Goal: Check status: Check status

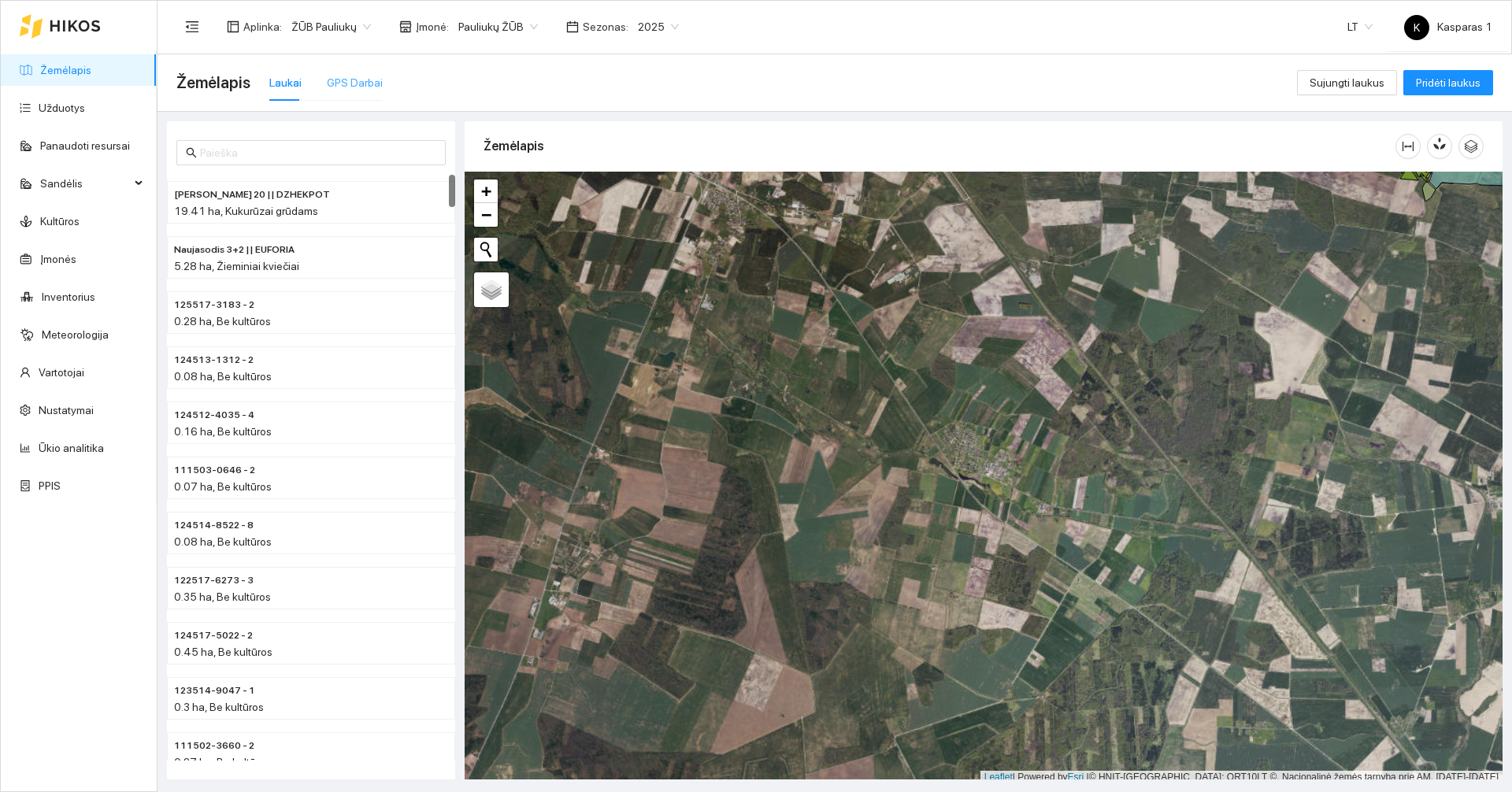
click at [363, 73] on div "GPS Darbai" at bounding box center [355, 82] width 56 height 36
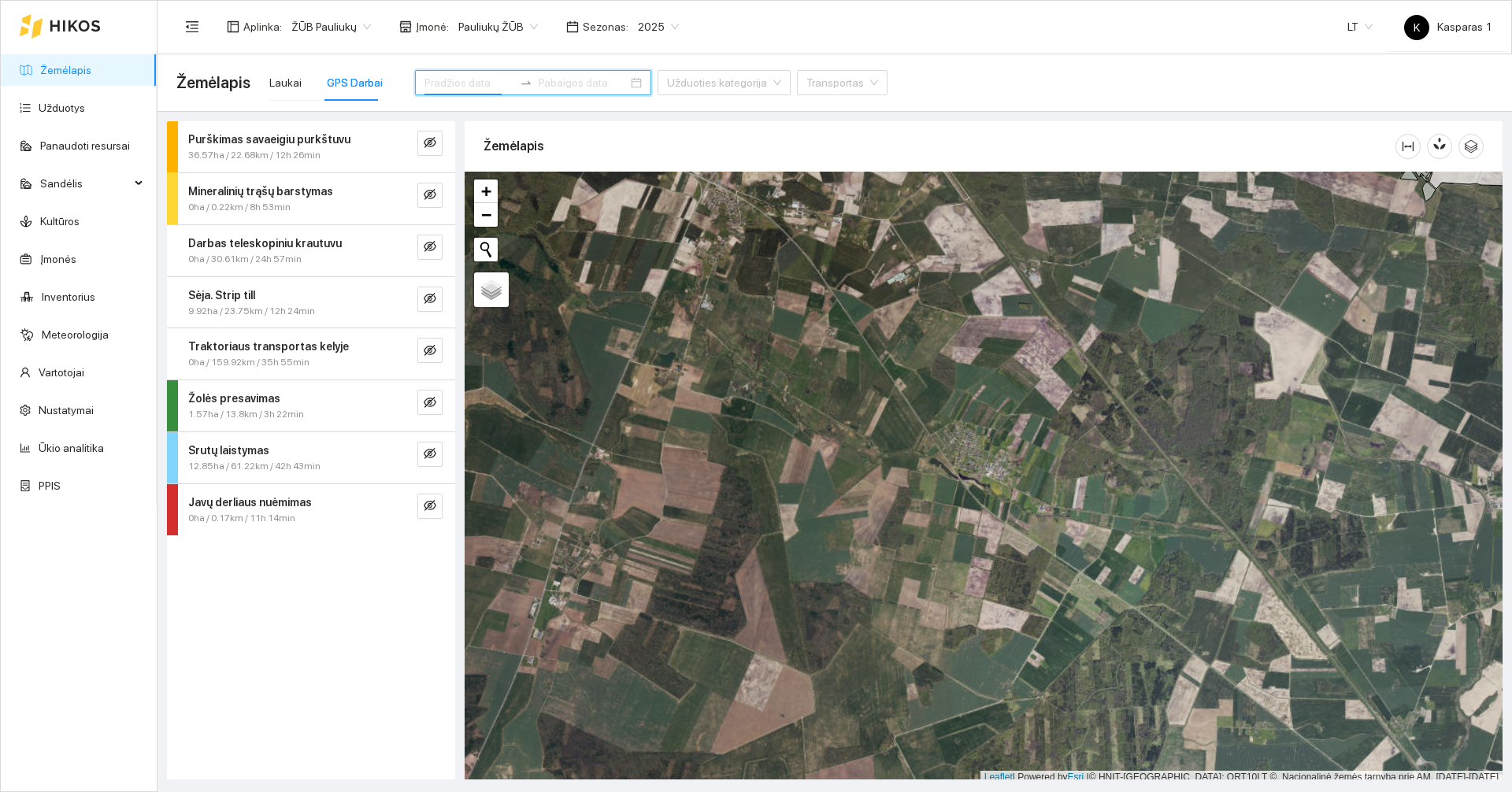
click at [459, 75] on input at bounding box center [468, 82] width 89 height 18
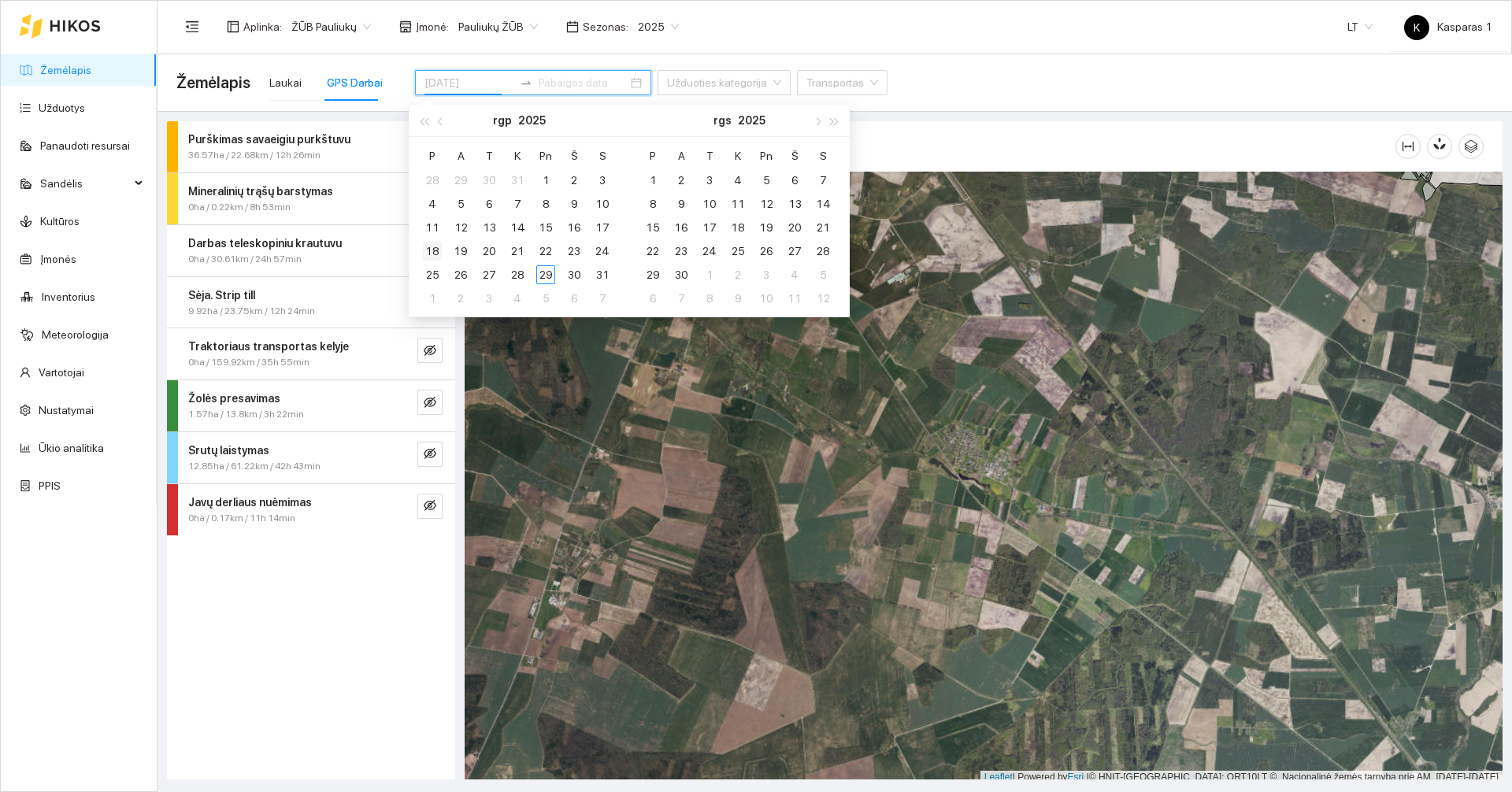
type input "2025-08-18"
click at [435, 240] on td "18" at bounding box center [431, 251] width 28 height 24
type input "[DATE]"
click at [543, 248] on div "22" at bounding box center [546, 251] width 19 height 19
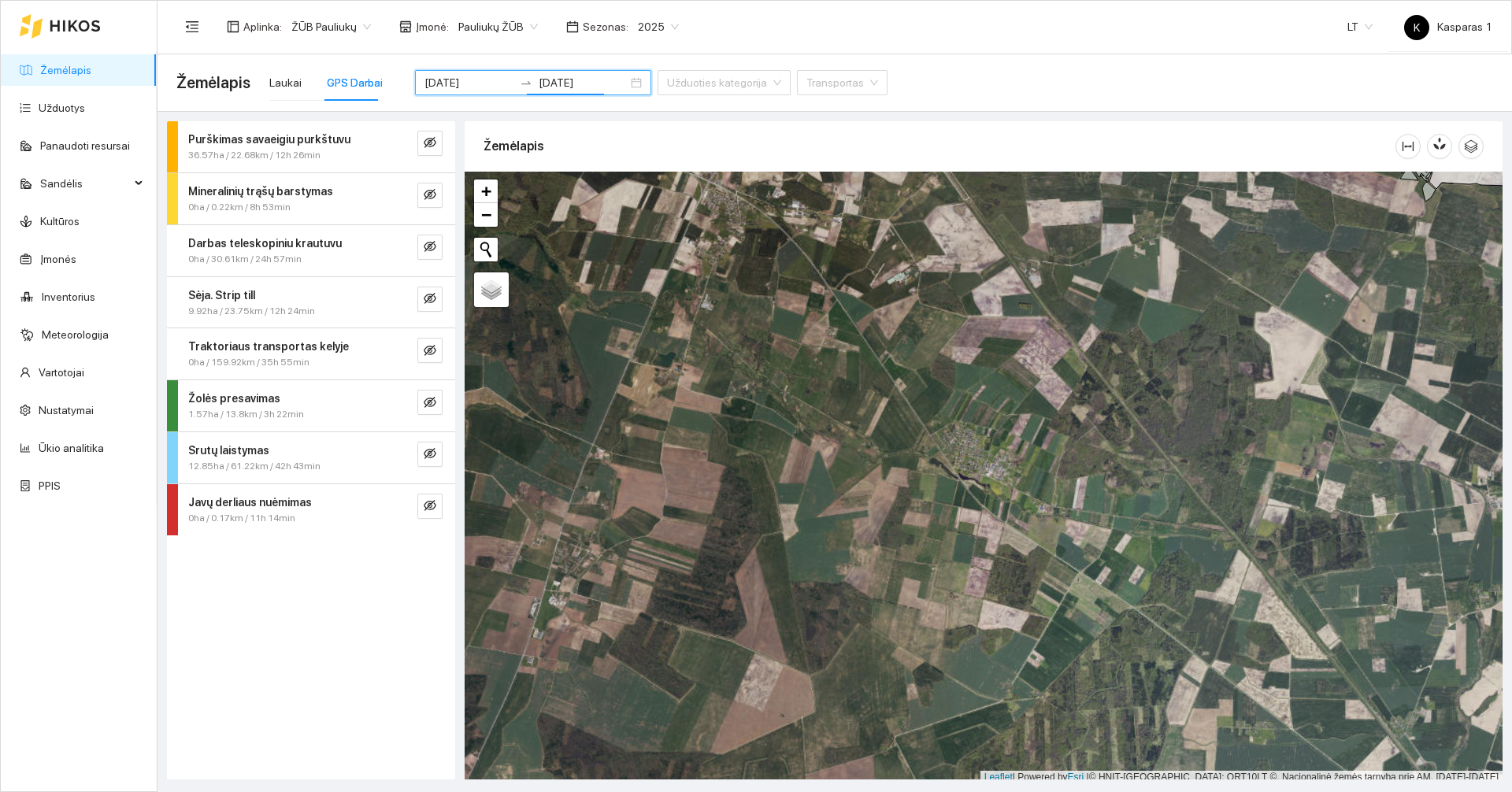
click at [348, 583] on div "Purškimas savaeigiu purkštuvu 36.57ha / 22.68km / 12h 26min Mineralinių trąšų b…" at bounding box center [311, 450] width 288 height 658
click at [621, 146] on div "Žemėlapis" at bounding box center [939, 146] width 912 height 45
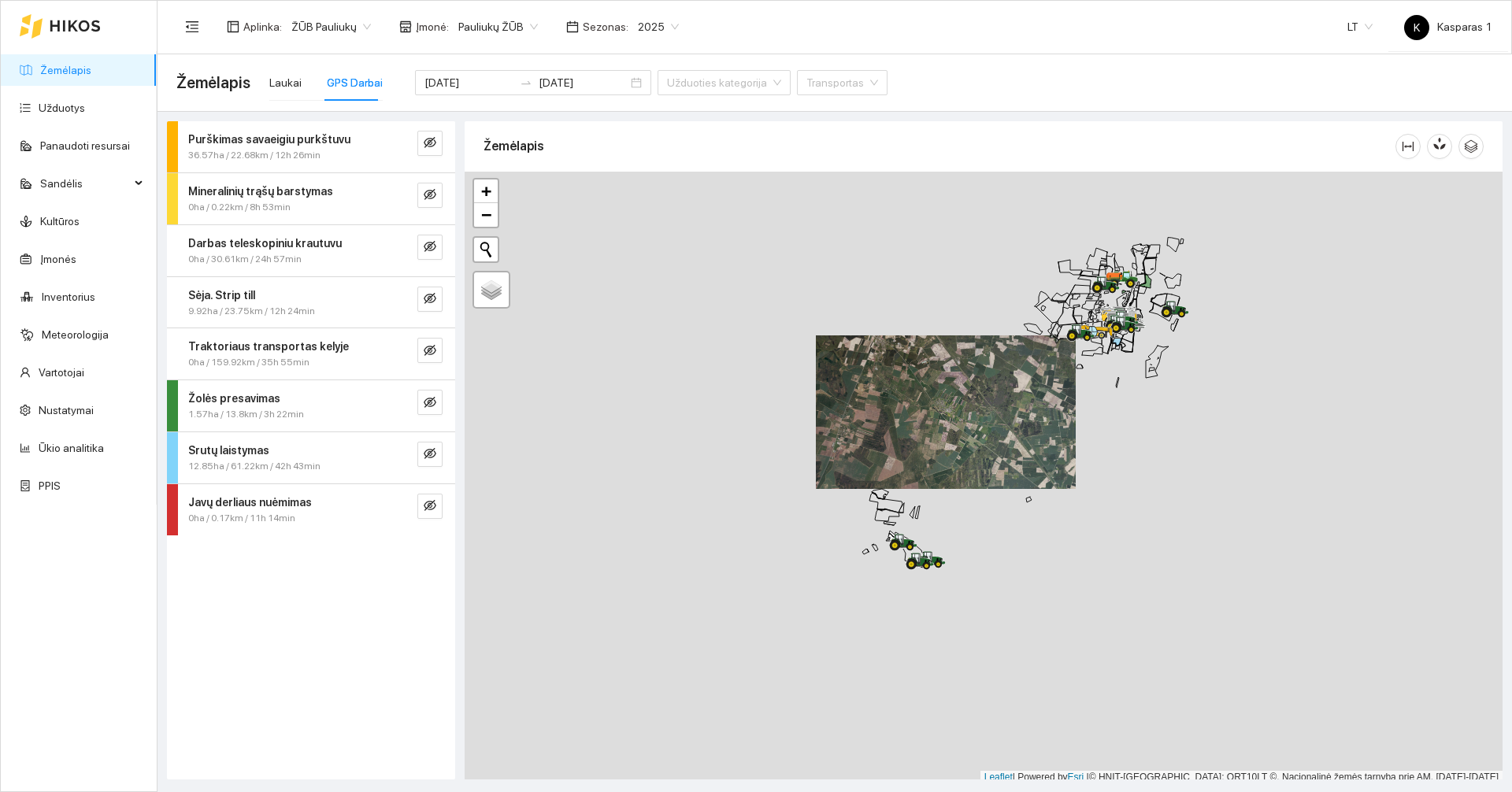
scroll to position [5, 0]
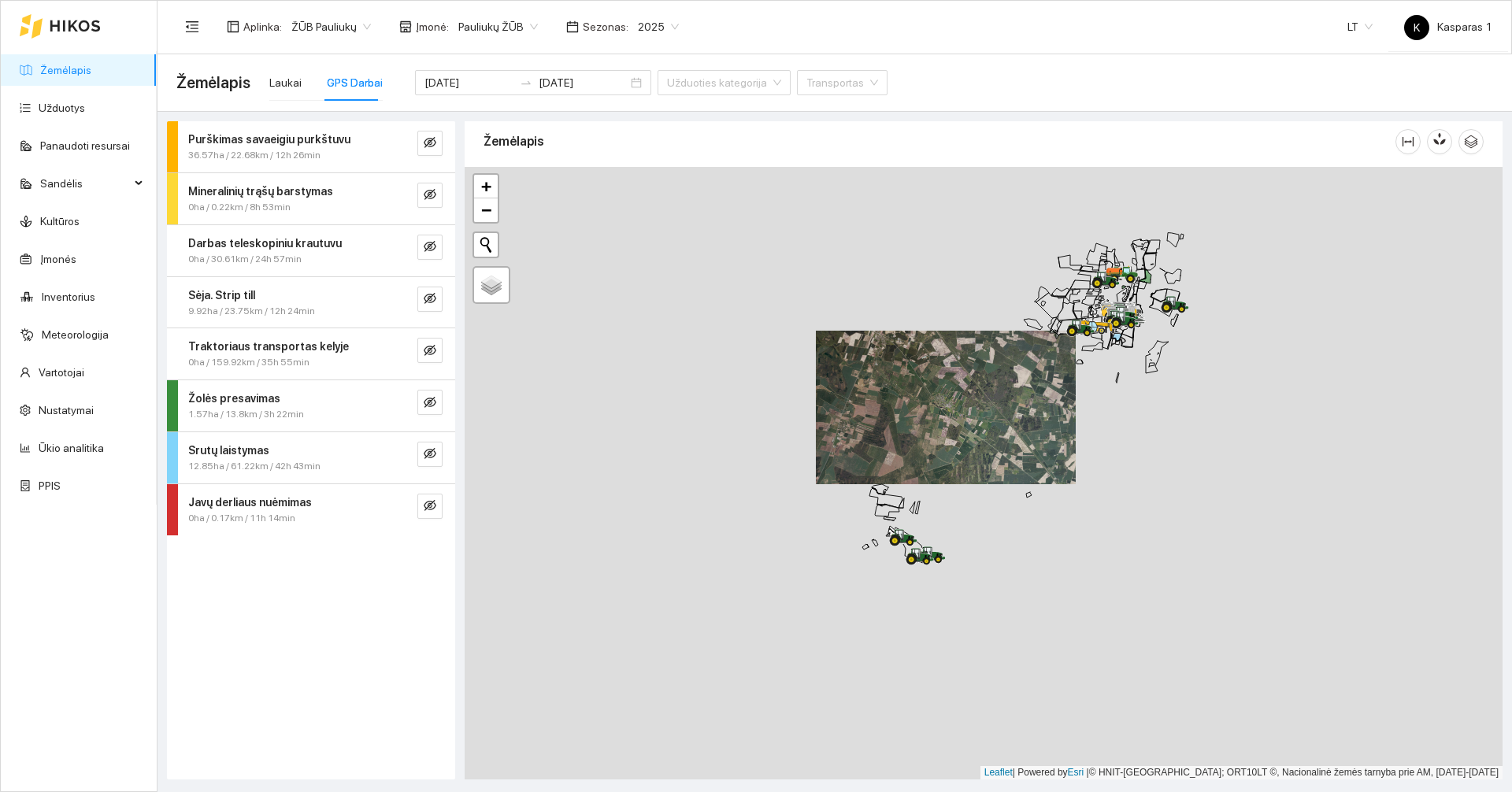
drag, startPoint x: 1082, startPoint y: 382, endPoint x: 945, endPoint y: 553, distance: 219.1
click at [945, 553] on div at bounding box center [983, 473] width 1037 height 612
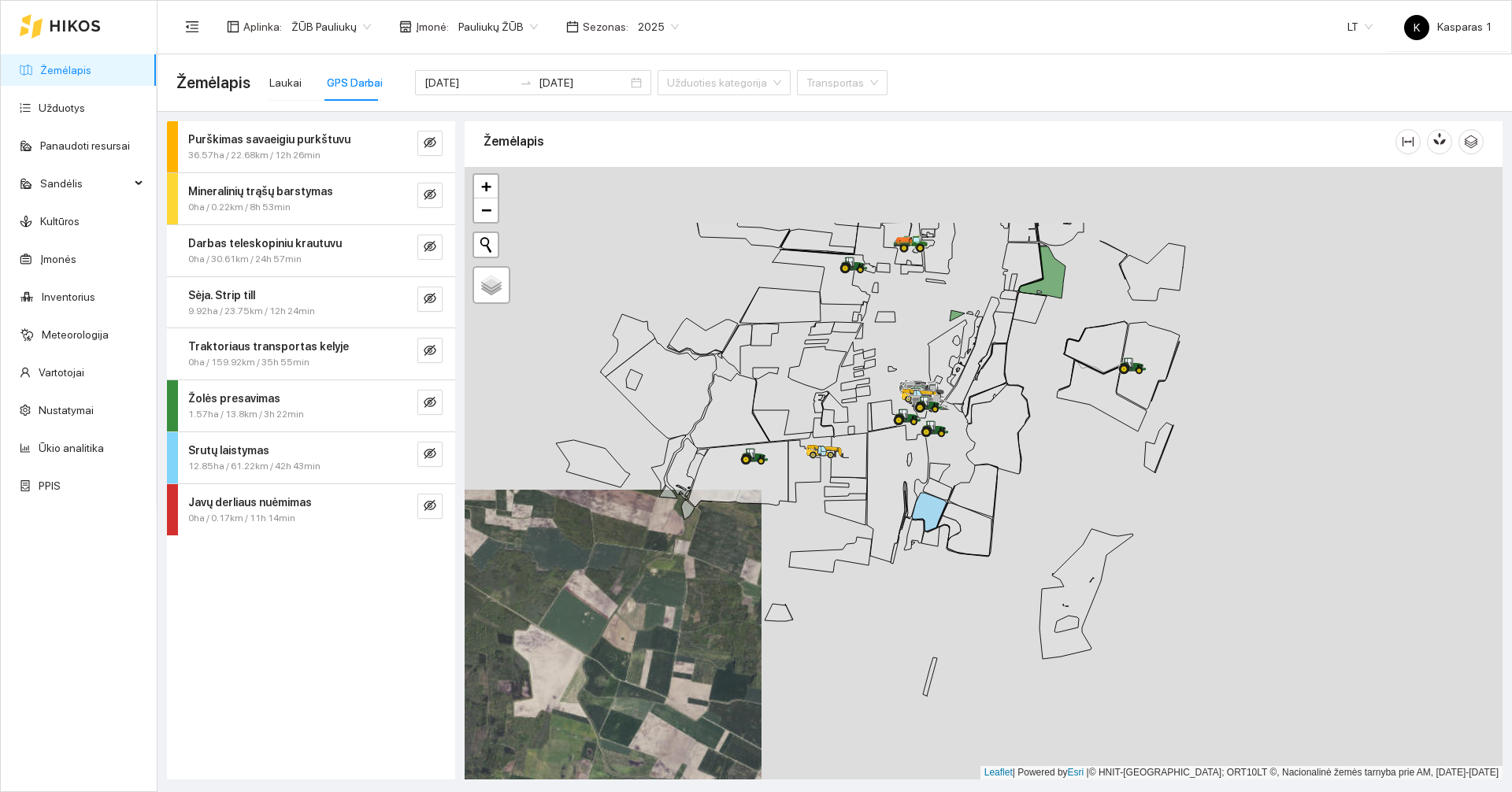
drag, startPoint x: 970, startPoint y: 470, endPoint x: 924, endPoint y: 589, distance: 127.6
click at [924, 588] on div at bounding box center [983, 473] width 1037 height 612
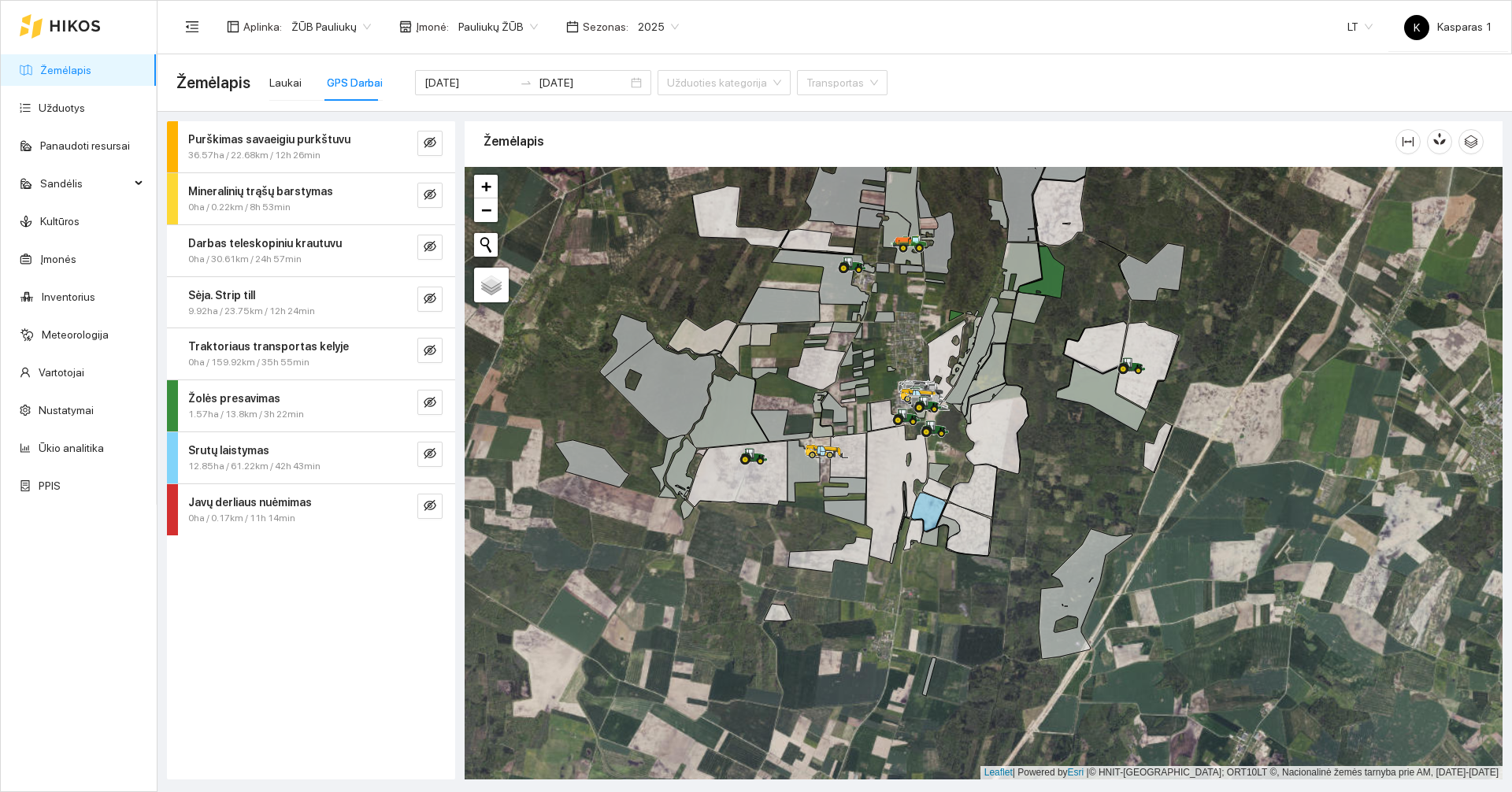
click at [657, 142] on div "Žemėlapis" at bounding box center [939, 142] width 912 height 45
click at [436, 343] on button "button" at bounding box center [429, 350] width 25 height 25
click at [359, 361] on div "0ha / 159.92km / 35h 55min" at bounding box center [284, 362] width 193 height 15
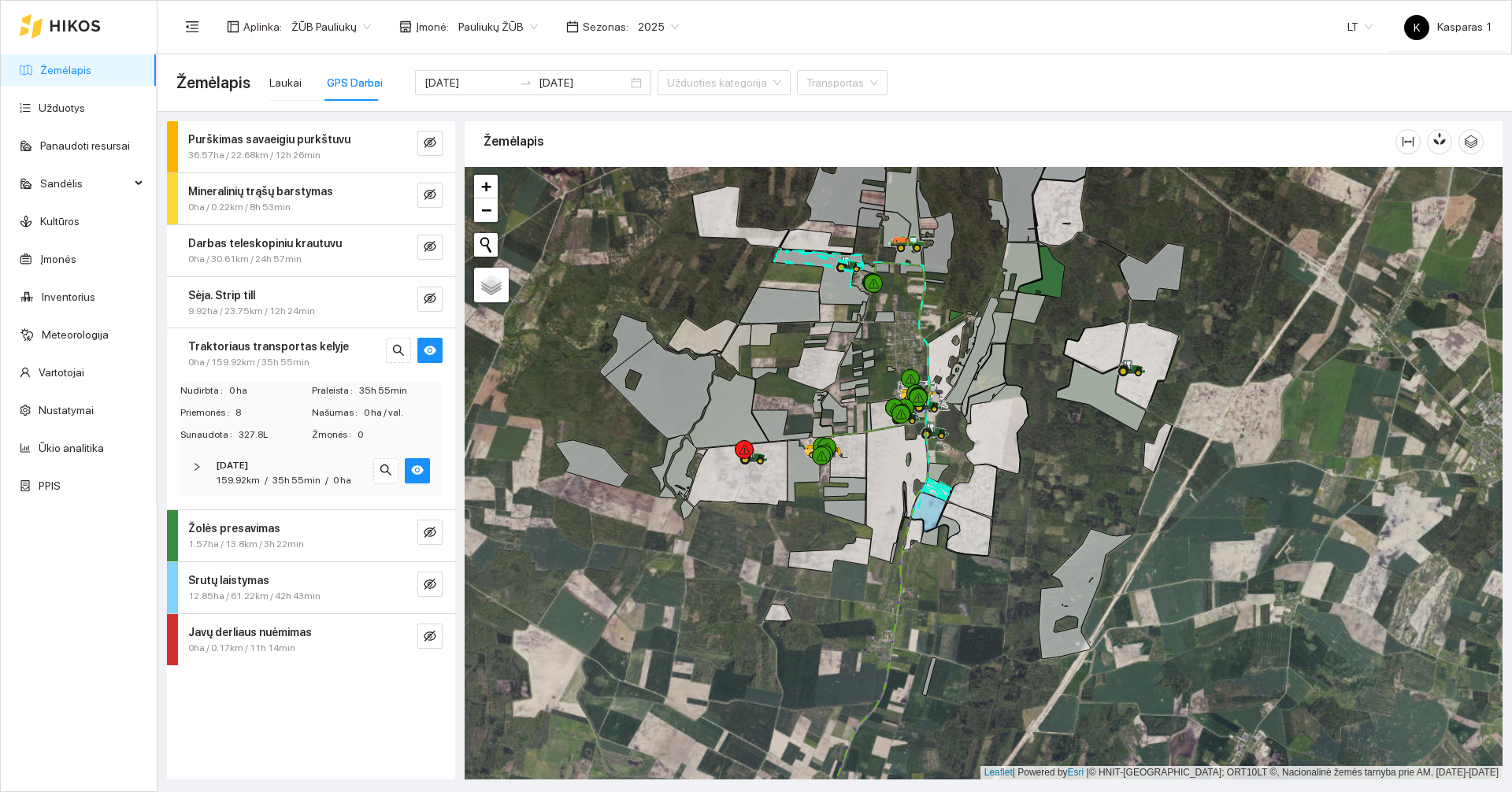
click at [277, 476] on span "35h 55min" at bounding box center [296, 480] width 48 height 11
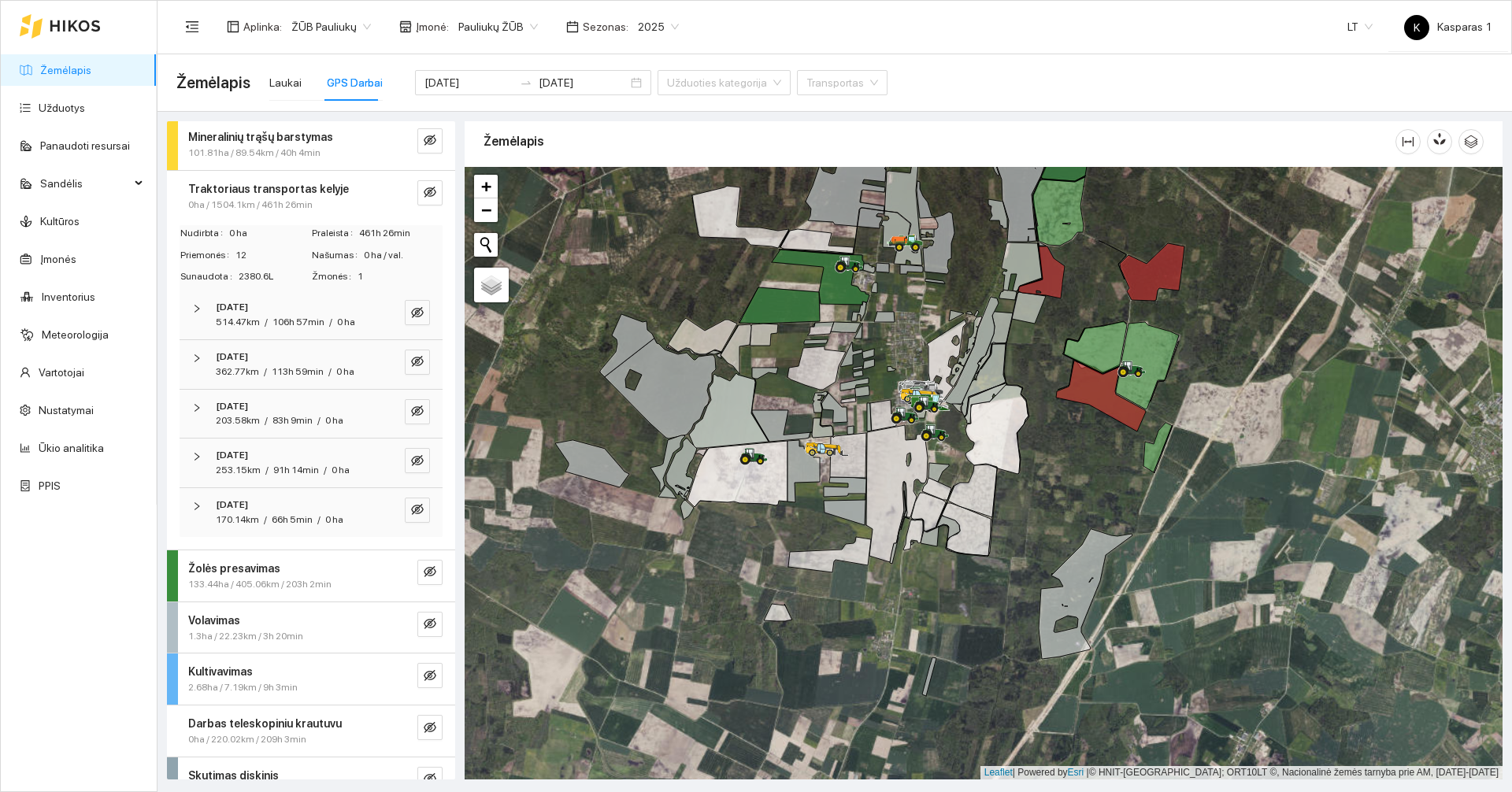
scroll to position [0, 0]
click at [278, 379] on span "113h 59min" at bounding box center [297, 374] width 52 height 11
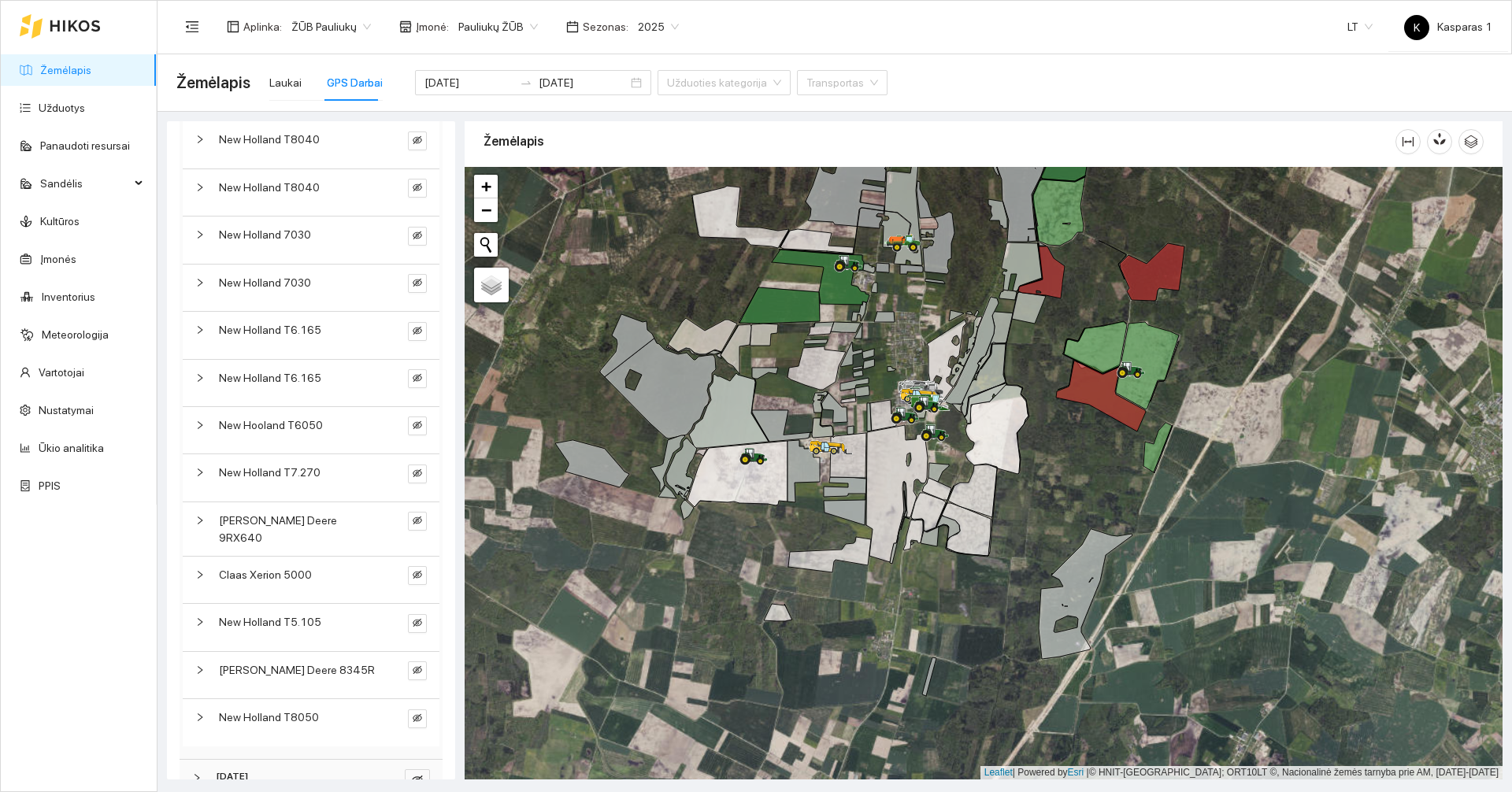
scroll to position [394, 0]
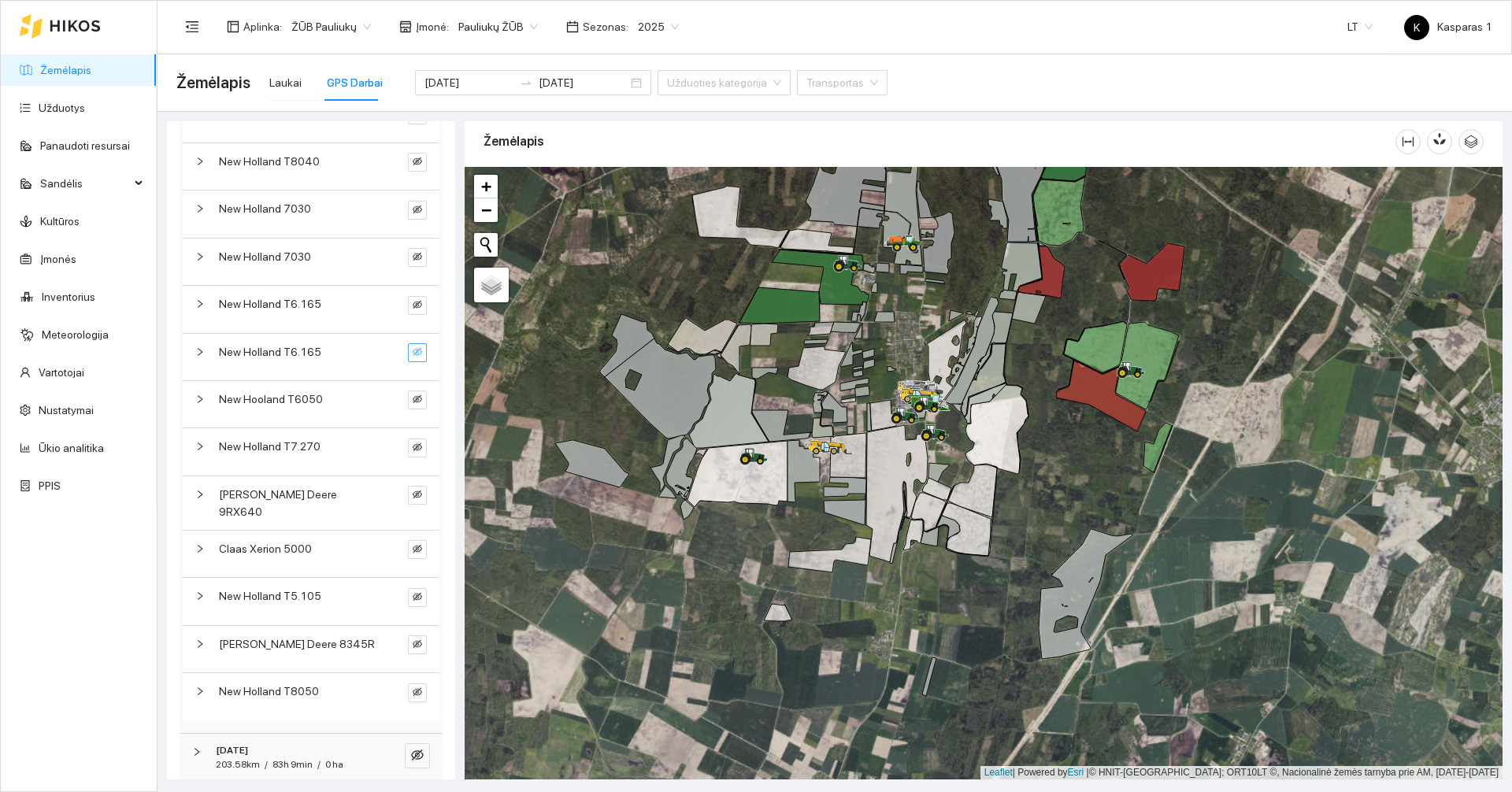
click at [412, 357] on icon "eye-invisible" at bounding box center [417, 352] width 10 height 10
click at [412, 356] on icon "eye" at bounding box center [417, 352] width 10 height 7
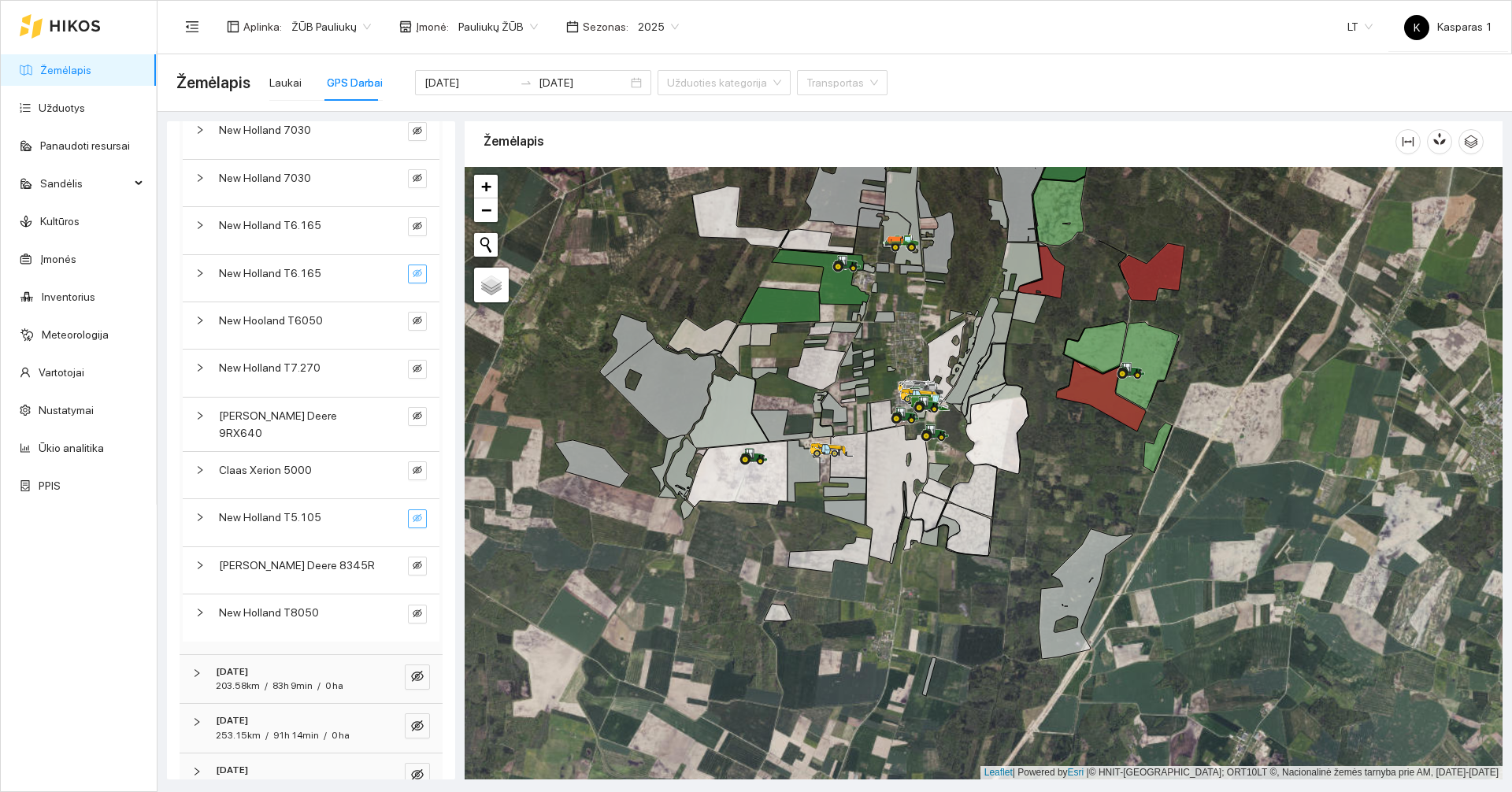
click at [412, 522] on icon "eye-invisible" at bounding box center [417, 518] width 10 height 10
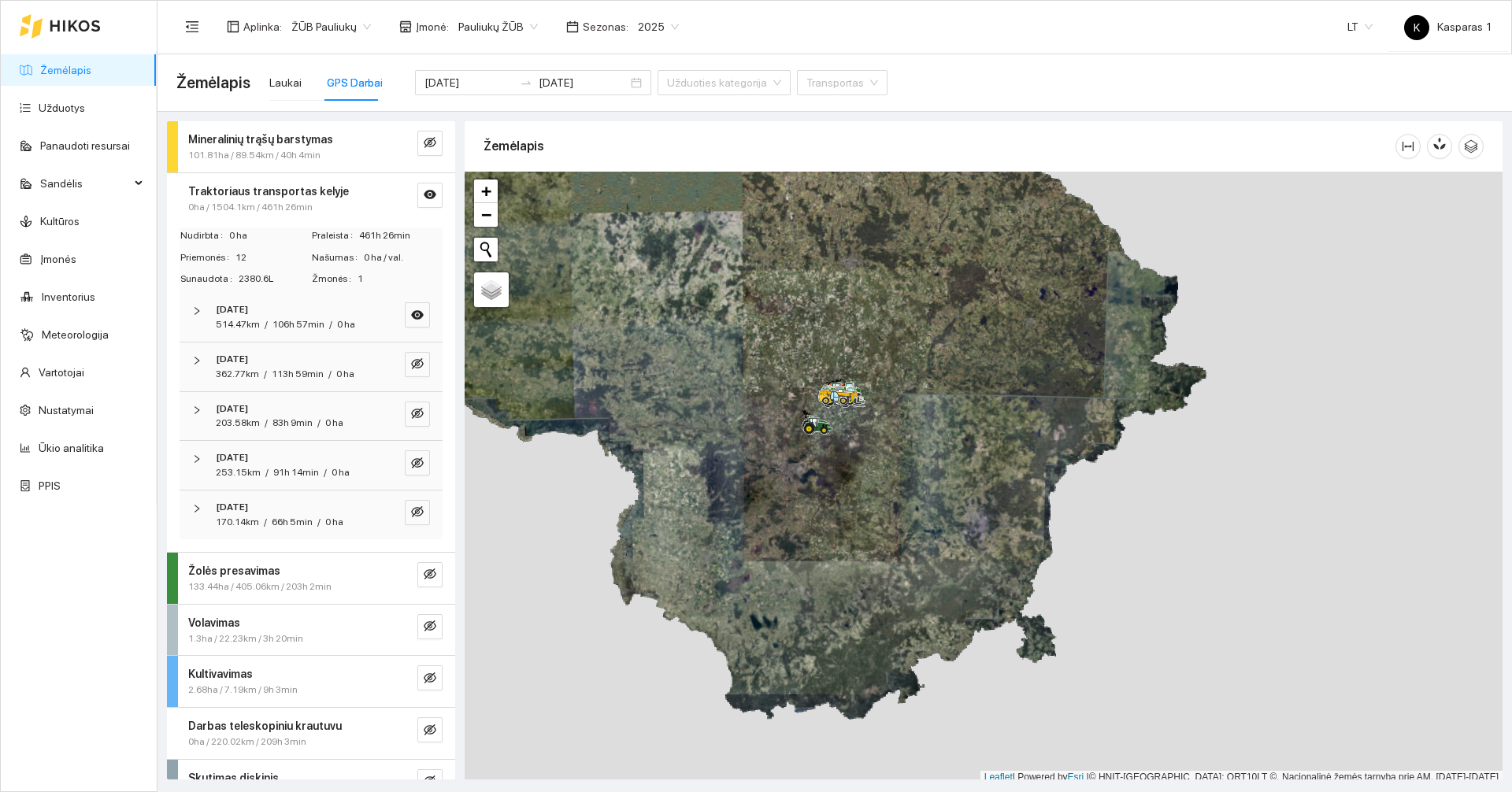
scroll to position [5, 0]
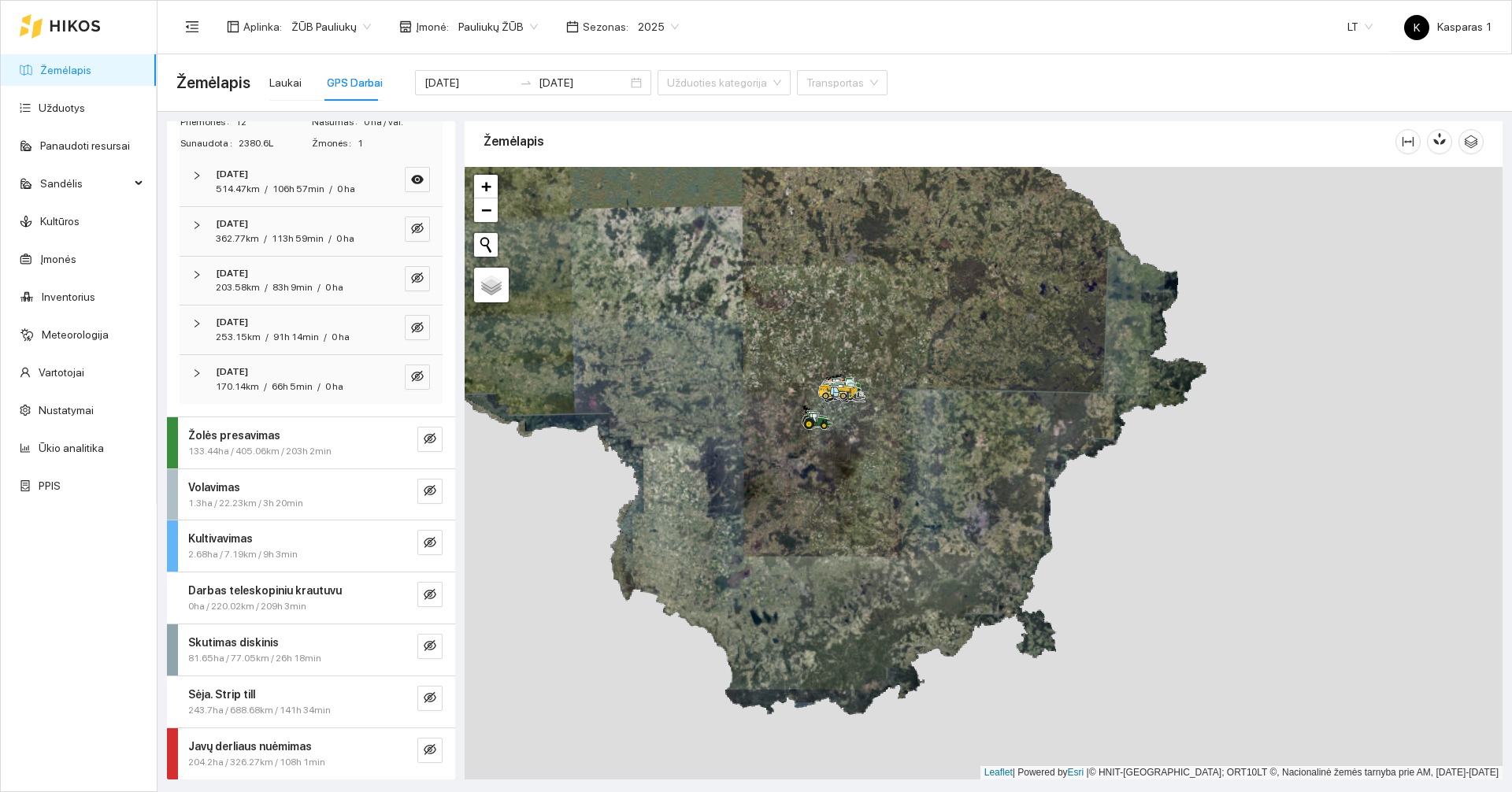
click at [311, 393] on div "170.14km / 66h 5min / 0 ha" at bounding box center [279, 386] width 127 height 15
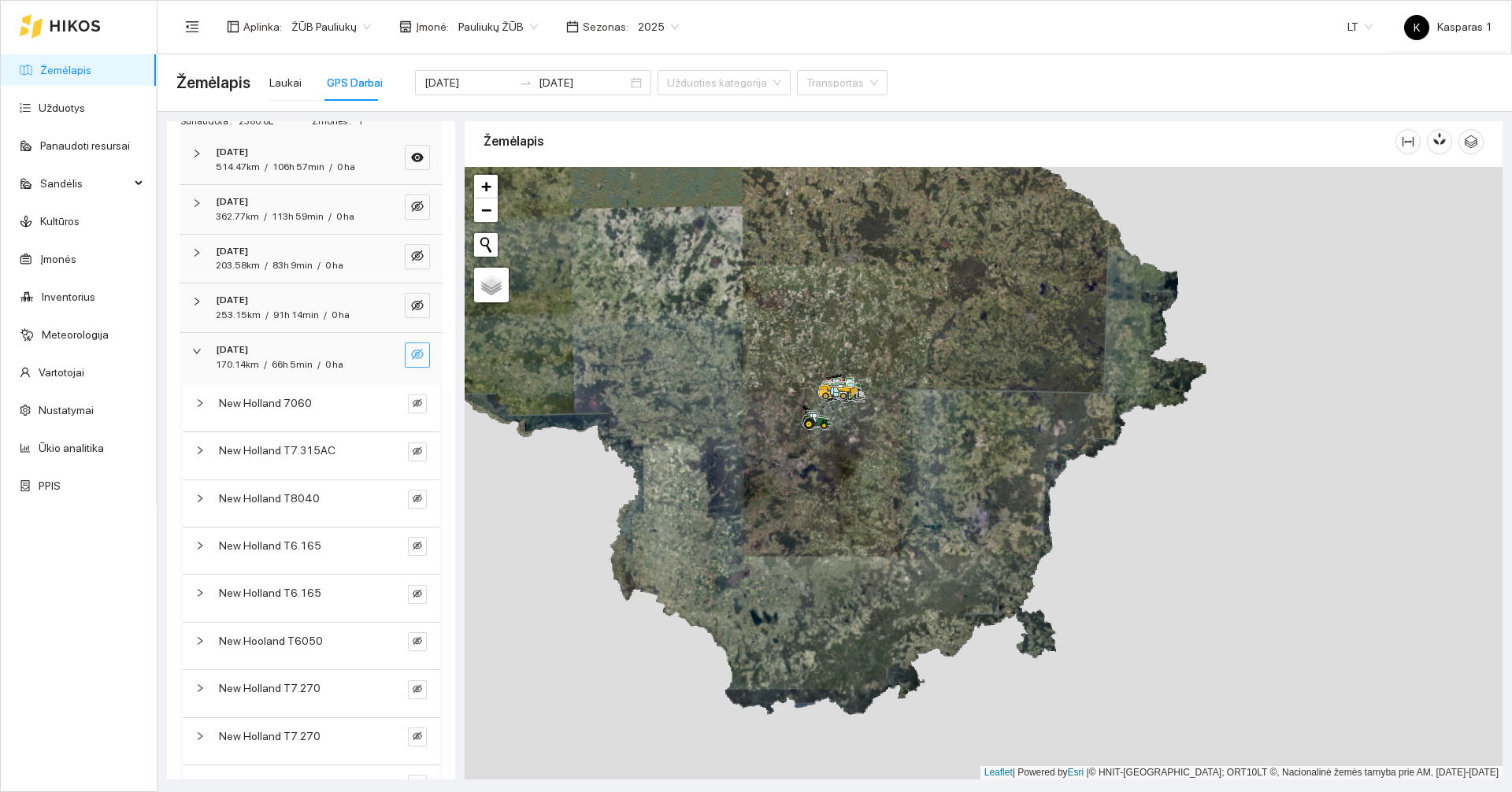
click at [411, 361] on icon "eye-invisible" at bounding box center [417, 354] width 13 height 13
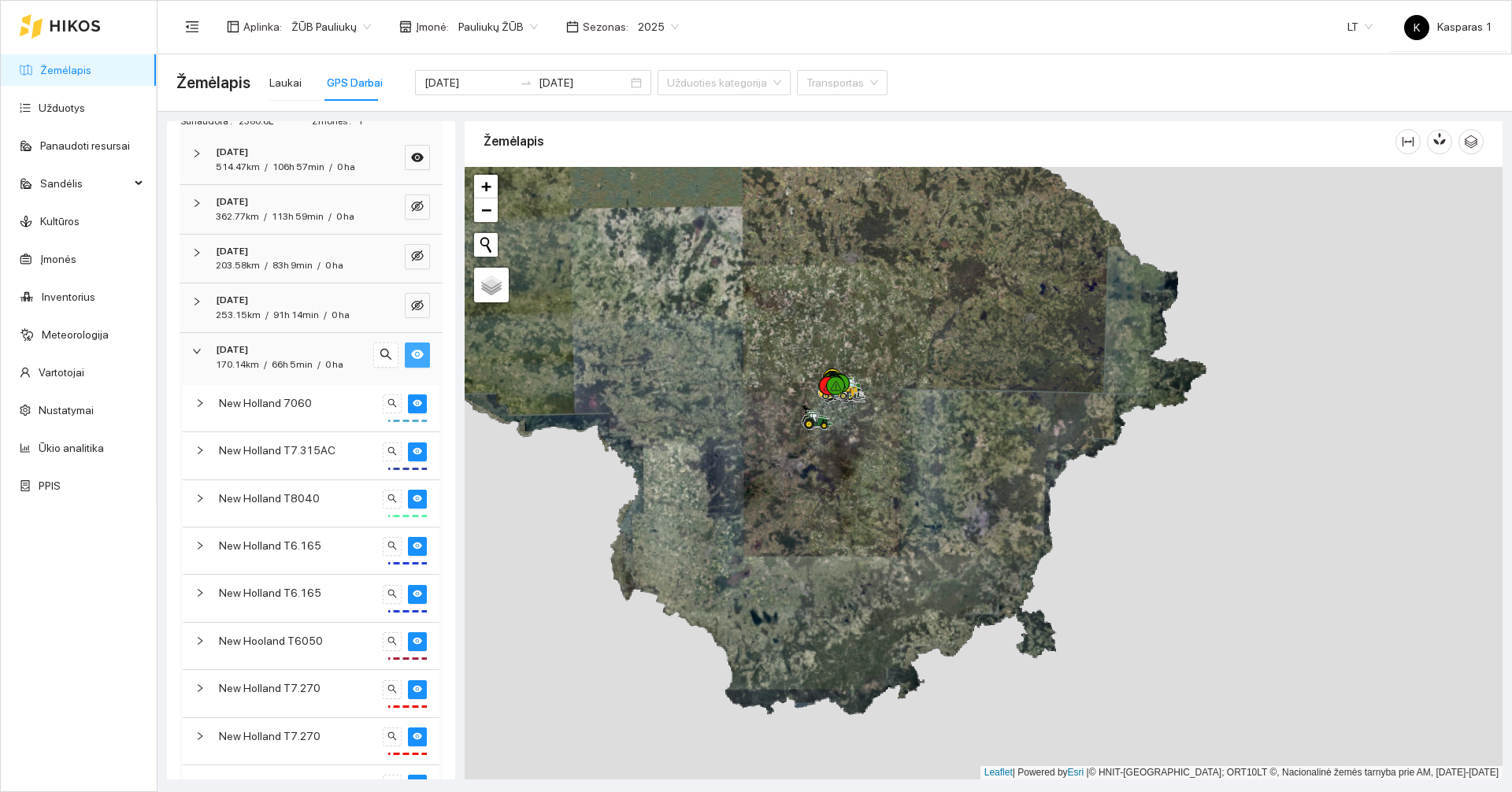
click at [411, 361] on icon "eye" at bounding box center [417, 354] width 13 height 13
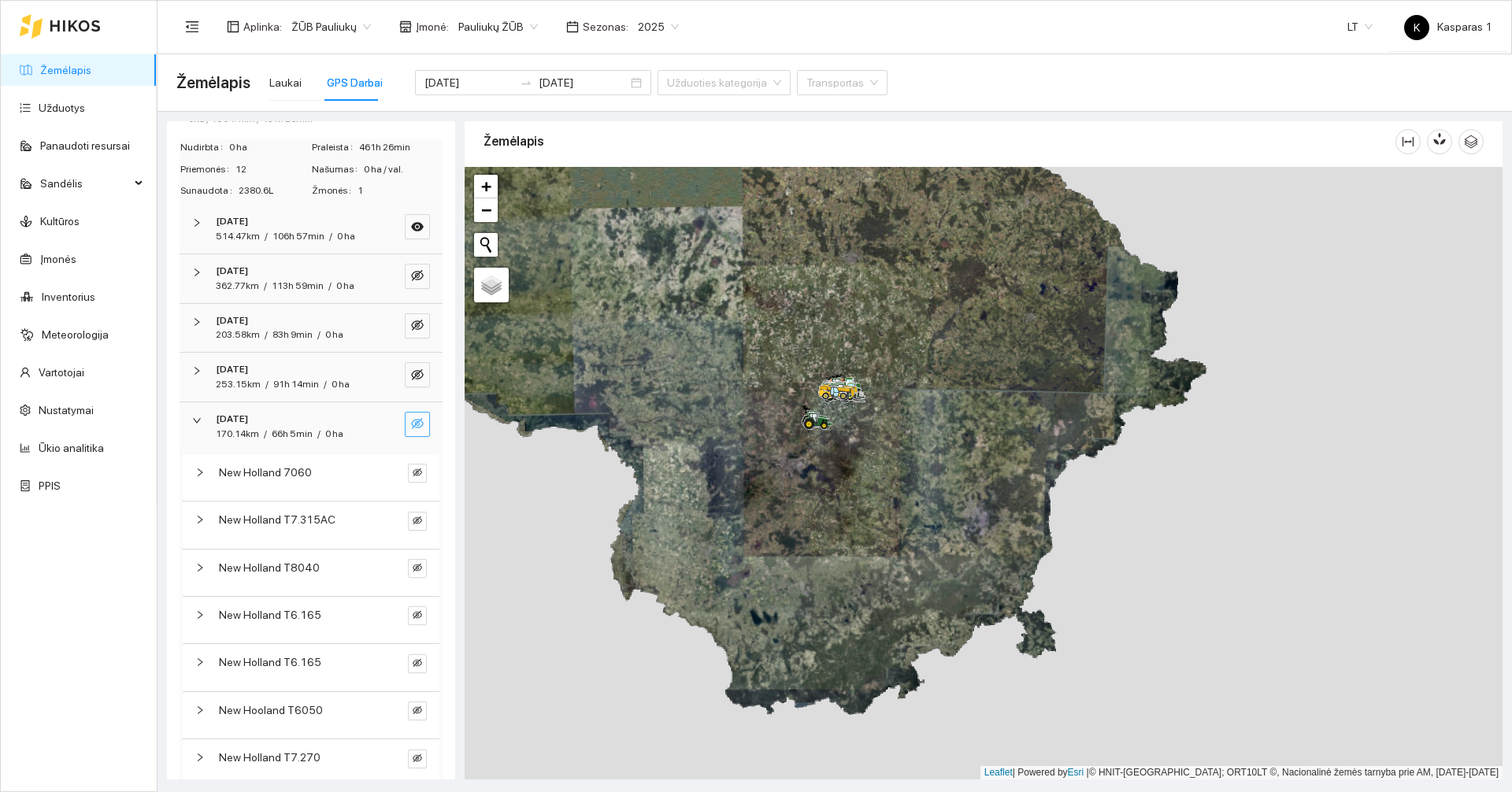
scroll to position [0, 0]
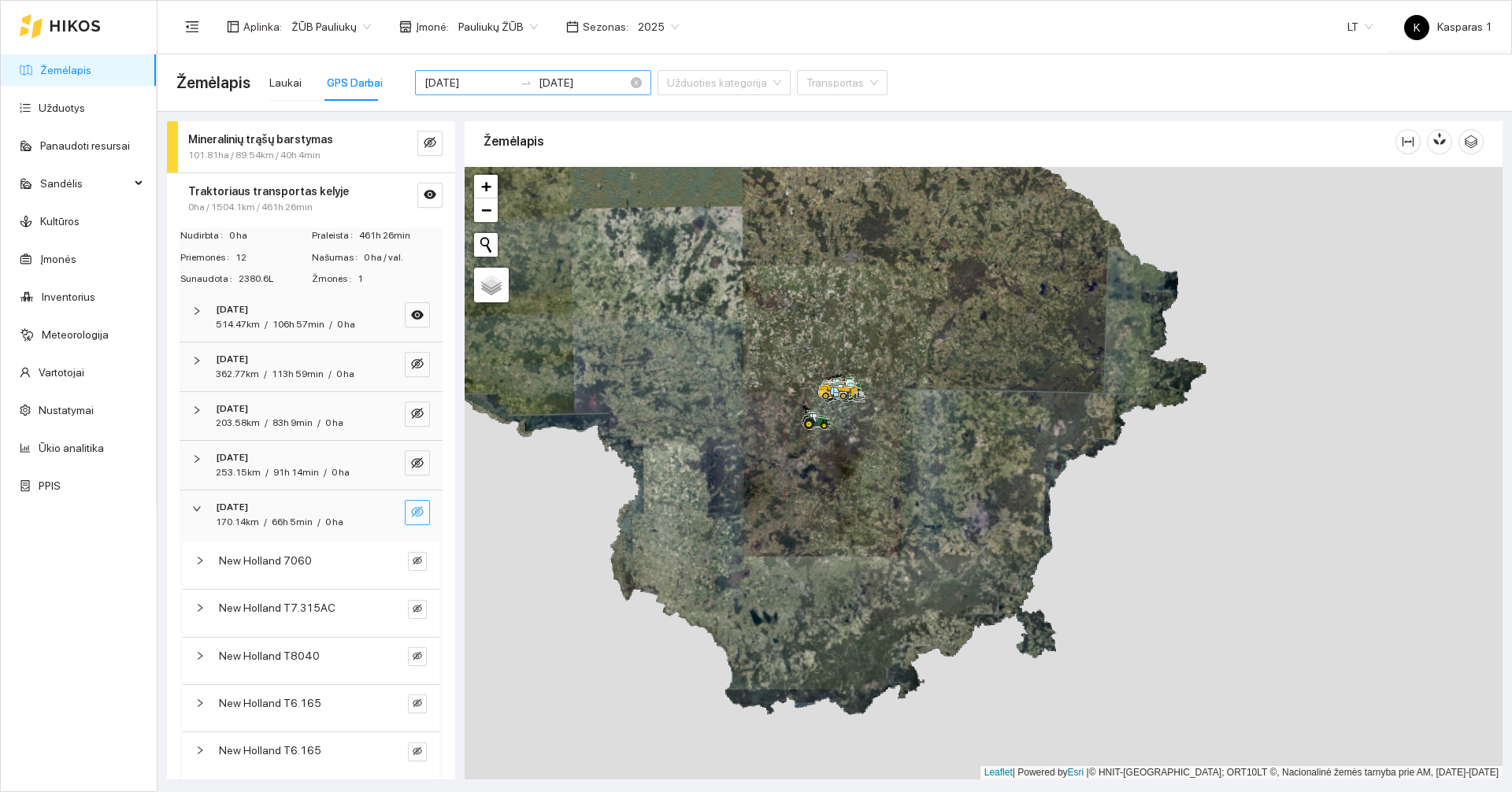
click at [449, 88] on input "[DATE]" at bounding box center [468, 82] width 89 height 18
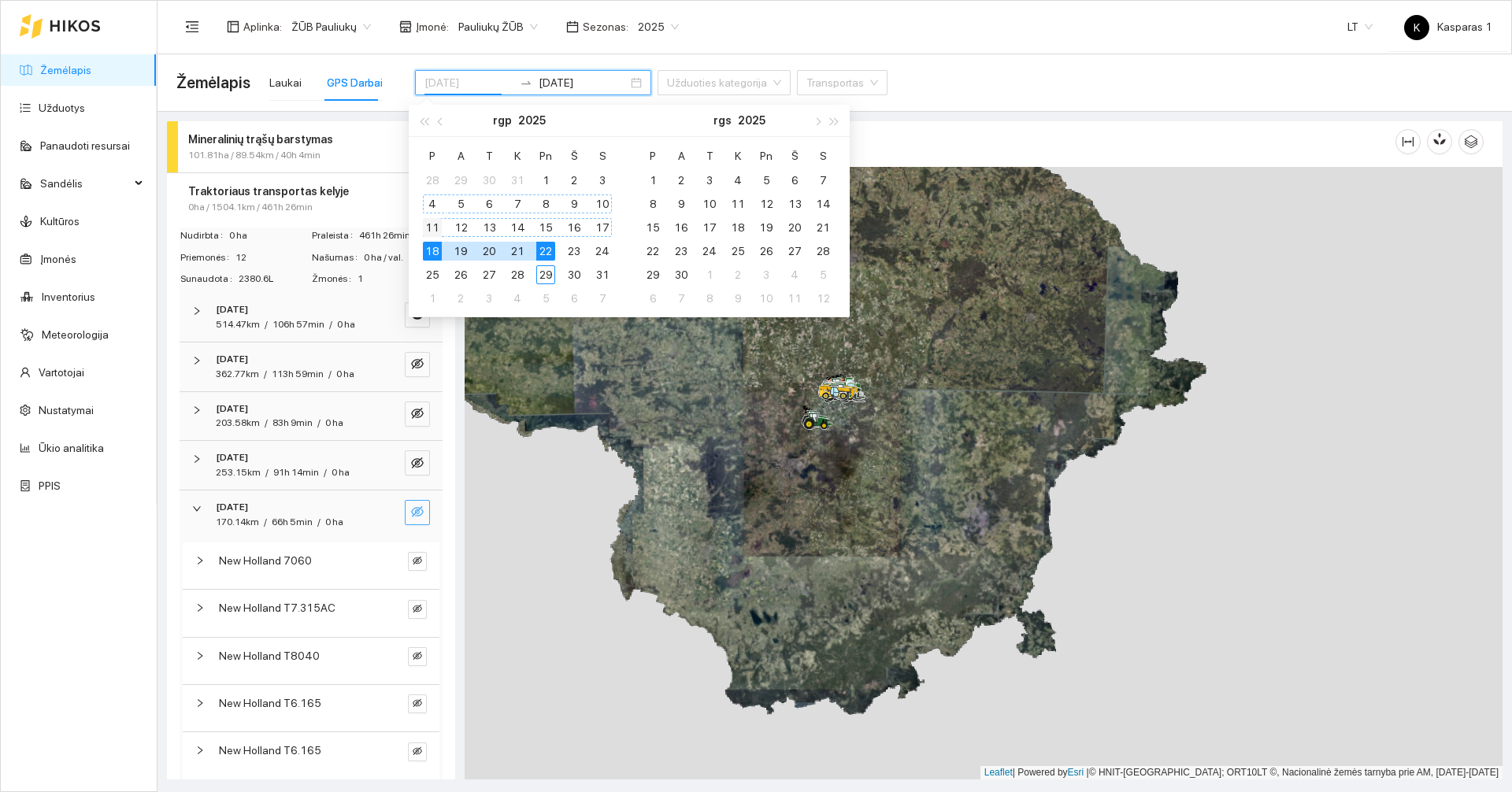
type input "[DATE]"
click at [425, 224] on div "11" at bounding box center [432, 227] width 19 height 19
type input "[DATE]"
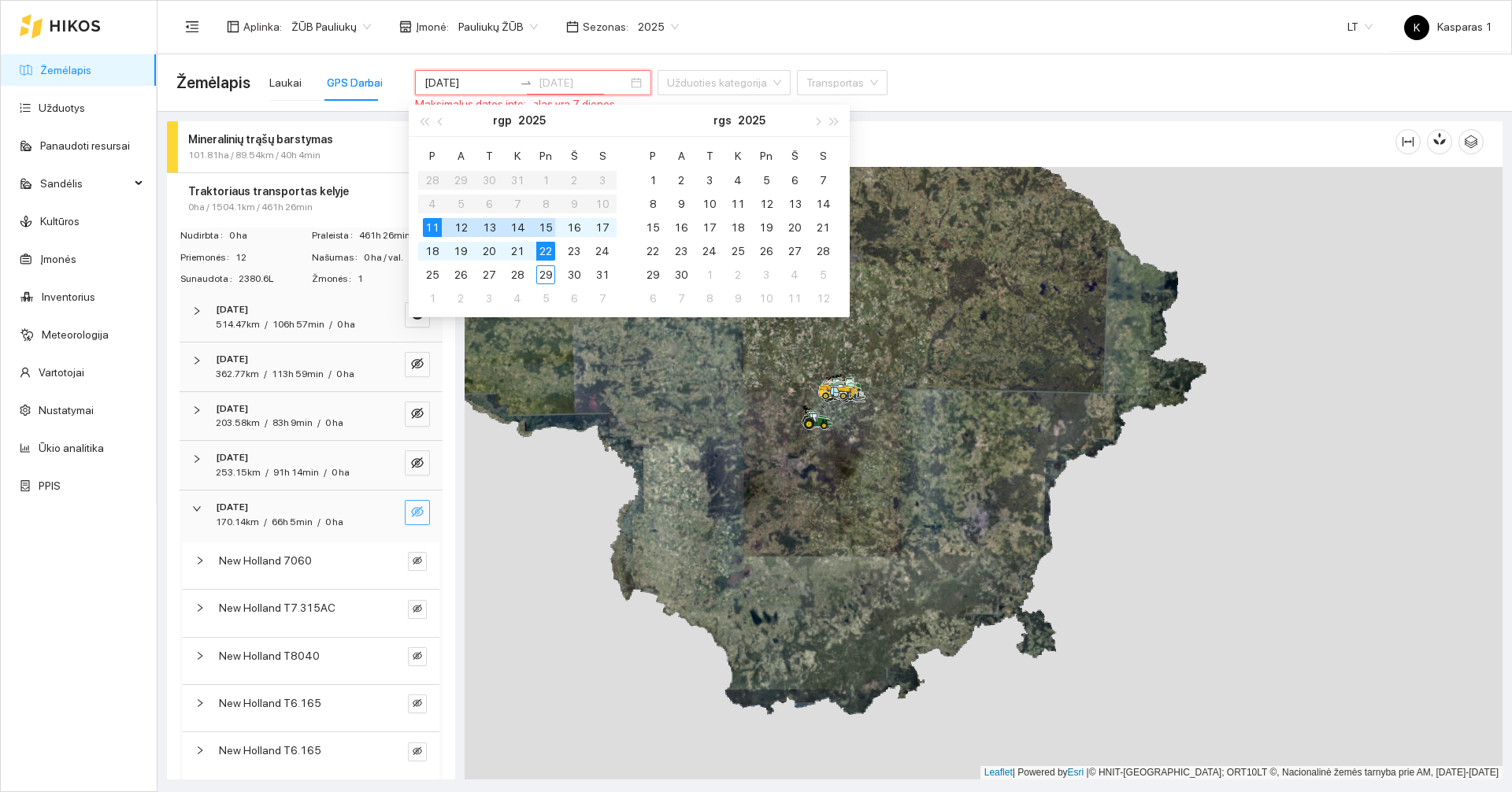
click at [543, 229] on div "15" at bounding box center [546, 227] width 19 height 19
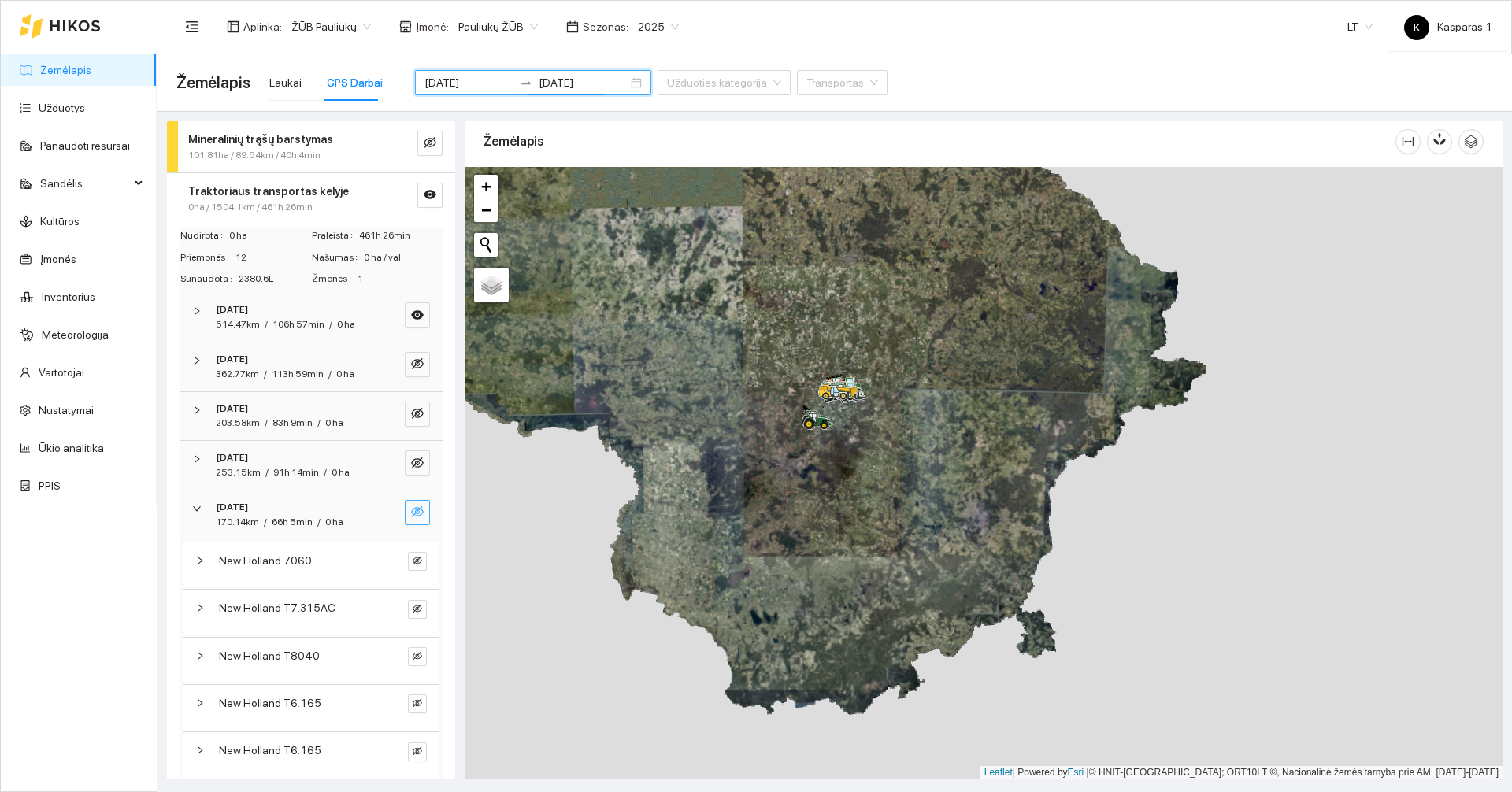
click at [362, 179] on div "Traktoriaus transportas kelyje 0ha / 1504.1km / 461h 26min" at bounding box center [311, 198] width 288 height 51
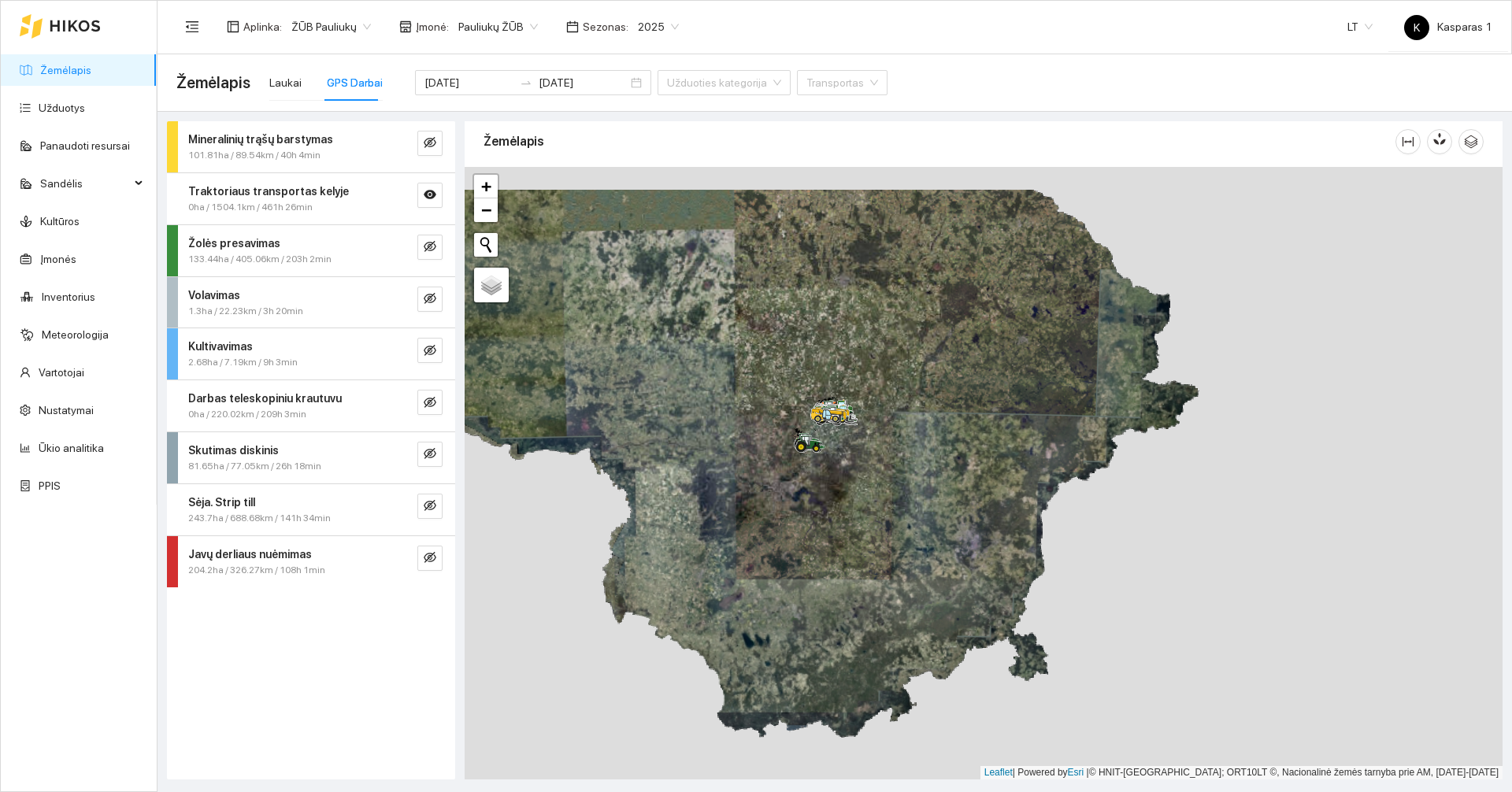
drag, startPoint x: 752, startPoint y: 314, endPoint x: 713, endPoint y: 422, distance: 114.8
click at [713, 422] on div at bounding box center [983, 473] width 1037 height 612
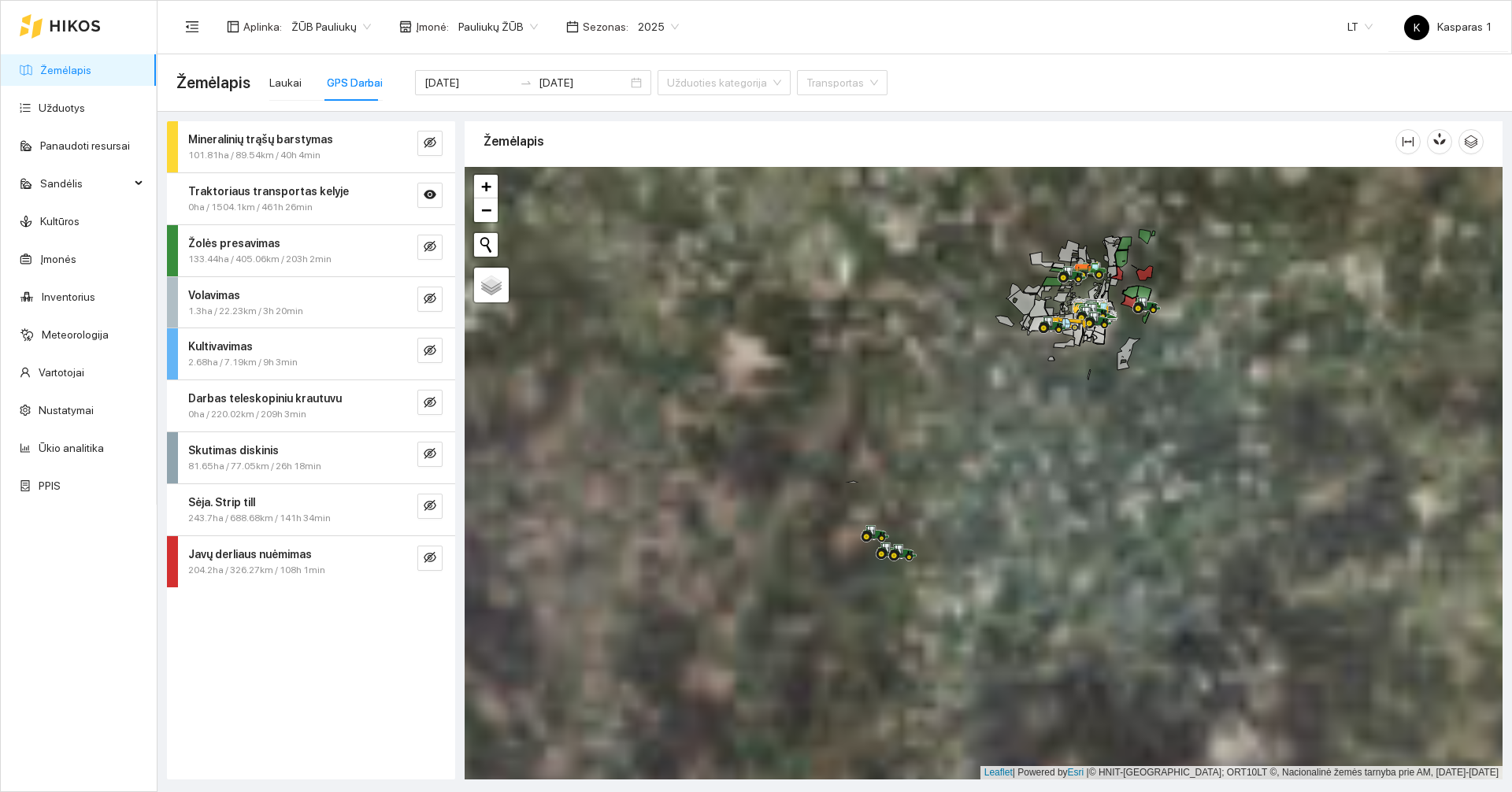
drag, startPoint x: 742, startPoint y: 392, endPoint x: 757, endPoint y: 214, distance: 178.6
click at [757, 214] on div at bounding box center [983, 473] width 1037 height 612
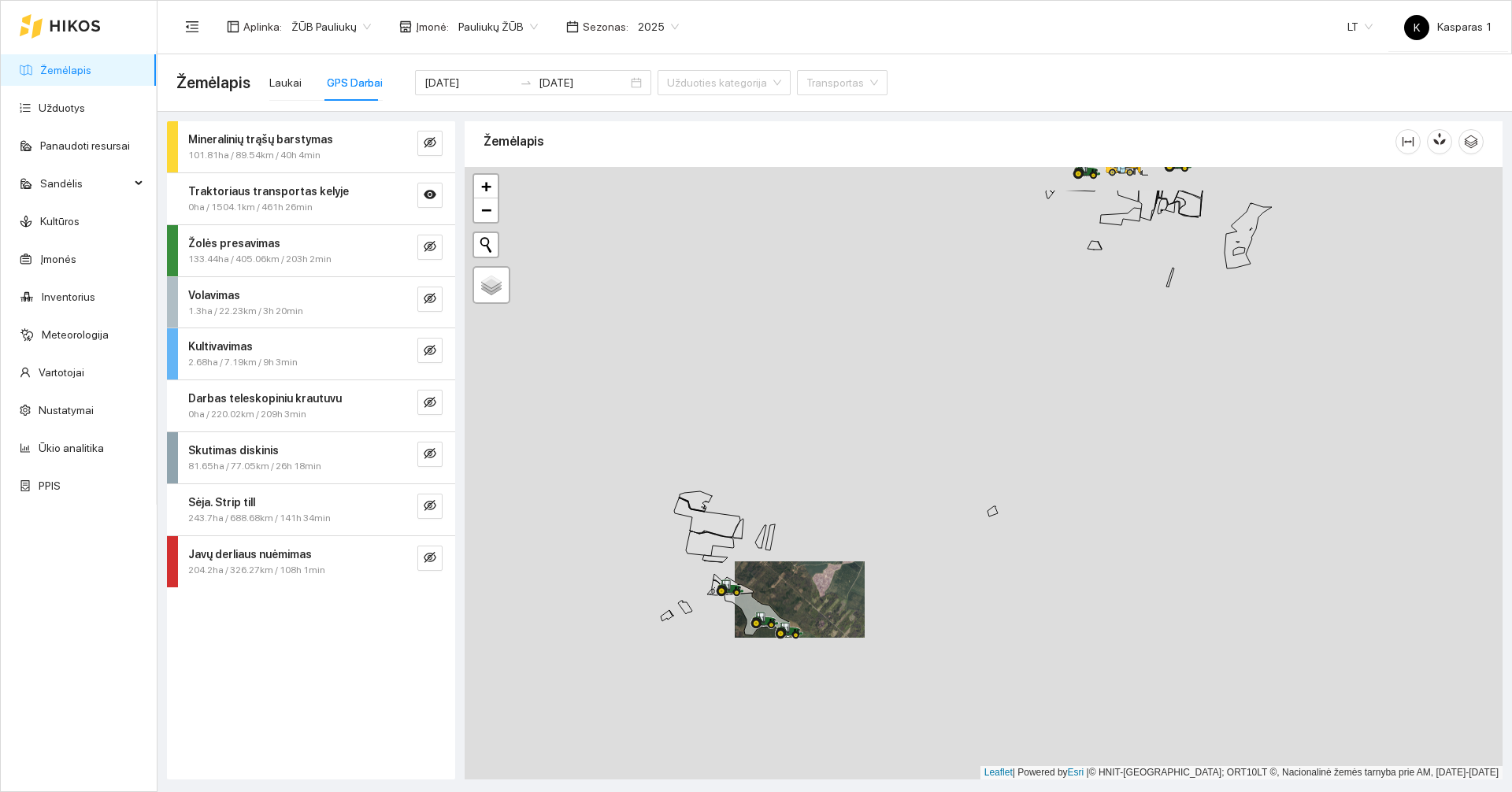
drag, startPoint x: 987, startPoint y: 333, endPoint x: 903, endPoint y: 476, distance: 165.8
click at [903, 476] on div at bounding box center [983, 473] width 1037 height 612
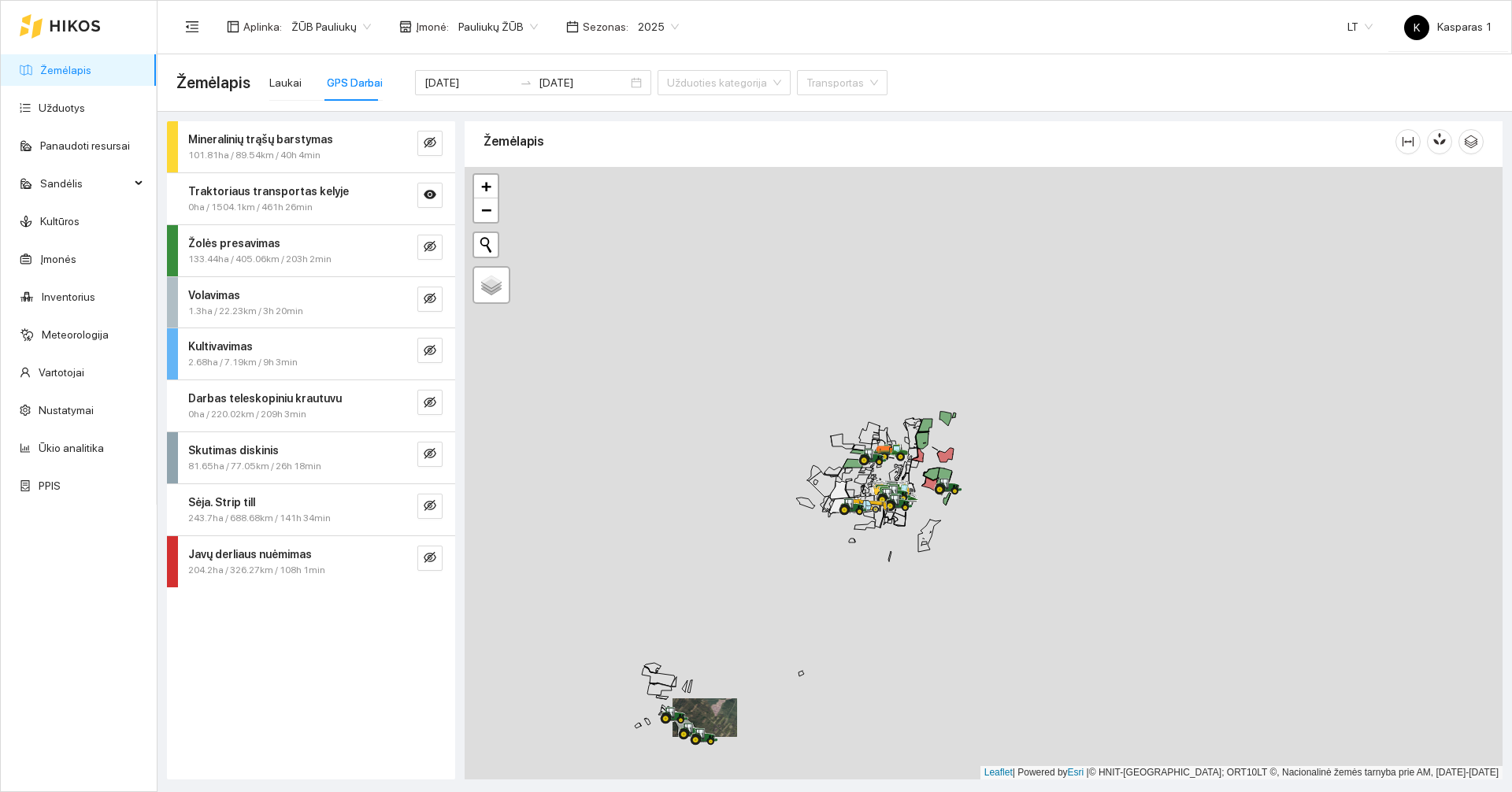
drag, startPoint x: 961, startPoint y: 422, endPoint x: 825, endPoint y: 572, distance: 202.5
click at [825, 572] on div at bounding box center [983, 473] width 1037 height 612
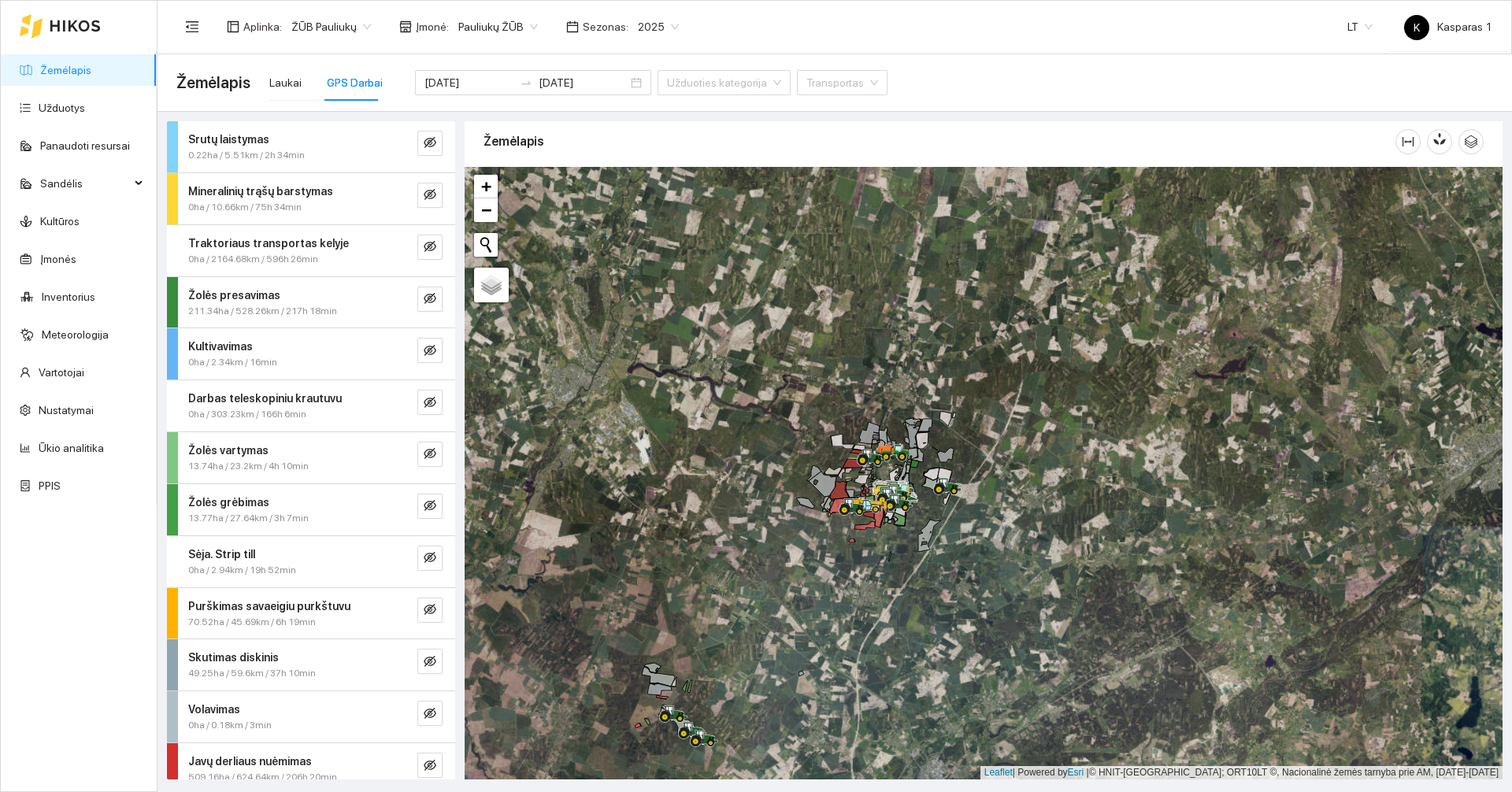
click at [340, 256] on div "0ha / 2164.68km / 596h 26min" at bounding box center [284, 259] width 193 height 15
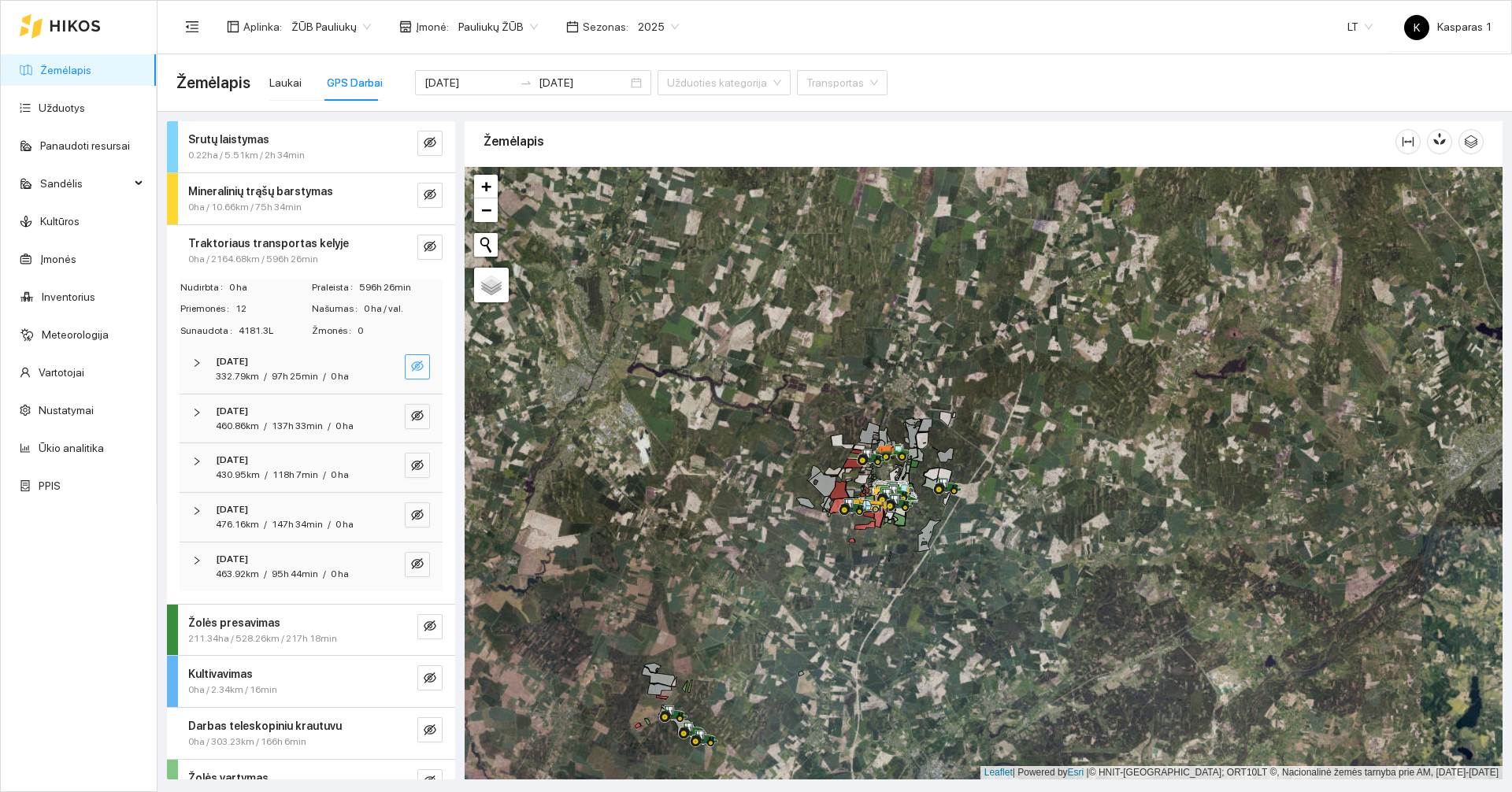
click at [411, 366] on icon "eye-invisible" at bounding box center [417, 366] width 13 height 13
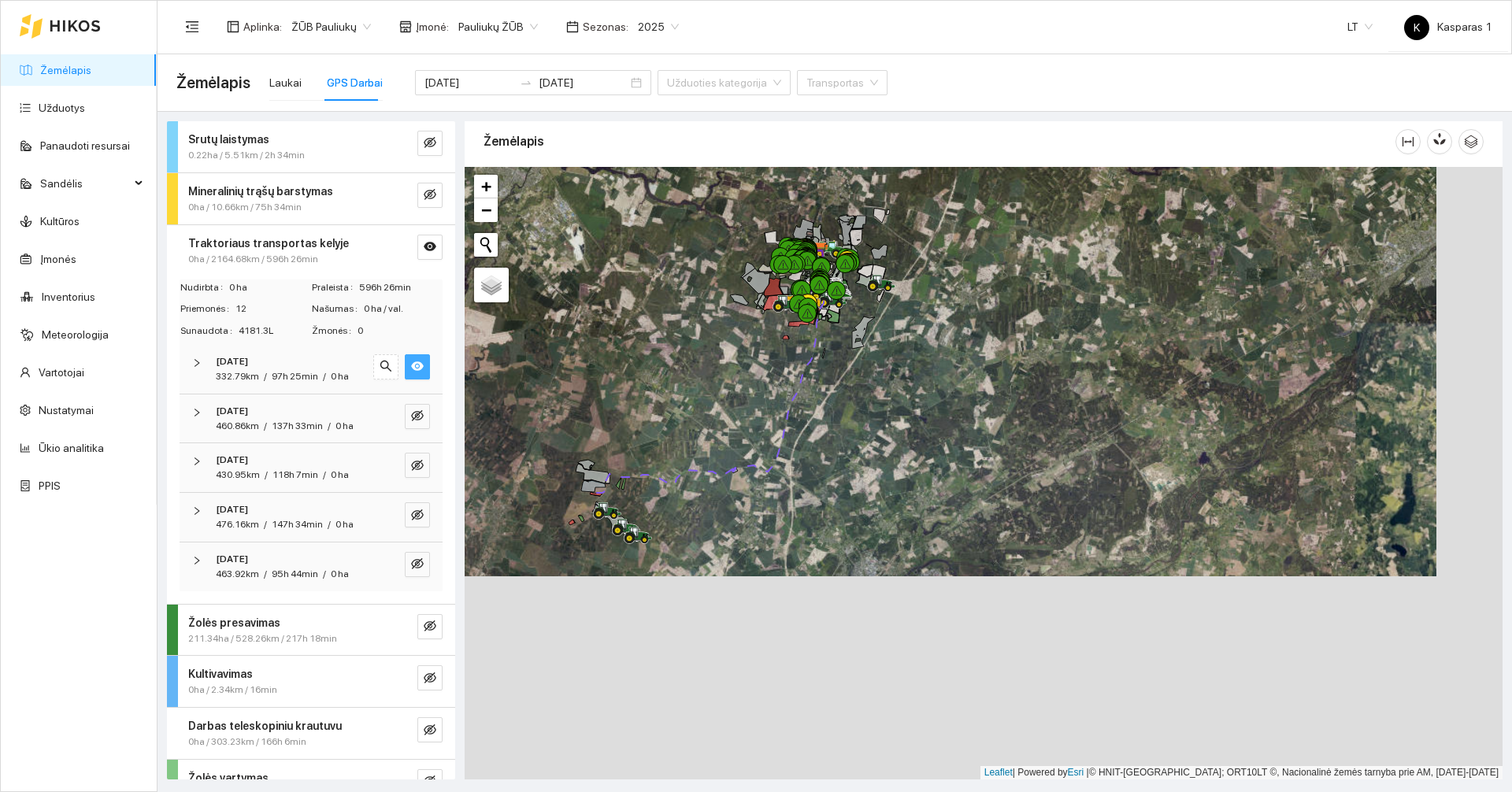
drag, startPoint x: 655, startPoint y: 487, endPoint x: 589, endPoint y: 283, distance: 214.4
click at [589, 283] on div at bounding box center [983, 473] width 1037 height 612
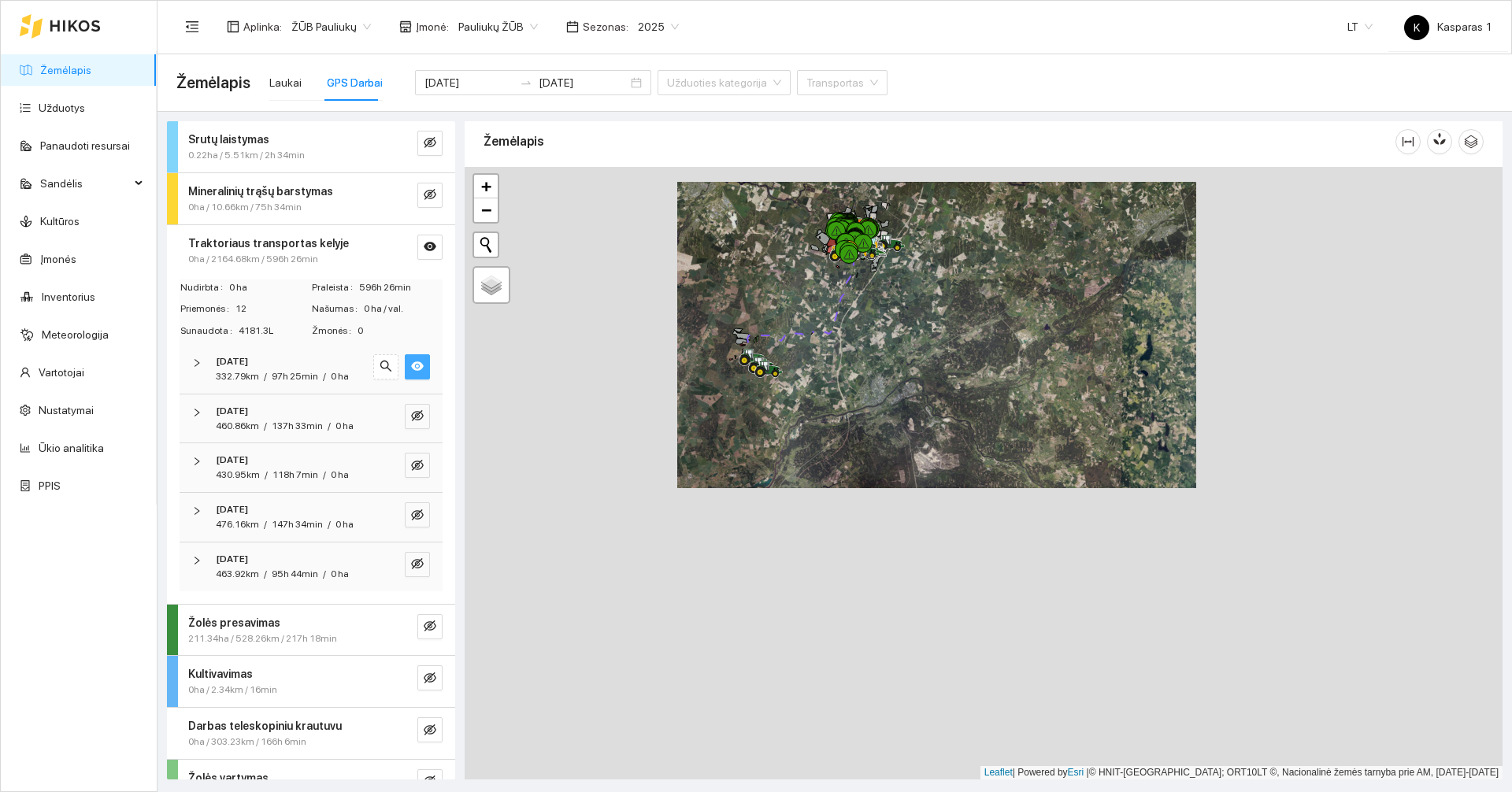
drag, startPoint x: 840, startPoint y: 604, endPoint x: 860, endPoint y: 406, distance: 199.0
click at [860, 406] on div at bounding box center [983, 473] width 1037 height 612
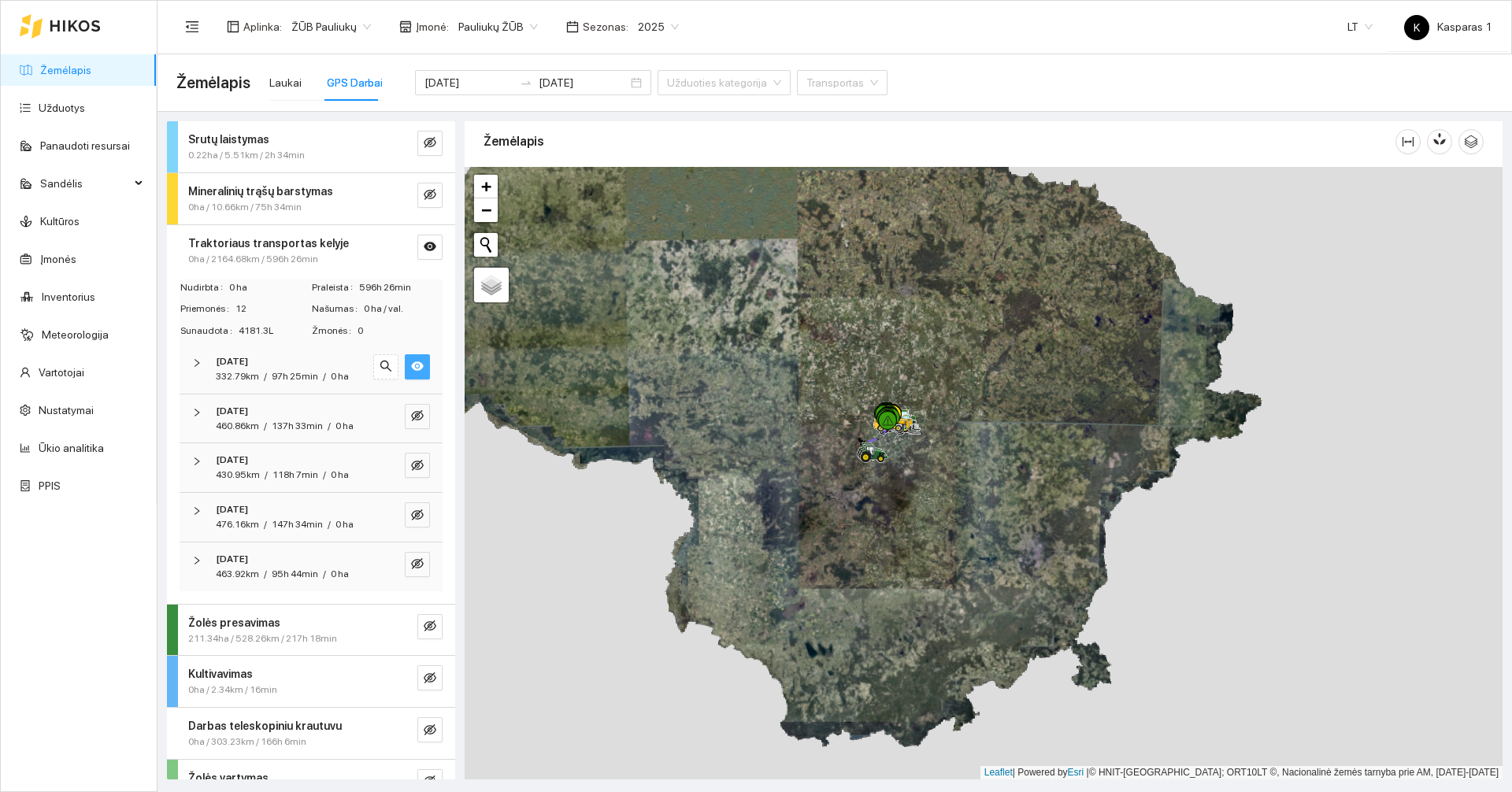
click at [411, 369] on icon "eye" at bounding box center [417, 366] width 13 height 13
click at [411, 369] on icon "eye-invisible" at bounding box center [417, 366] width 13 height 13
click at [411, 369] on icon "eye" at bounding box center [417, 366] width 13 height 13
click at [411, 369] on icon "eye-invisible" at bounding box center [417, 366] width 13 height 13
click at [411, 369] on icon "eye" at bounding box center [417, 366] width 13 height 13
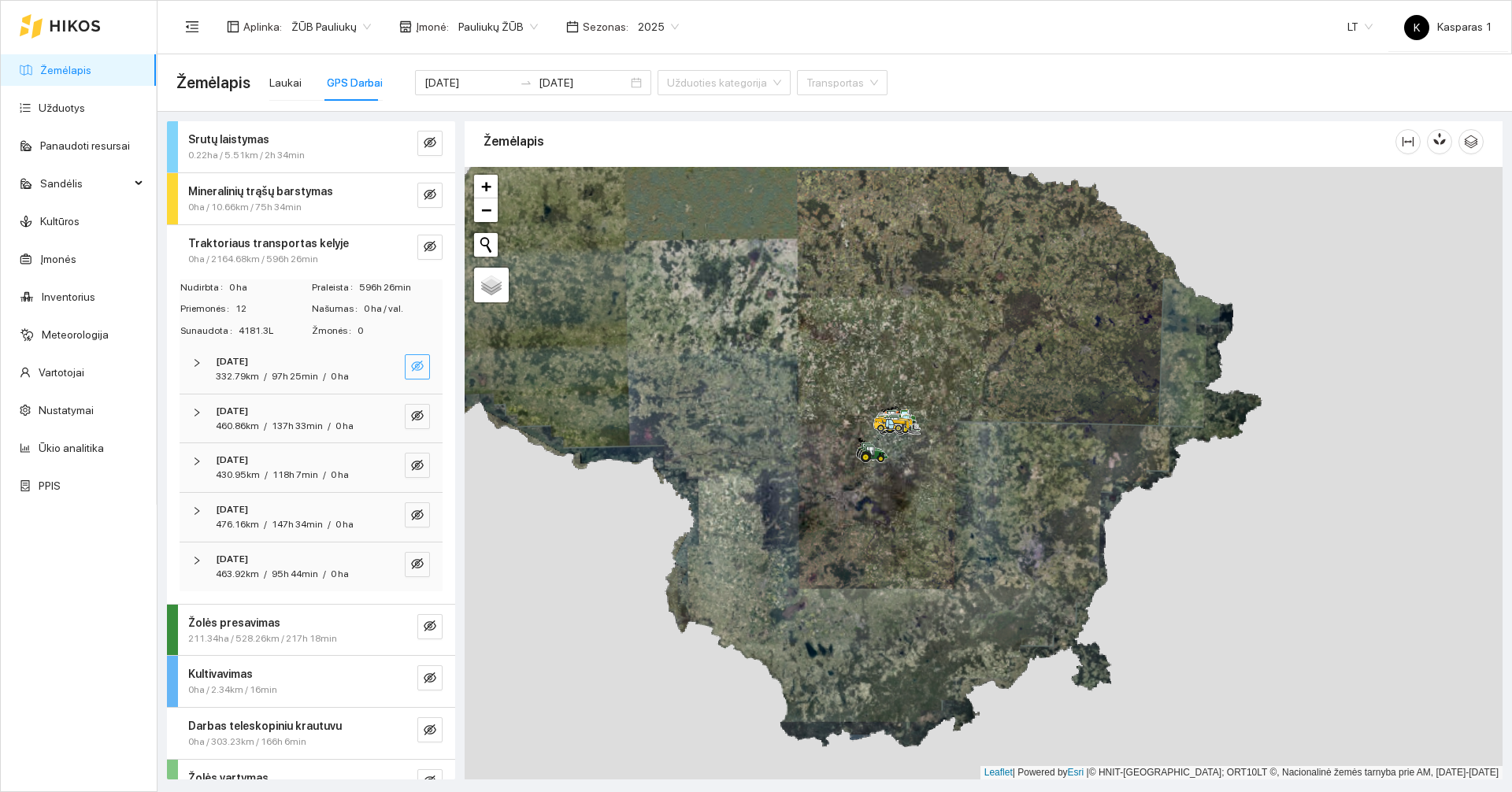
click at [411, 369] on icon "eye-invisible" at bounding box center [417, 366] width 13 height 13
click at [411, 369] on icon "eye" at bounding box center [417, 366] width 13 height 13
click at [313, 367] on div "[DATE]" at bounding box center [290, 362] width 147 height 15
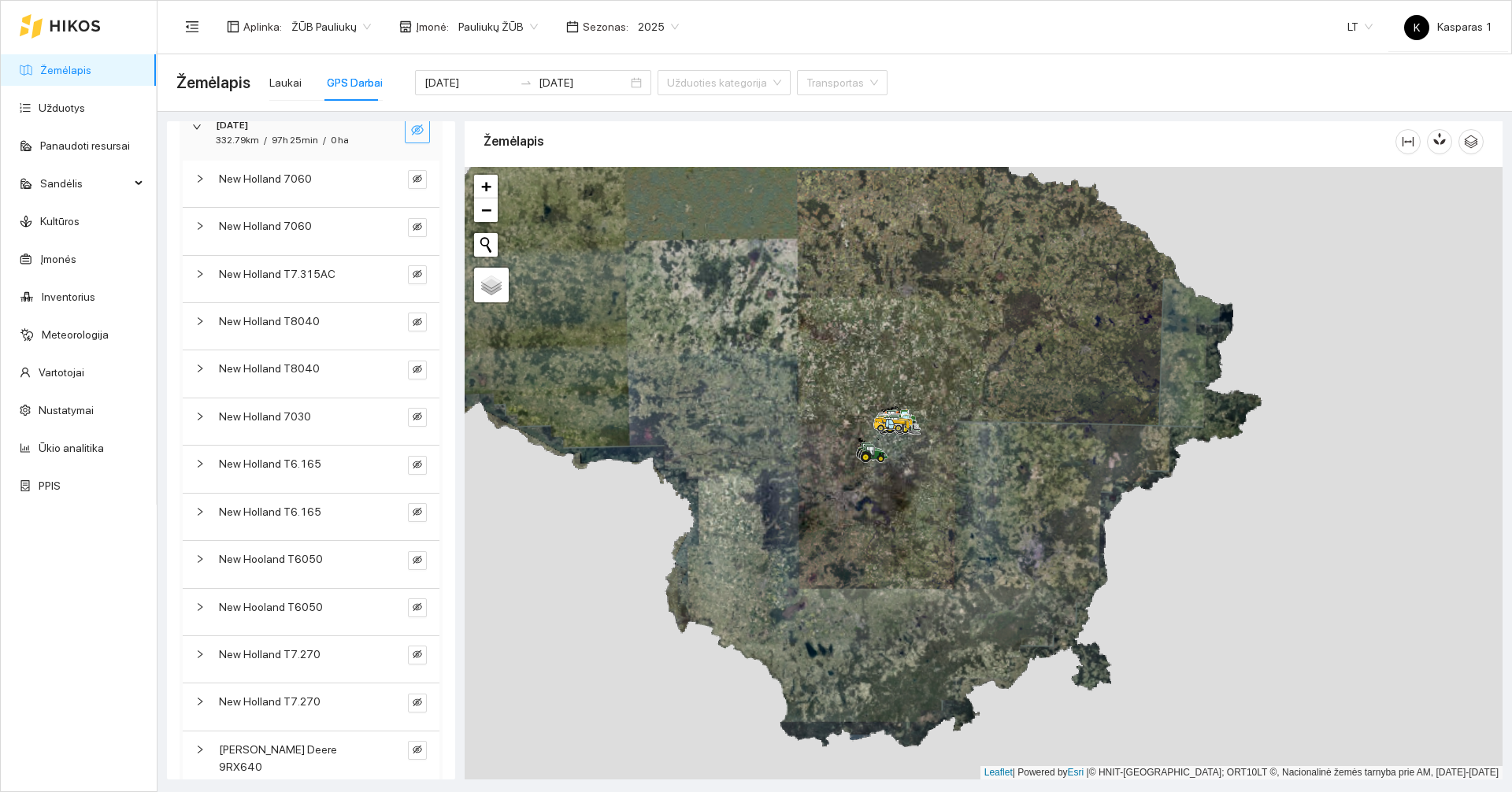
scroll to position [314, 0]
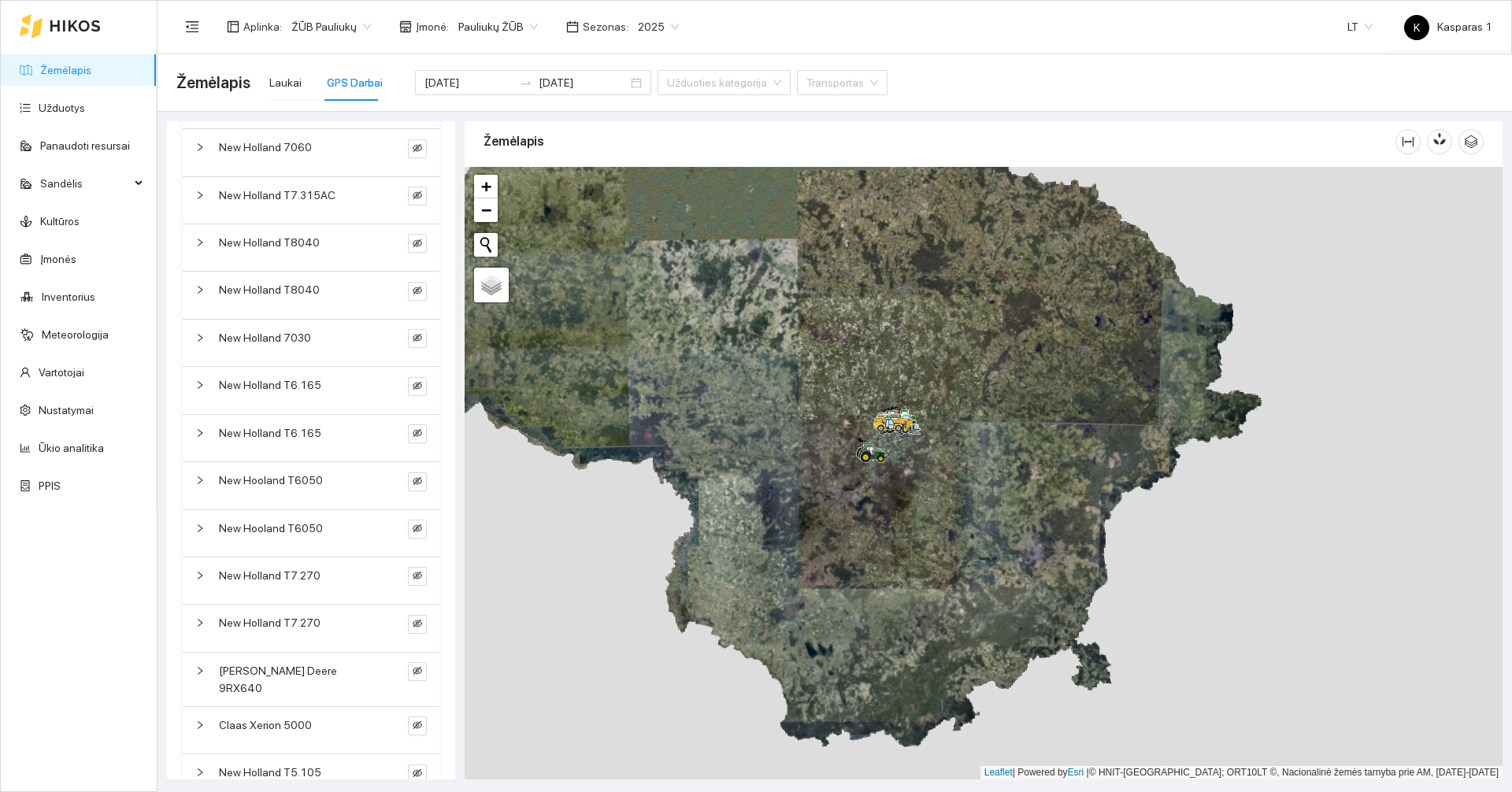
click at [347, 390] on div "New Holland T6.165" at bounding box center [298, 385] width 158 height 18
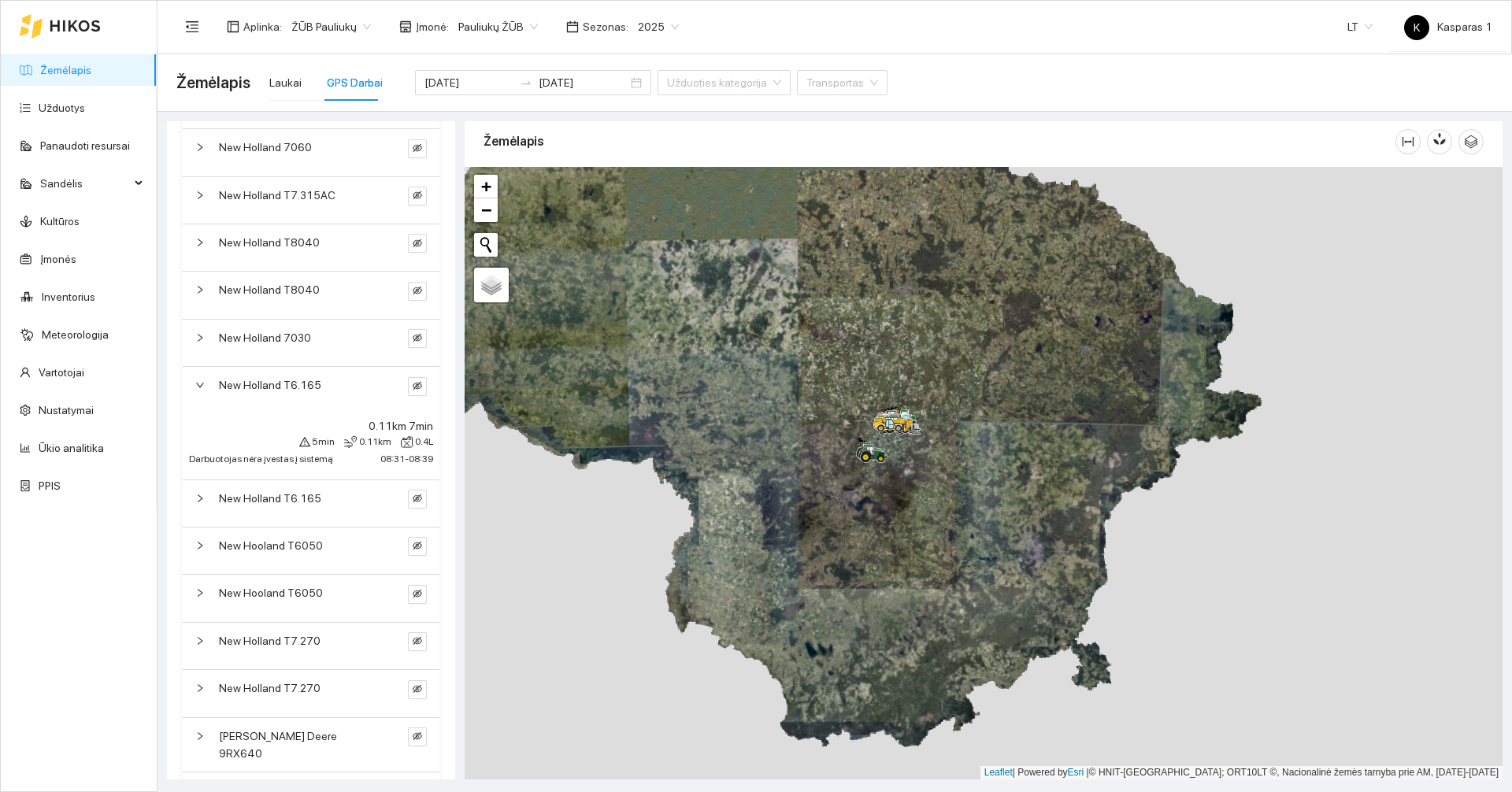
click at [347, 390] on div "New Holland T6.165" at bounding box center [298, 385] width 158 height 18
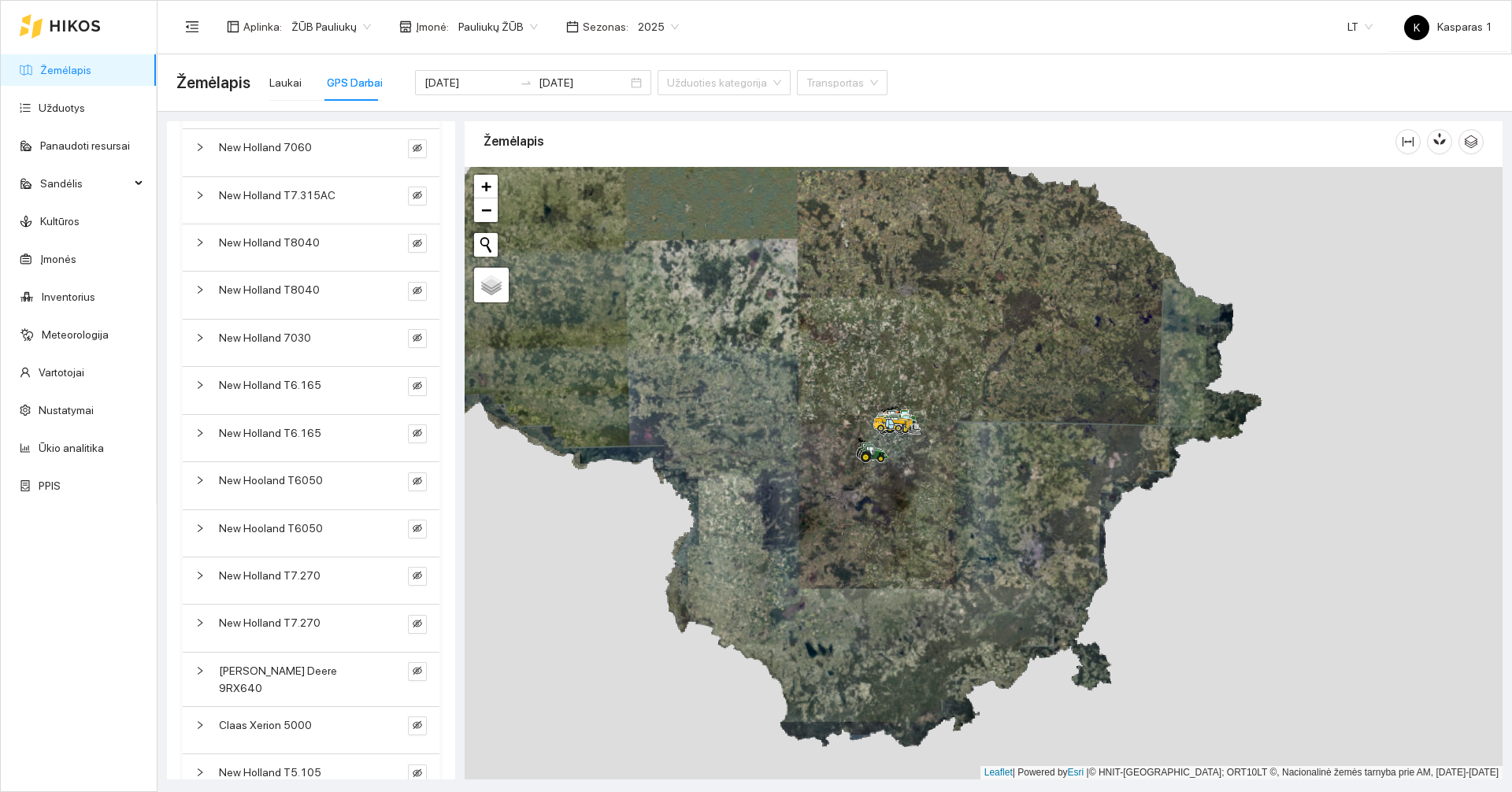
click at [347, 390] on div "New Holland T6.165" at bounding box center [298, 385] width 158 height 18
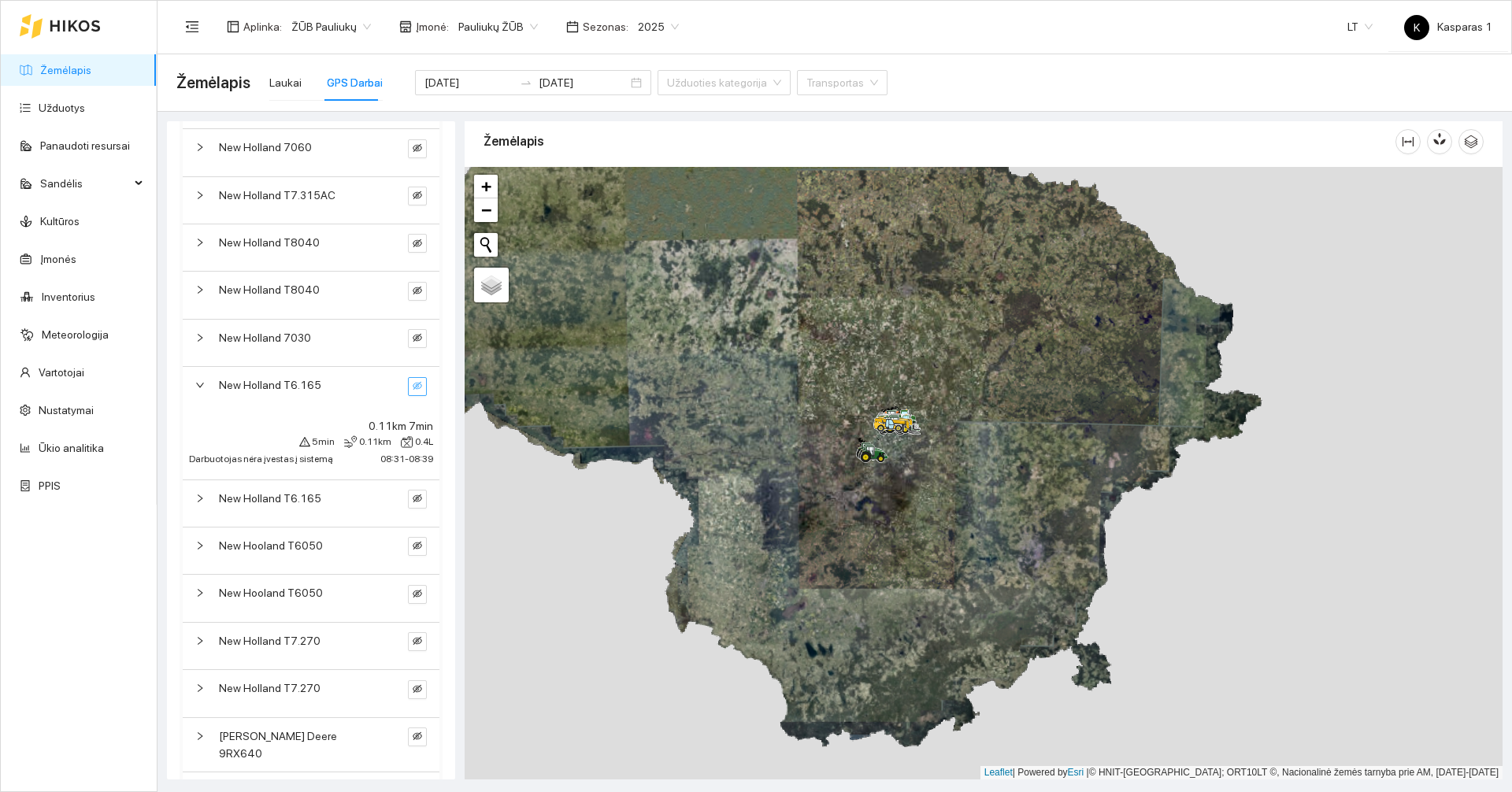
click at [412, 385] on icon "eye-invisible" at bounding box center [417, 386] width 10 height 10
click at [412, 385] on icon "eye" at bounding box center [417, 386] width 10 height 10
click at [340, 398] on div "Kelyje" at bounding box center [355, 406] width 42 height 26
click at [307, 378] on span "New Holland T6.165" at bounding box center [270, 385] width 102 height 18
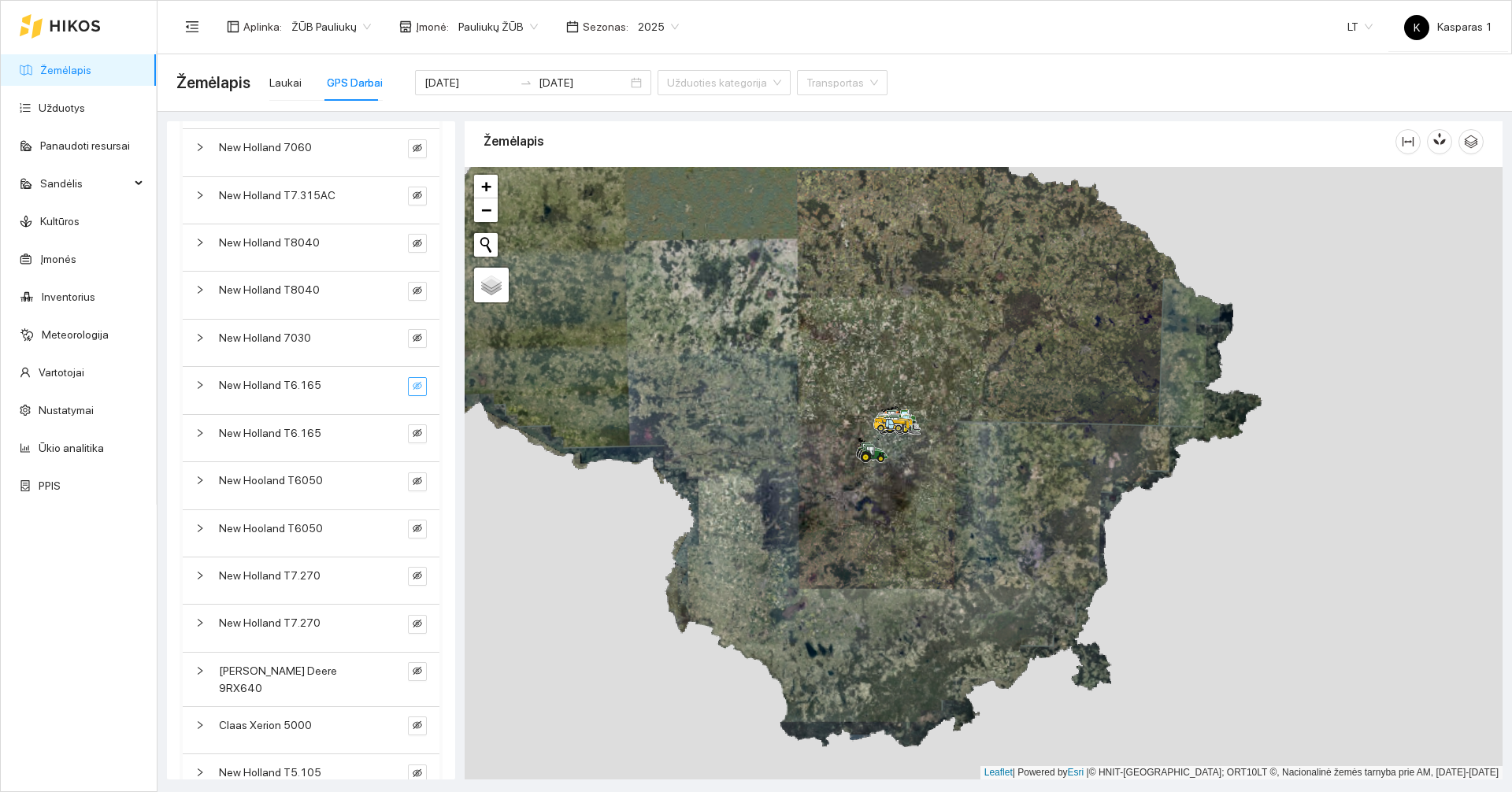
click at [327, 427] on div "New Holland T6.165" at bounding box center [298, 433] width 158 height 18
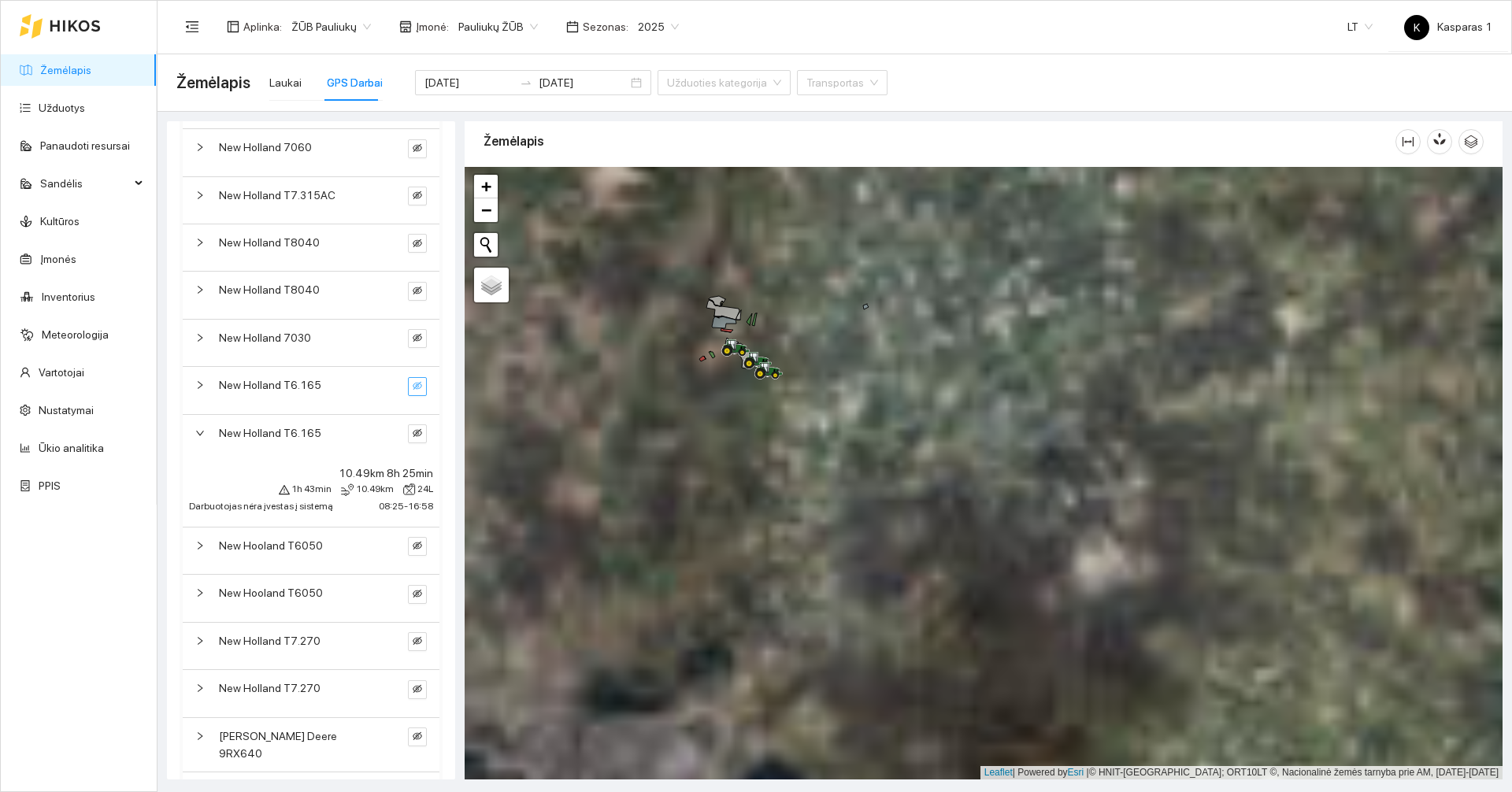
drag, startPoint x: 881, startPoint y: 303, endPoint x: 767, endPoint y: 647, distance: 362.4
click at [767, 647] on div at bounding box center [983, 473] width 1037 height 612
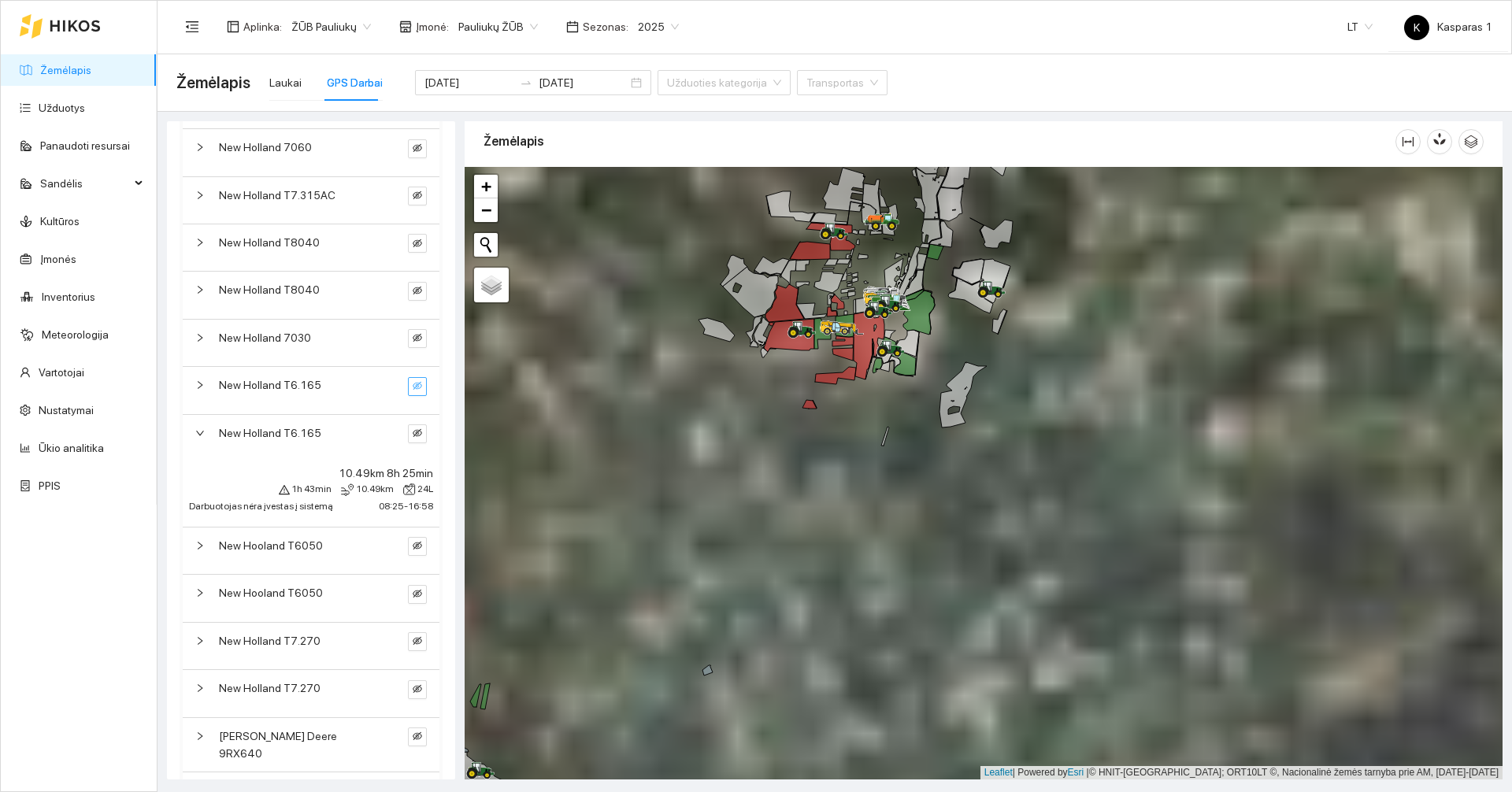
click at [253, 437] on span "New Holland T6.165" at bounding box center [270, 433] width 102 height 18
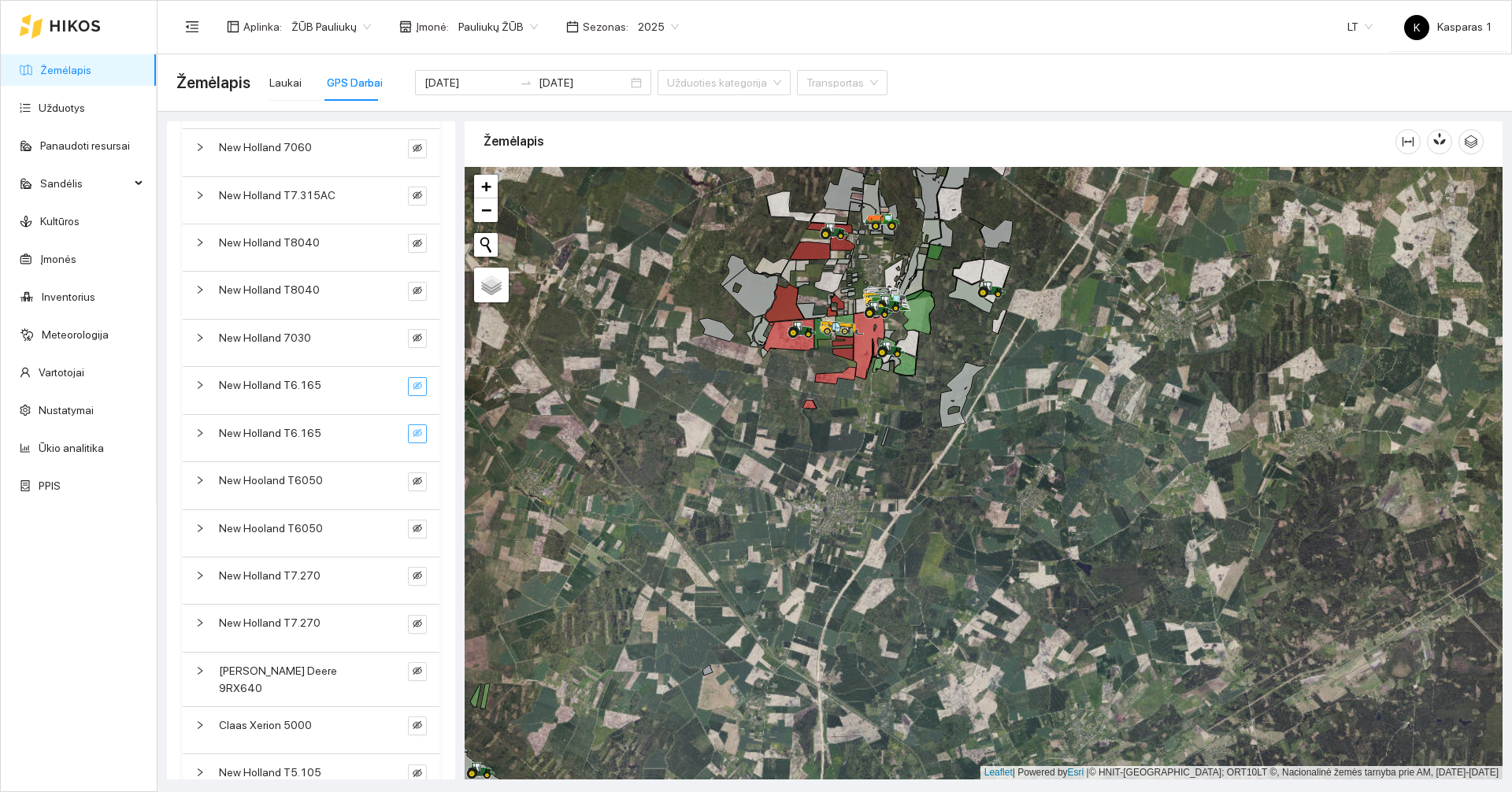
click at [412, 436] on icon "eye-invisible" at bounding box center [417, 433] width 10 height 8
click at [412, 436] on icon "eye" at bounding box center [417, 433] width 10 height 7
click at [313, 435] on span "New Holland T6.165" at bounding box center [270, 433] width 102 height 18
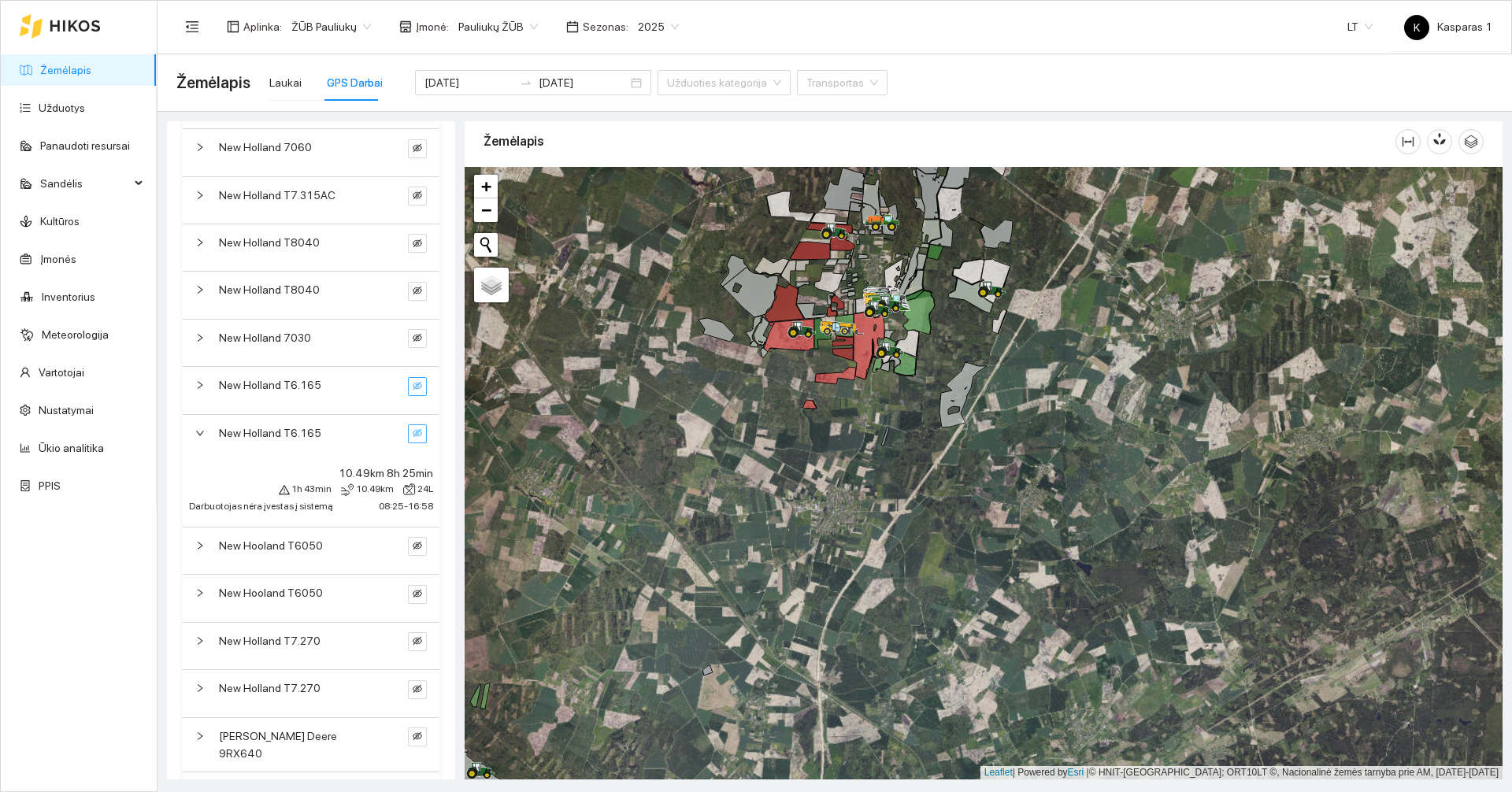
click at [313, 435] on span "New Holland T6.165" at bounding box center [270, 433] width 102 height 18
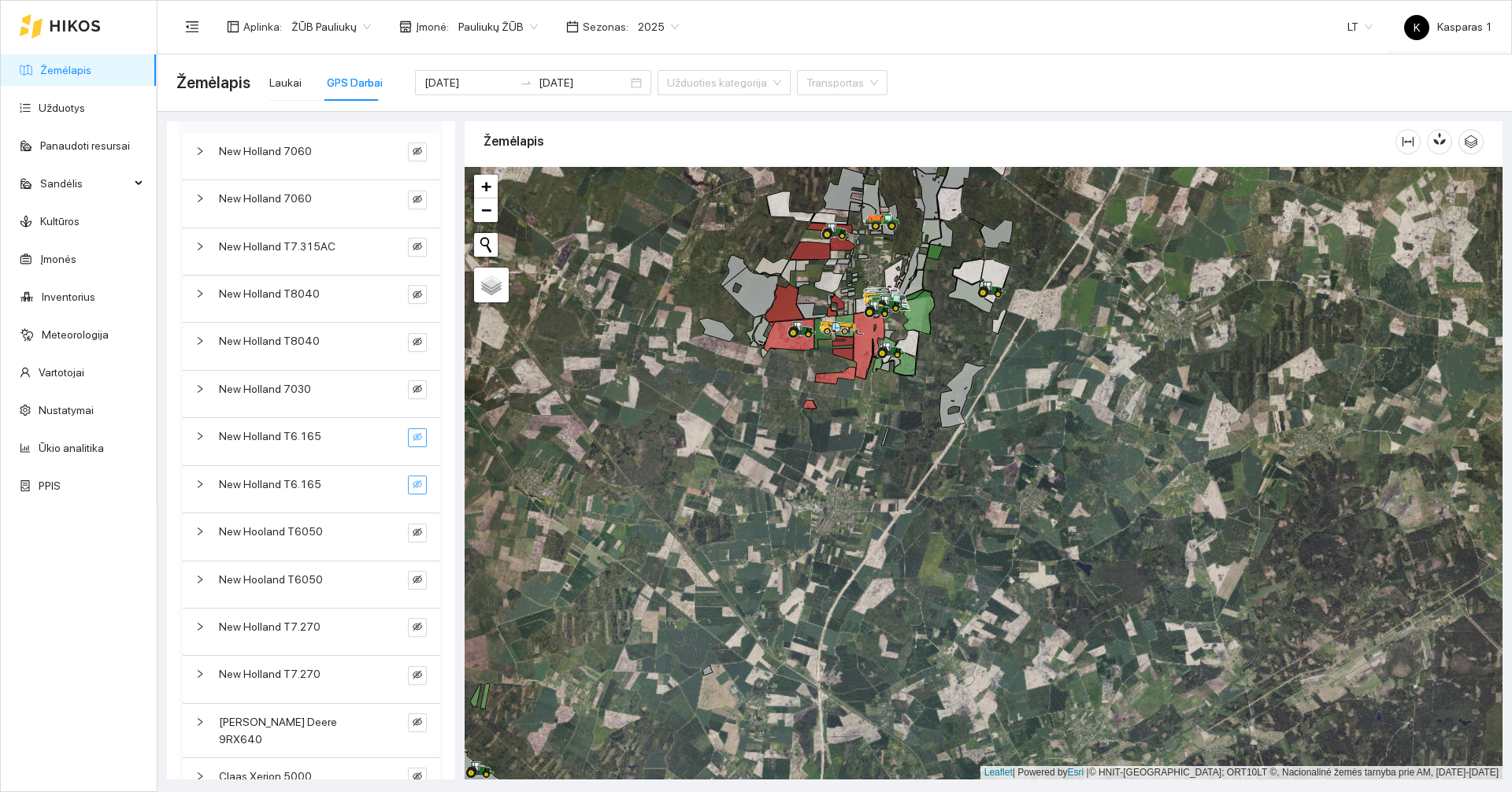
scroll to position [236, 0]
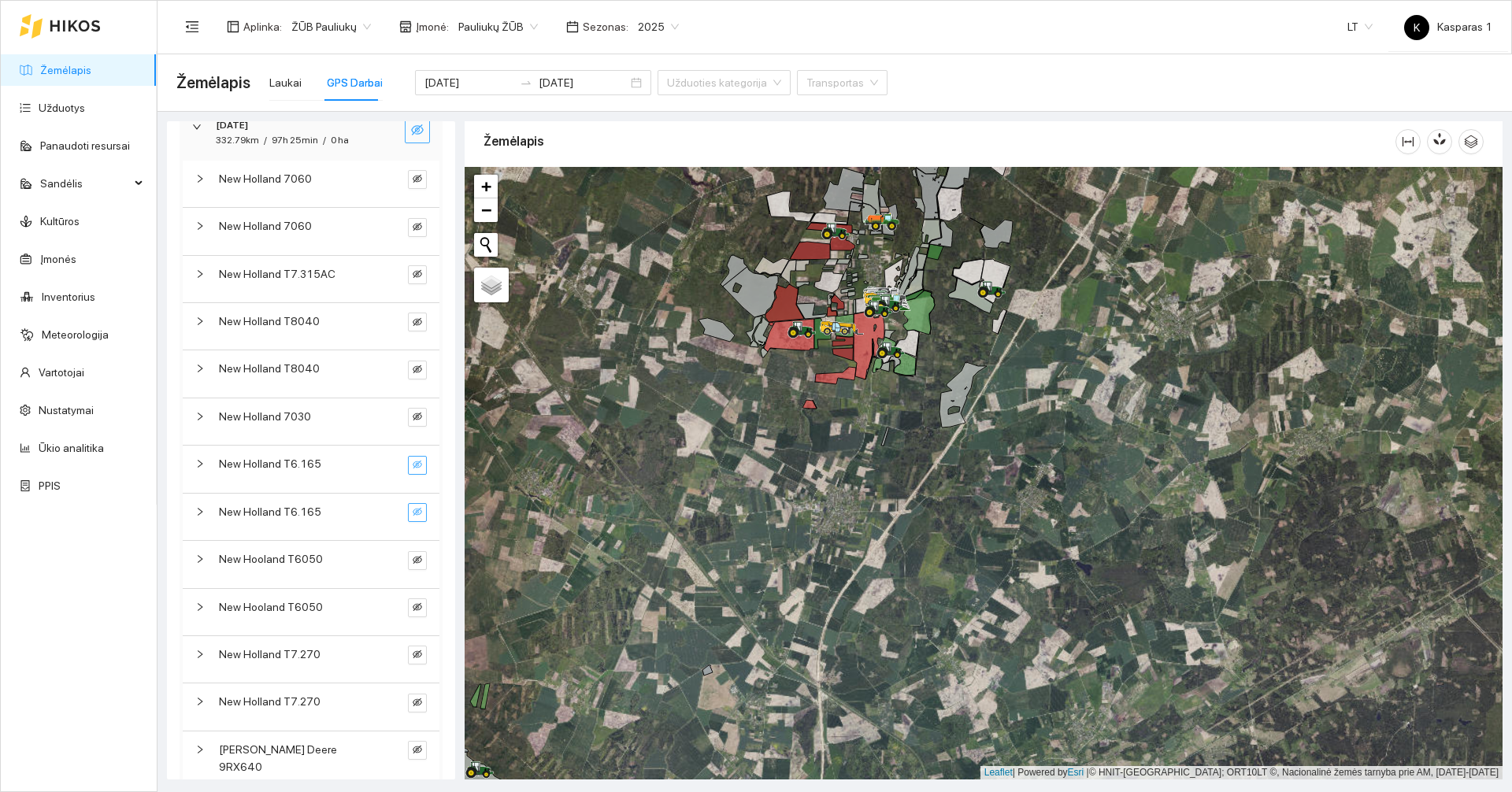
click at [340, 473] on div "New Holland T6.165" at bounding box center [311, 469] width 257 height 46
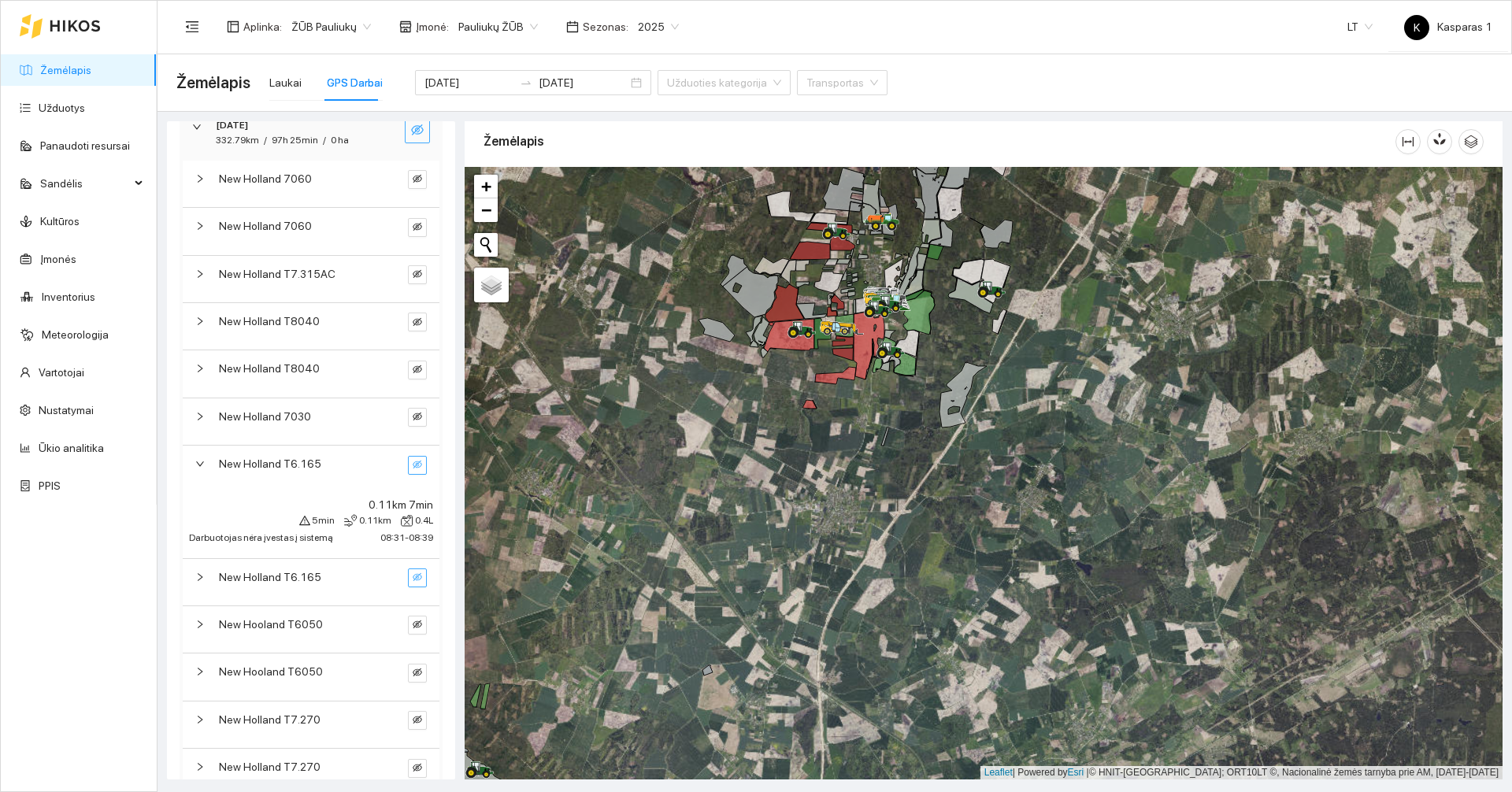
click at [314, 580] on span "New Holland T6.165" at bounding box center [270, 577] width 102 height 18
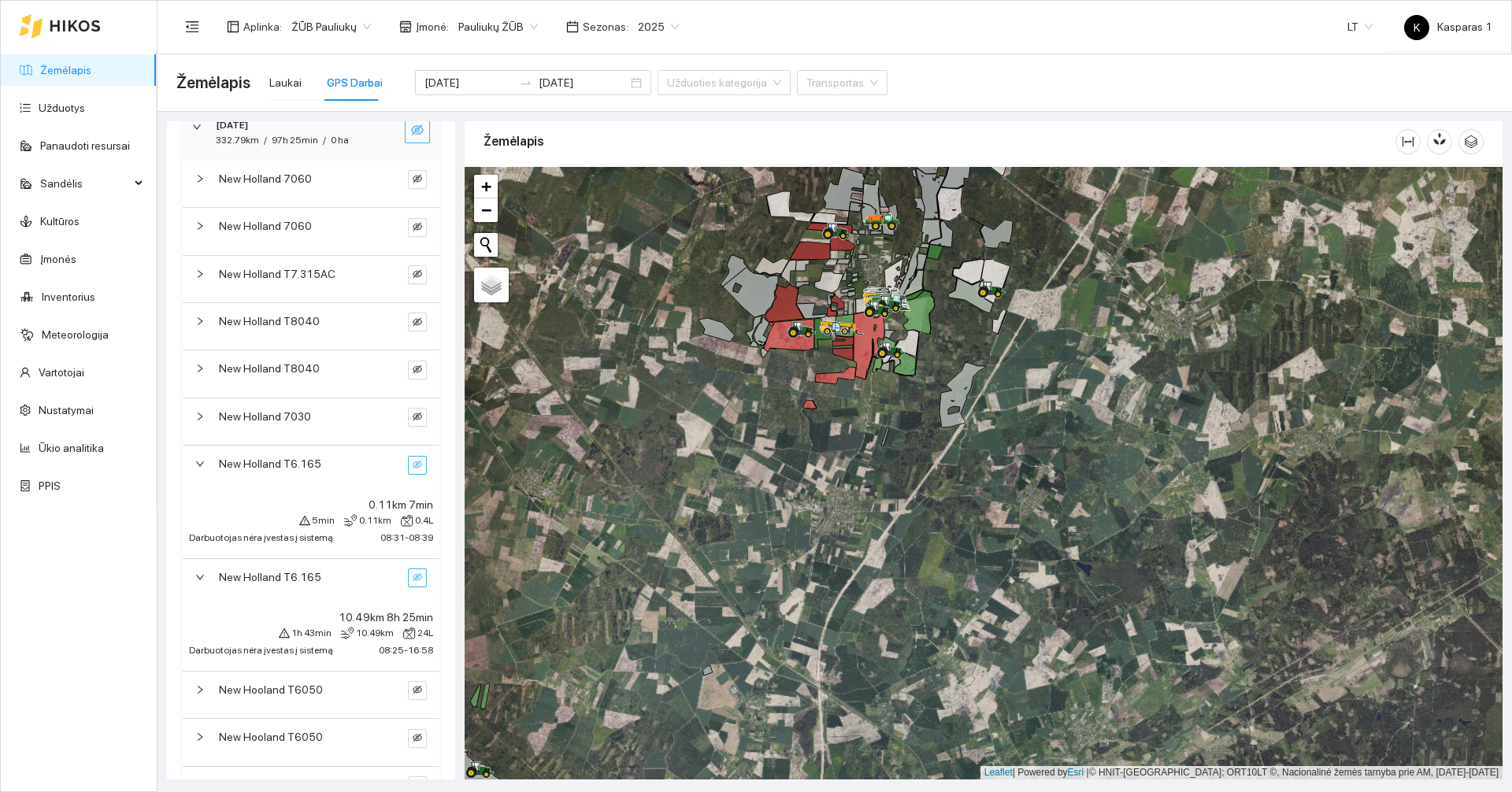
click at [408, 581] on button "button" at bounding box center [418, 578] width 19 height 19
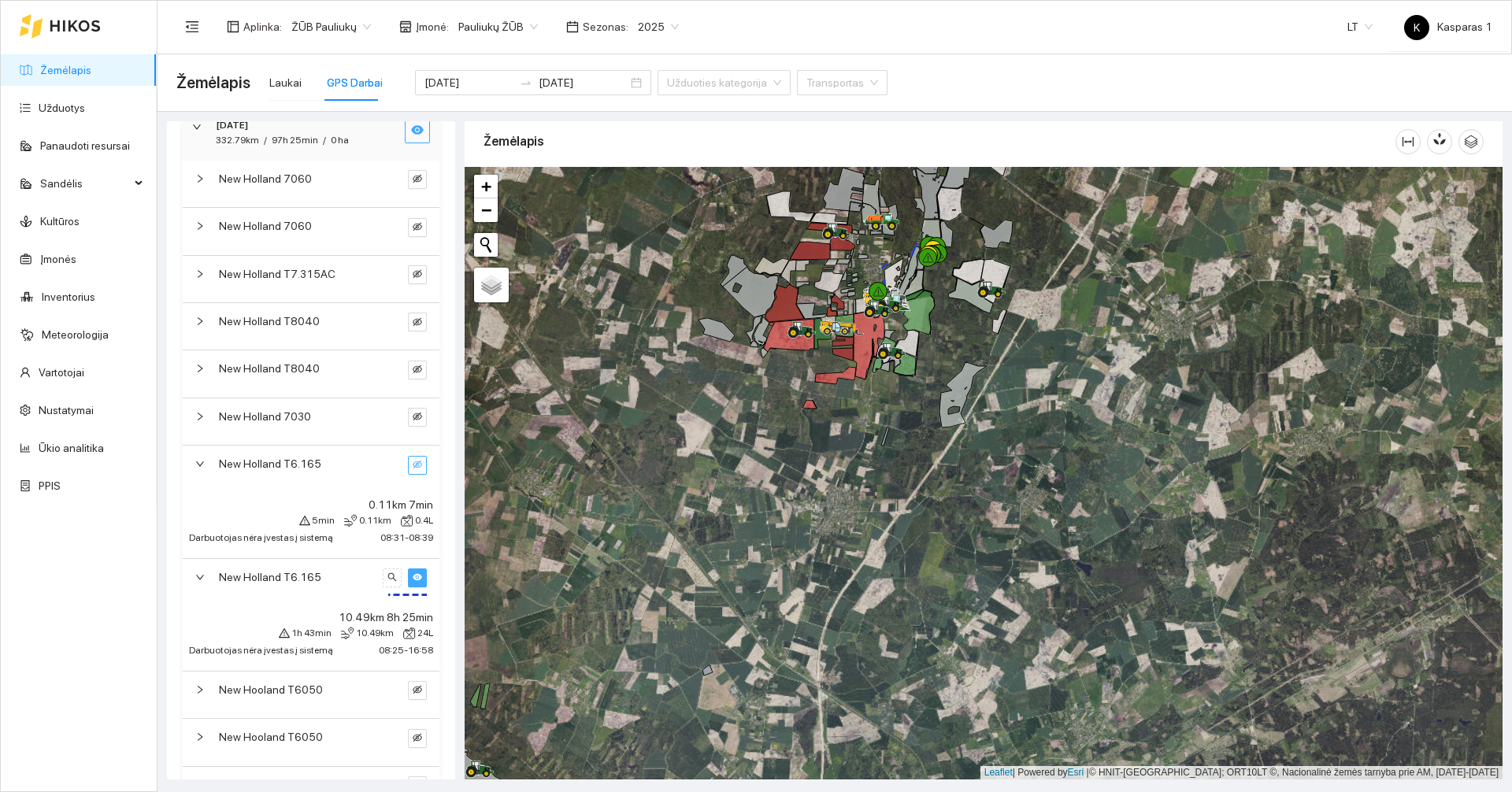
click at [408, 581] on button "button" at bounding box center [418, 578] width 19 height 19
click at [250, 471] on span "New Holland T6.165" at bounding box center [270, 464] width 102 height 18
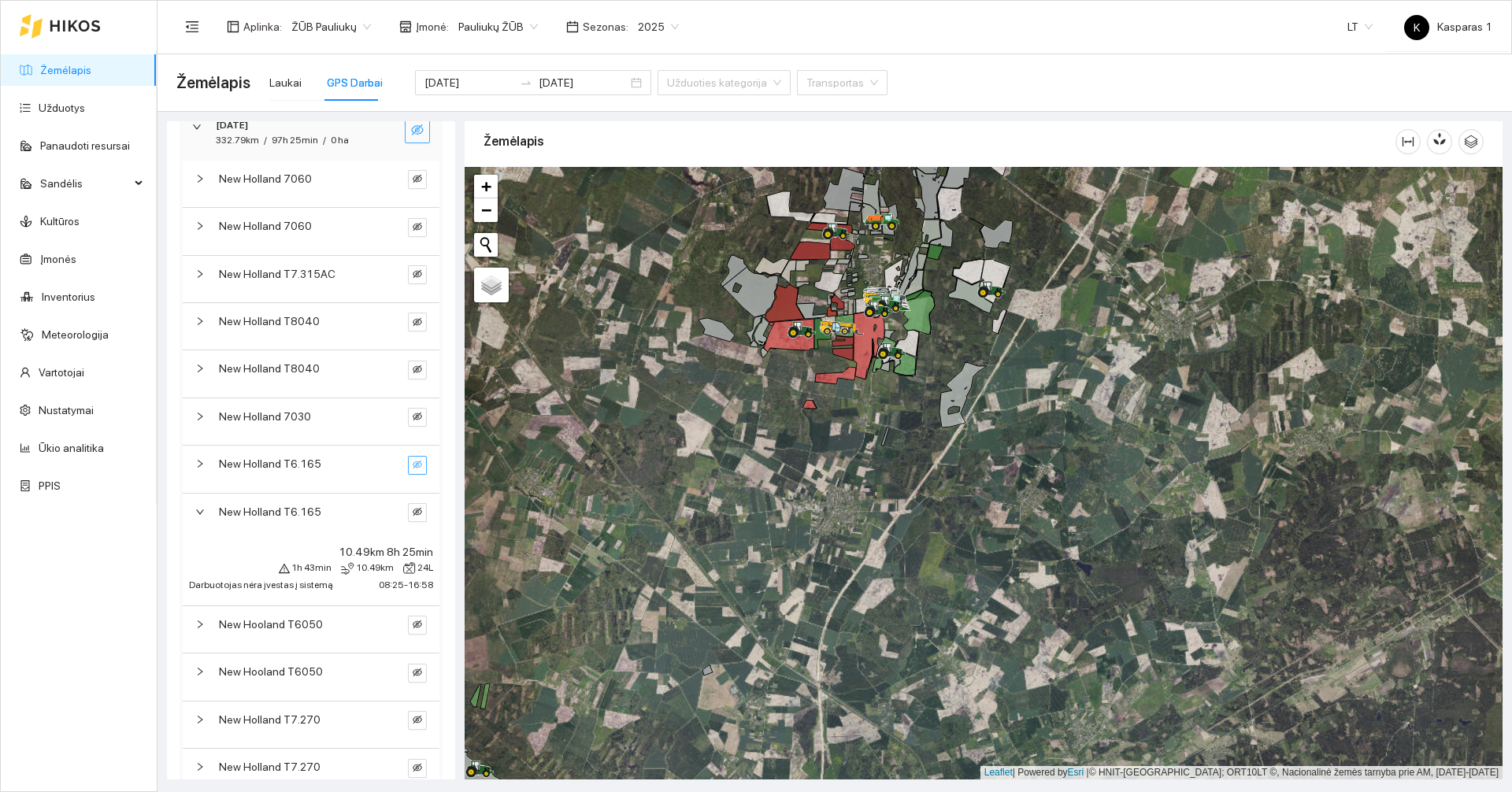
click at [250, 471] on span "New Holland T6.165" at bounding box center [270, 464] width 102 height 18
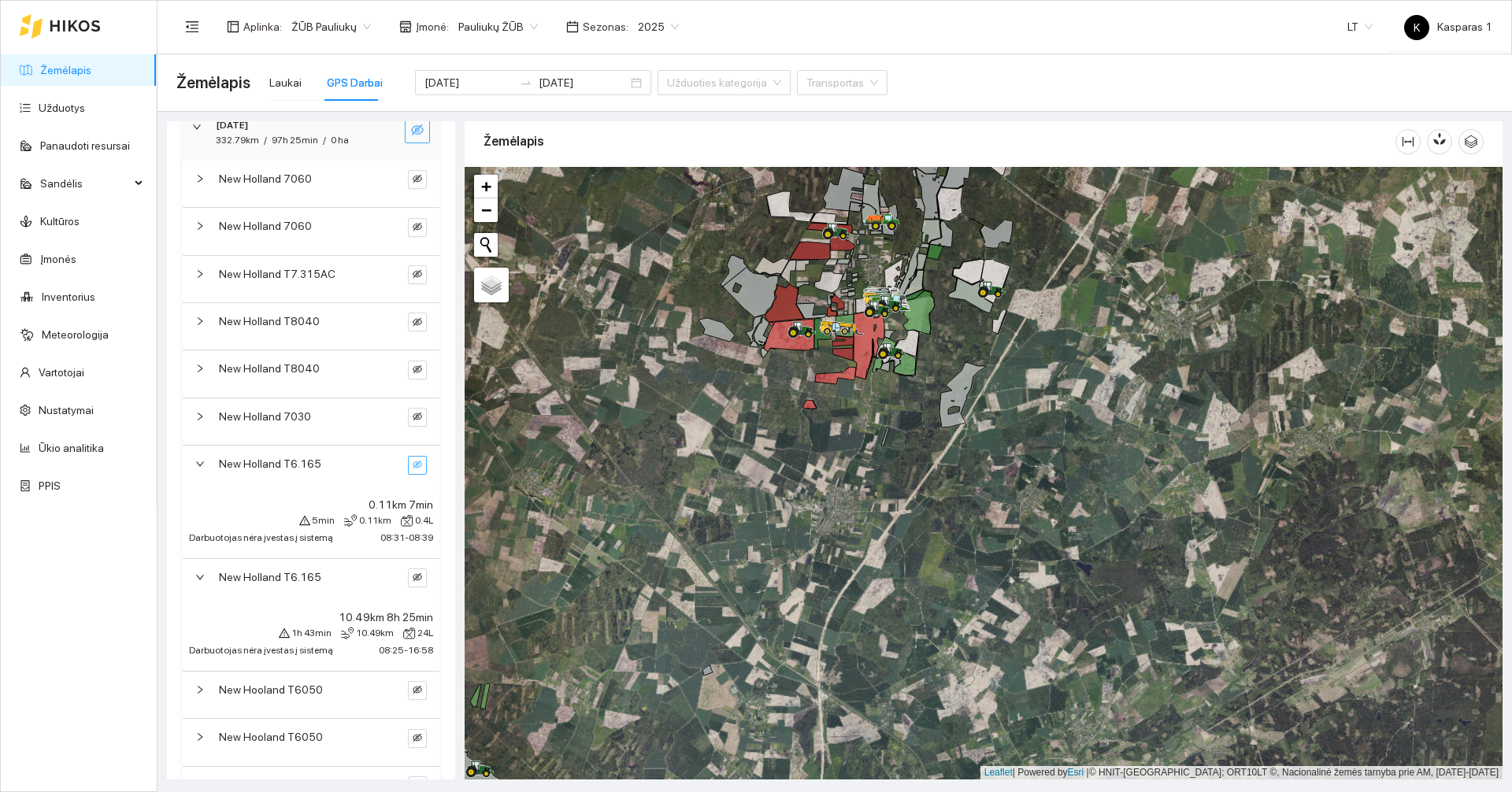
click at [412, 466] on icon "eye-invisible" at bounding box center [417, 464] width 10 height 10
click at [412, 466] on icon "eye" at bounding box center [417, 463] width 10 height 7
click at [412, 466] on icon "eye-invisible" at bounding box center [417, 464] width 10 height 10
click at [412, 466] on icon "eye" at bounding box center [417, 463] width 10 height 7
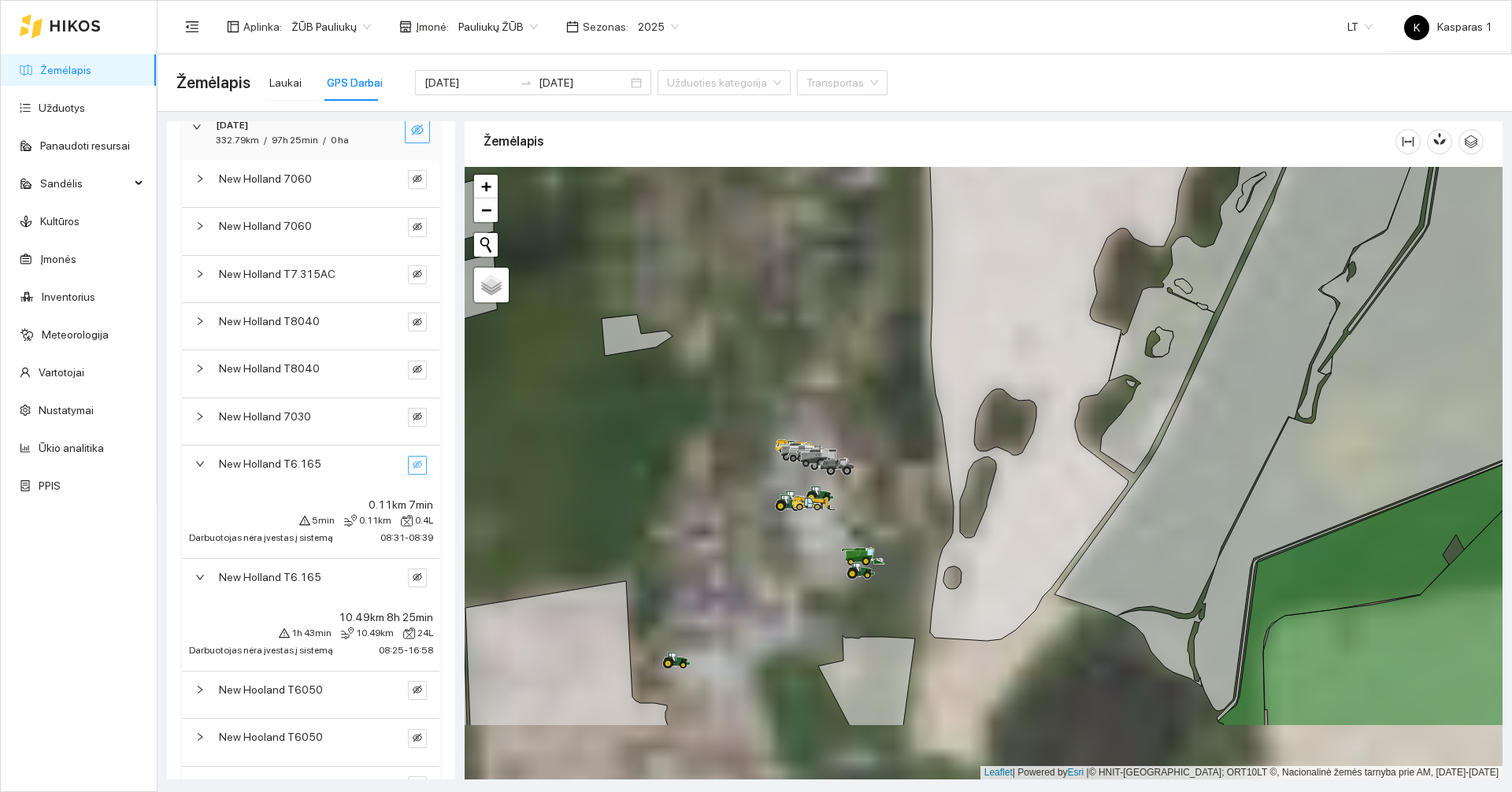
drag, startPoint x: 873, startPoint y: 512, endPoint x: 900, endPoint y: 314, distance: 199.8
click at [900, 314] on div at bounding box center [983, 473] width 1037 height 612
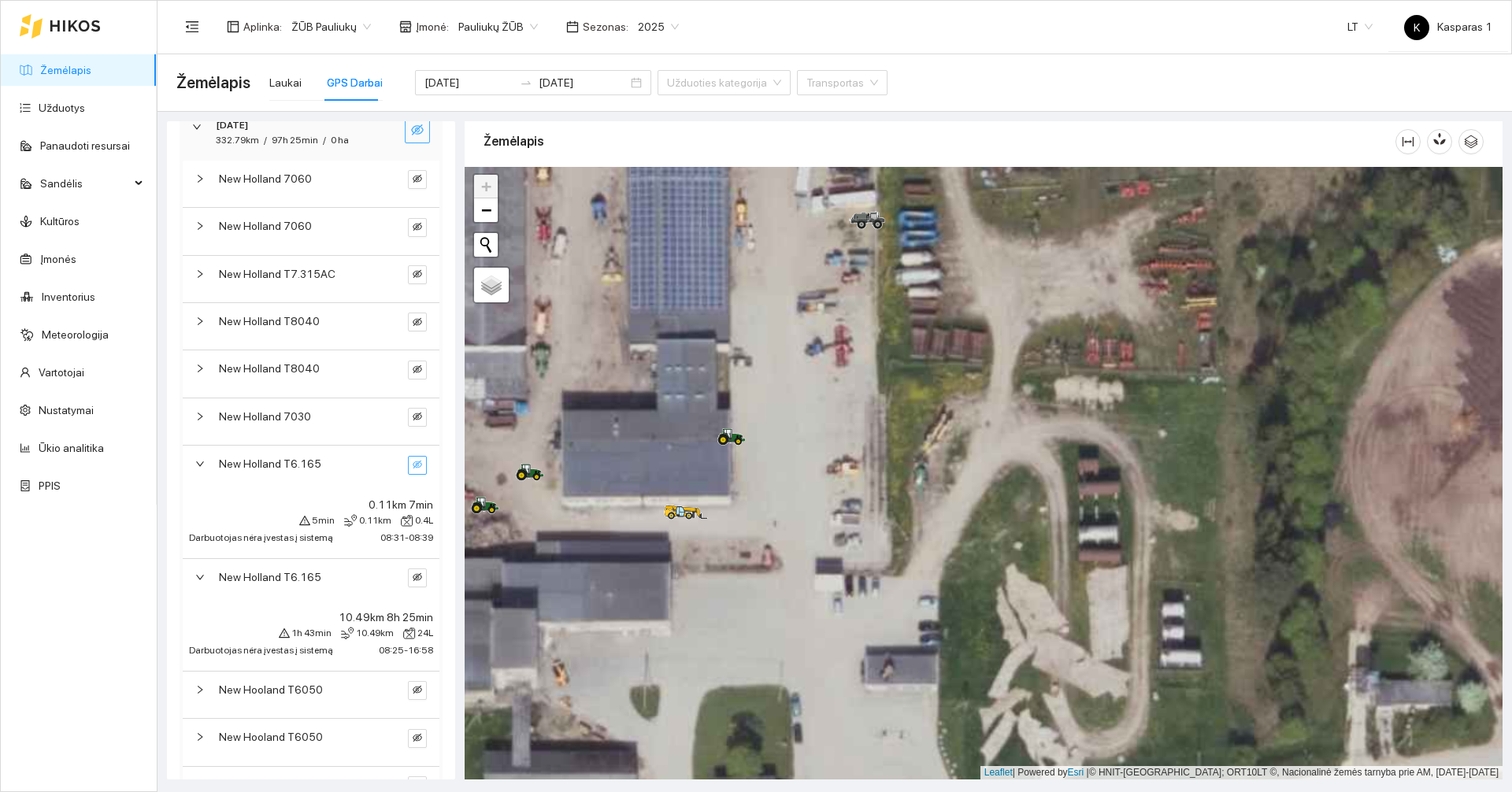
click at [297, 470] on span "New Holland T6.165" at bounding box center [270, 464] width 102 height 18
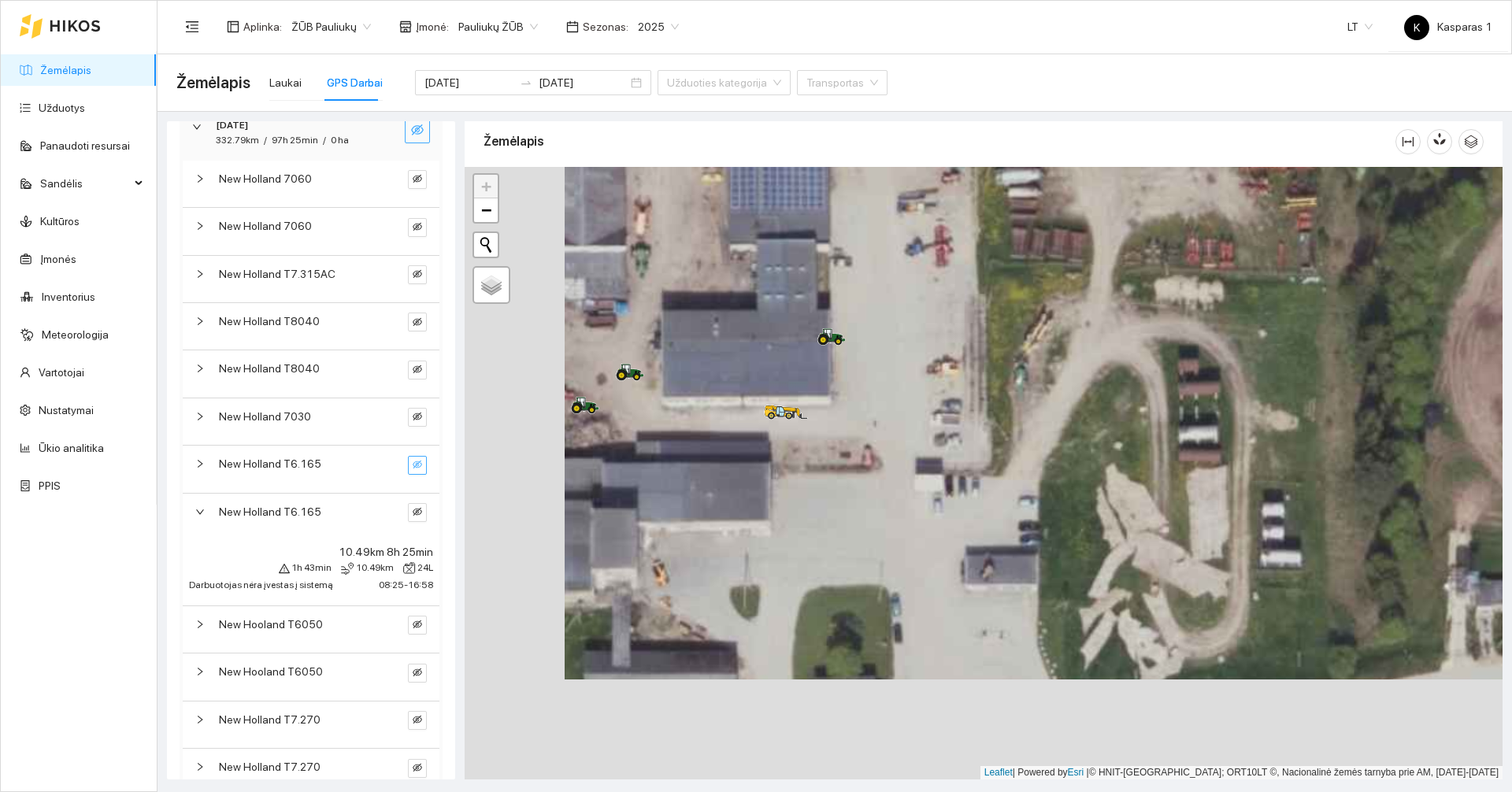
drag, startPoint x: 832, startPoint y: 463, endPoint x: 917, endPoint y: 381, distance: 118.1
click at [917, 381] on div at bounding box center [983, 473] width 1037 height 612
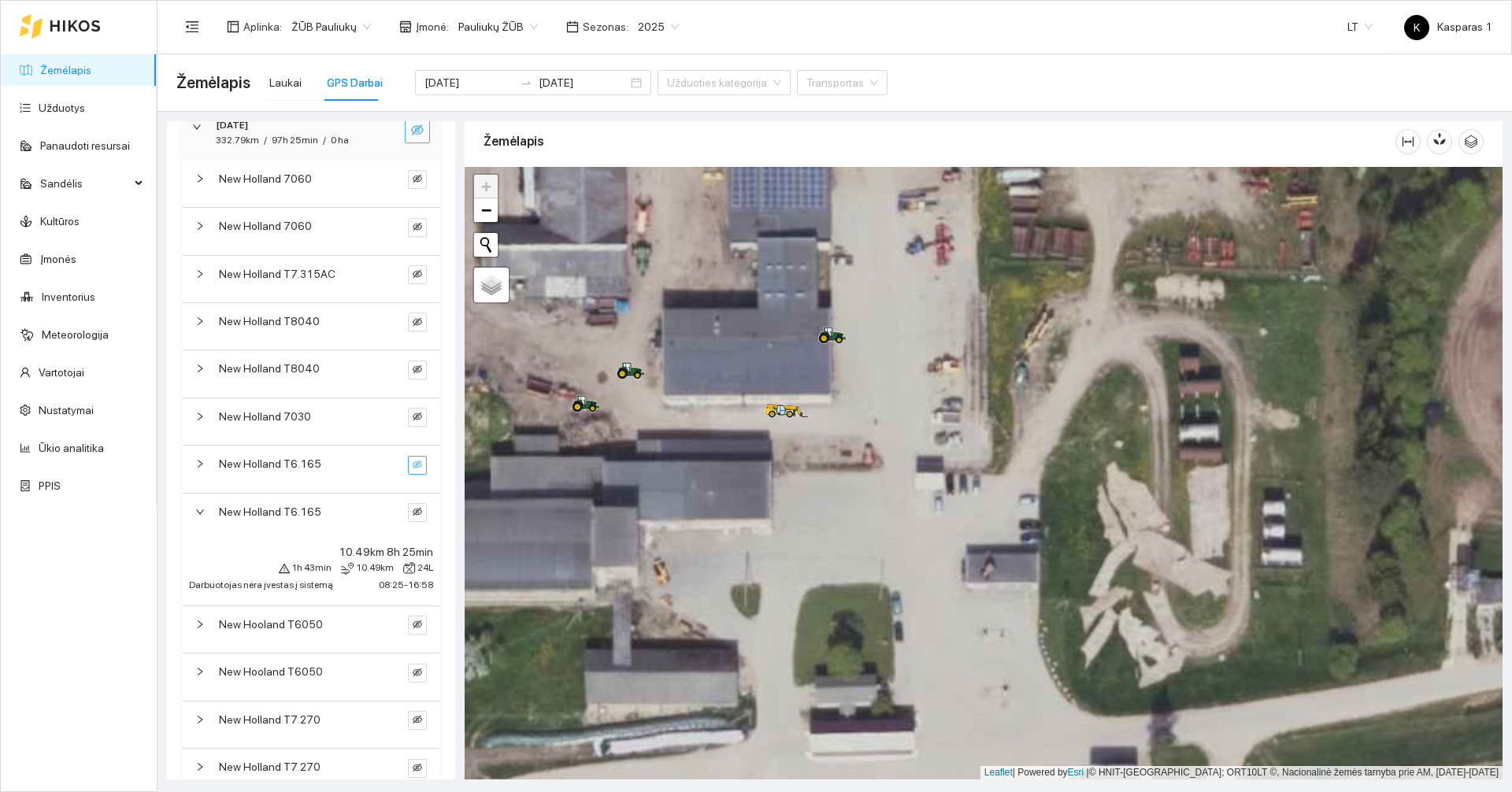
click at [298, 511] on span "New Holland T6.165" at bounding box center [270, 512] width 102 height 18
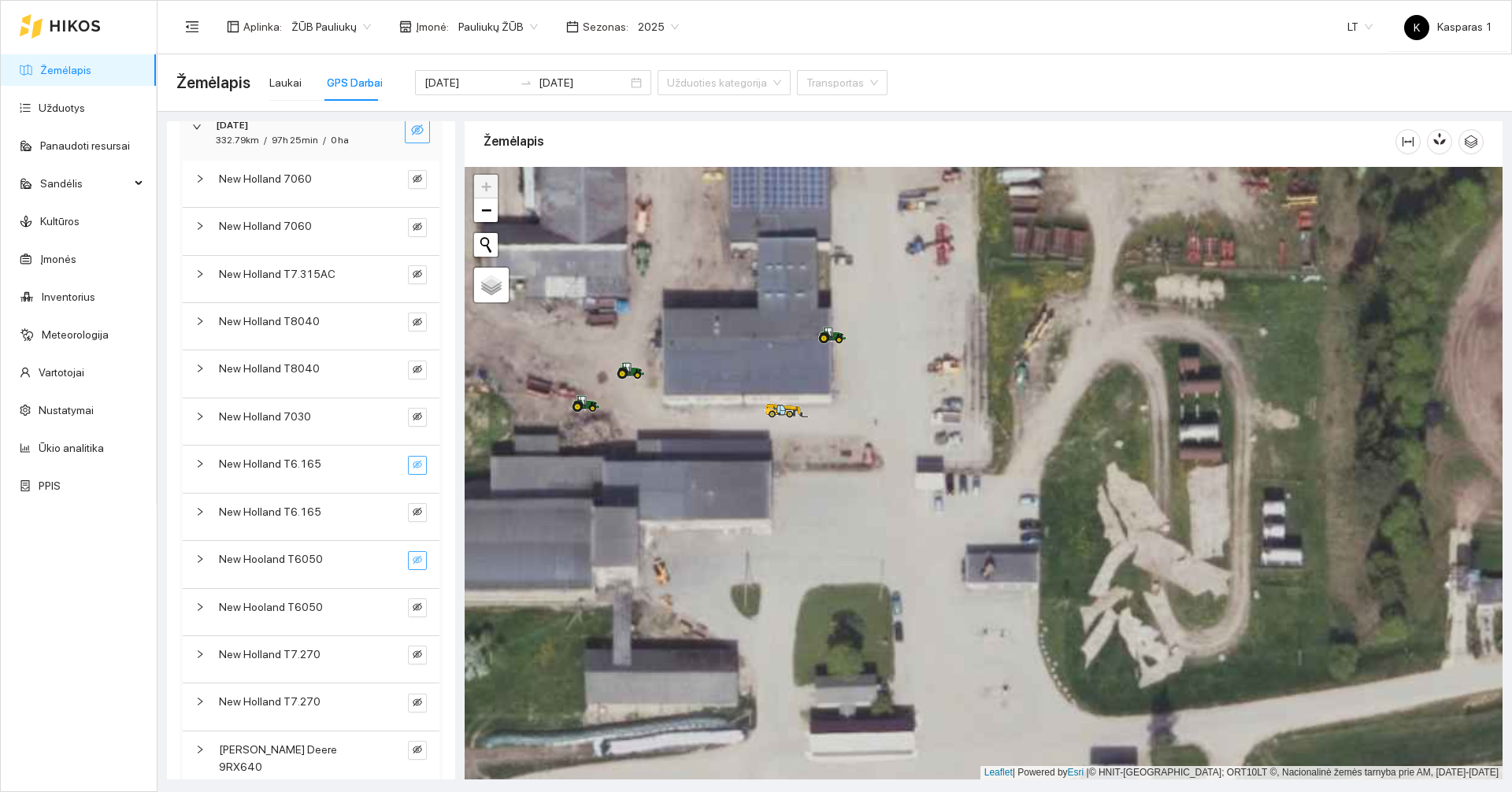
click at [411, 559] on button "button" at bounding box center [418, 561] width 19 height 19
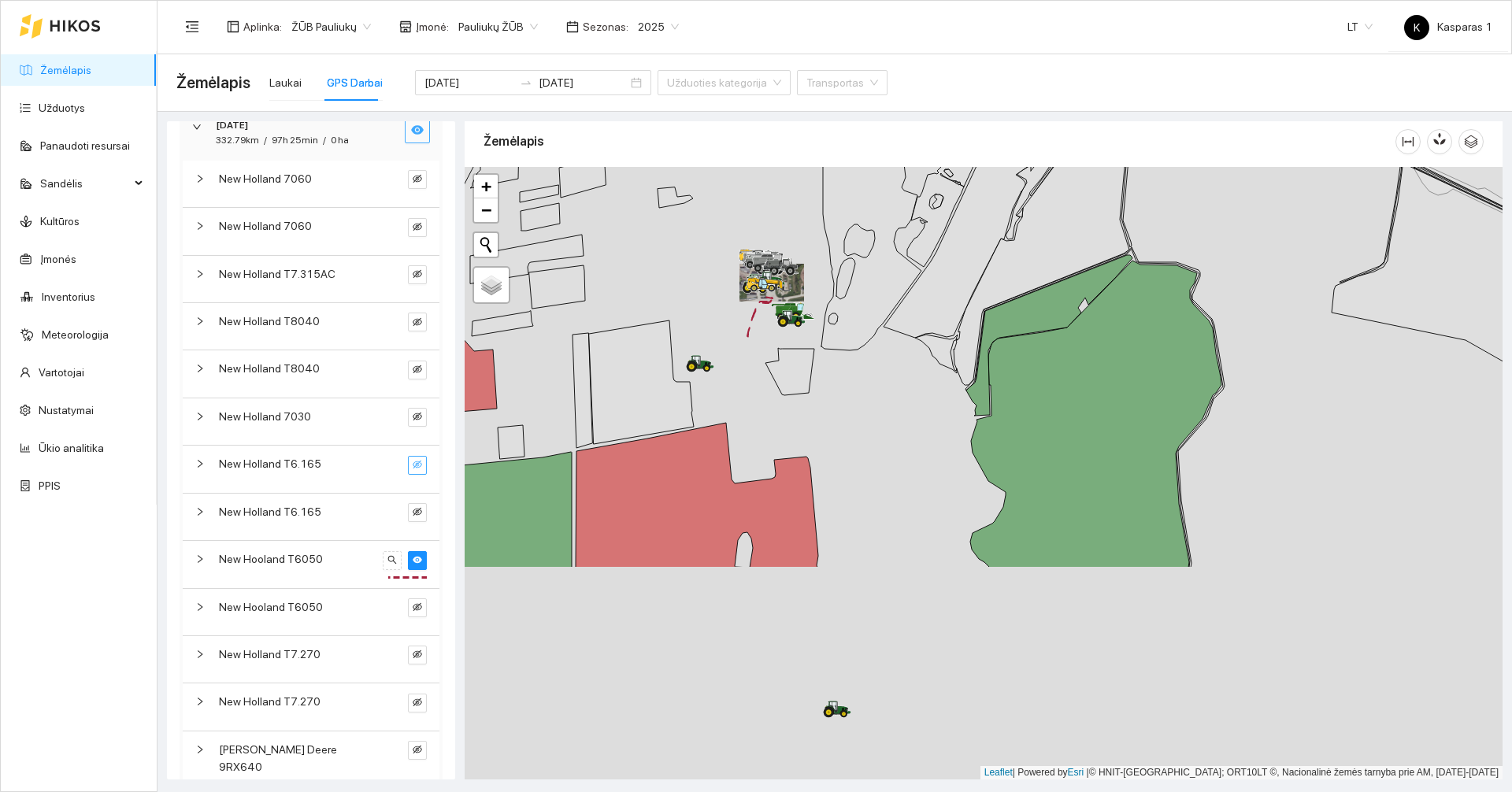
drag, startPoint x: 813, startPoint y: 679, endPoint x: 770, endPoint y: 406, distance: 276.4
click at [770, 406] on div at bounding box center [983, 473] width 1037 height 612
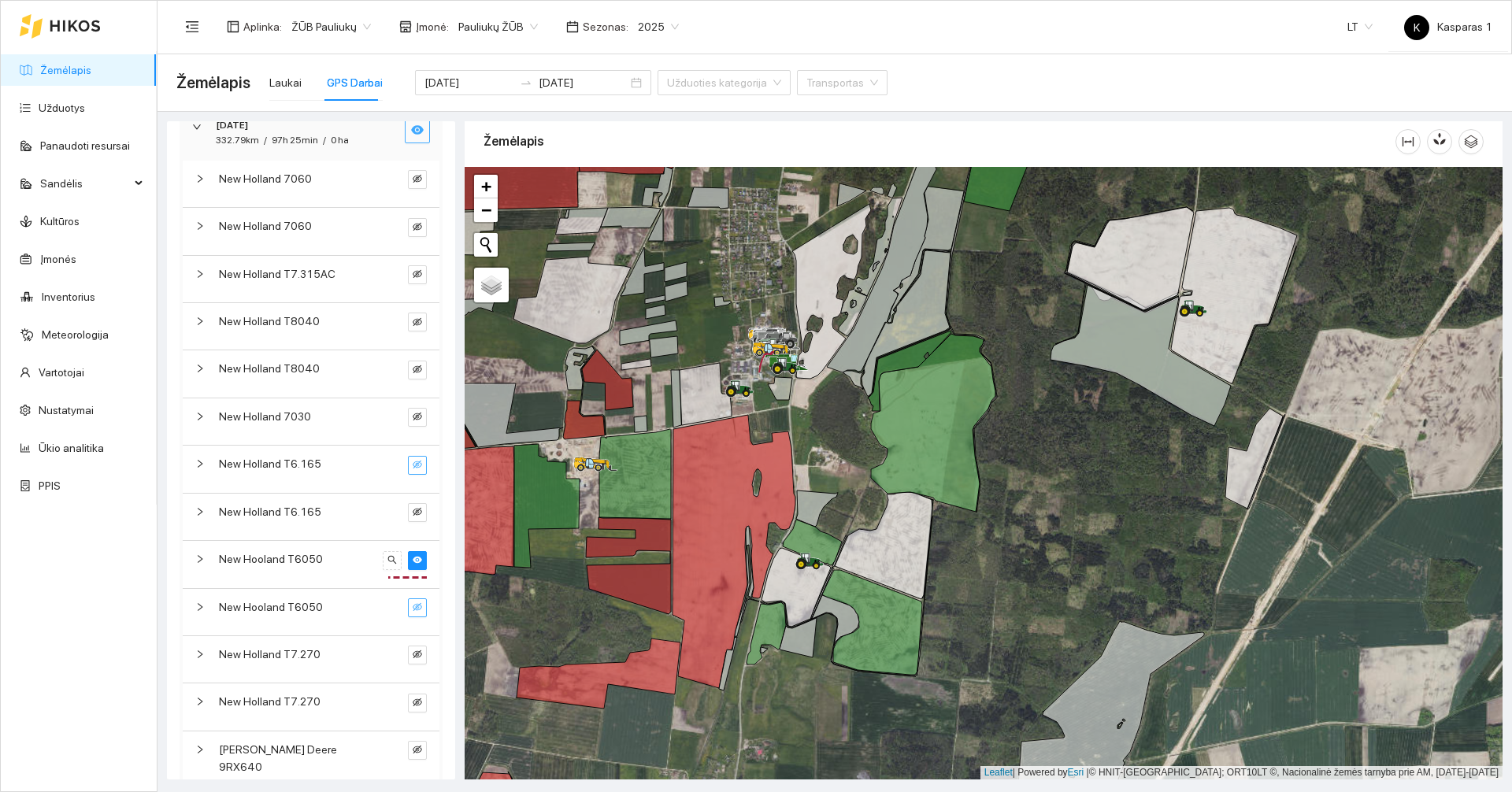
click at [412, 602] on icon "eye-invisible" at bounding box center [417, 606] width 10 height 10
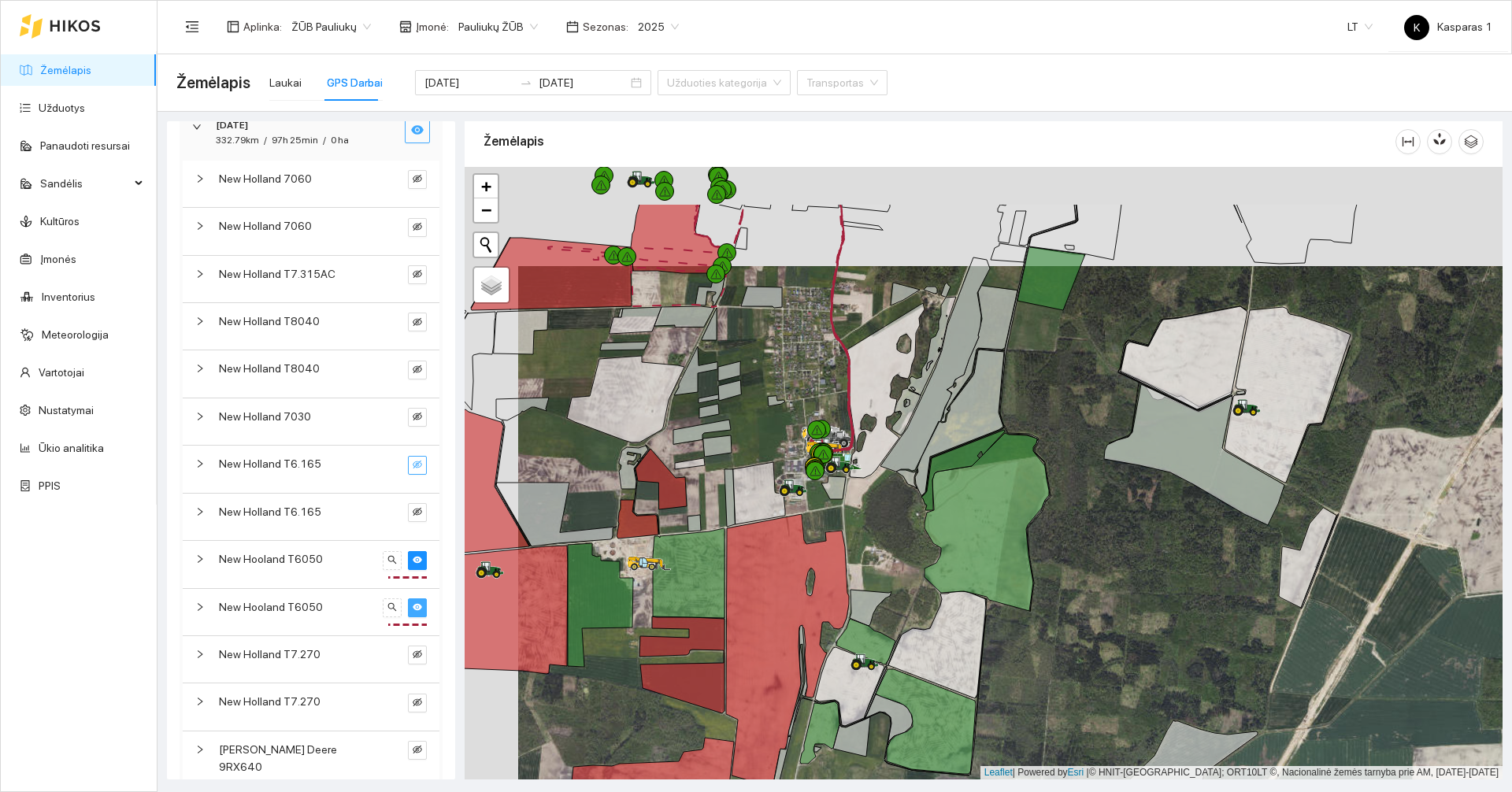
drag, startPoint x: 698, startPoint y: 275, endPoint x: 752, endPoint y: 374, distance: 112.8
click at [752, 374] on div at bounding box center [983, 473] width 1037 height 612
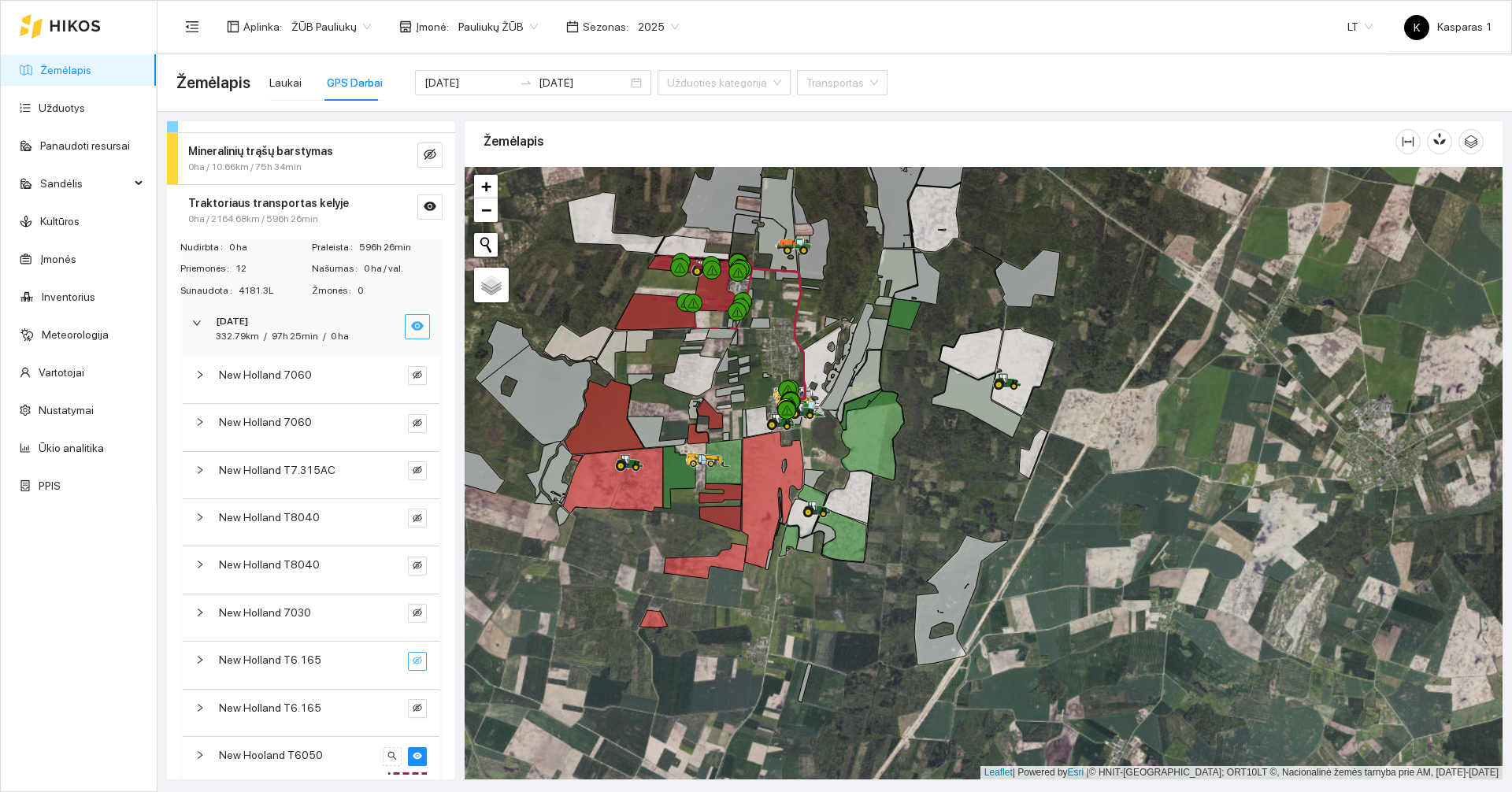
scroll to position [0, 0]
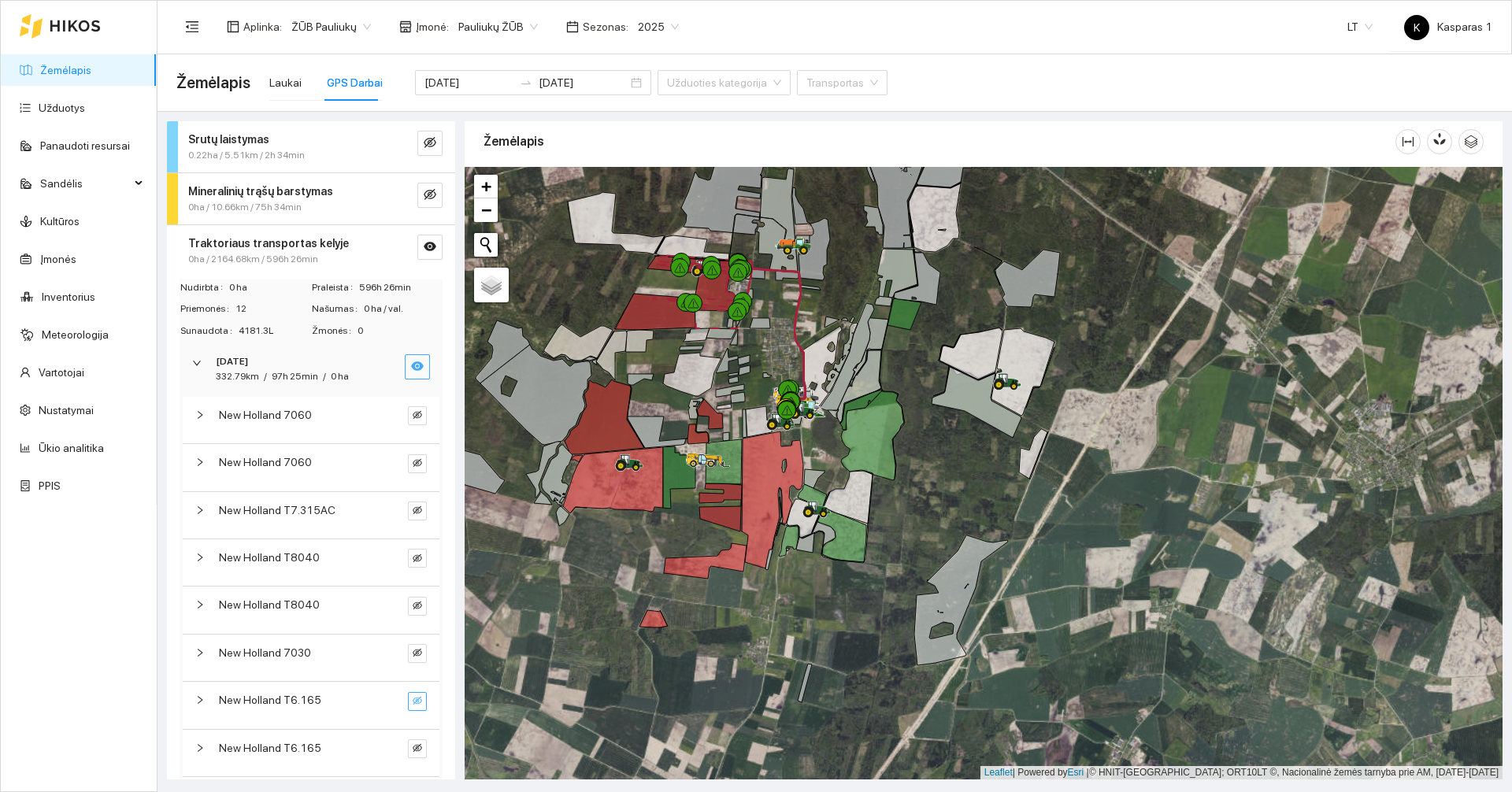
click at [411, 368] on icon "eye" at bounding box center [417, 366] width 13 height 13
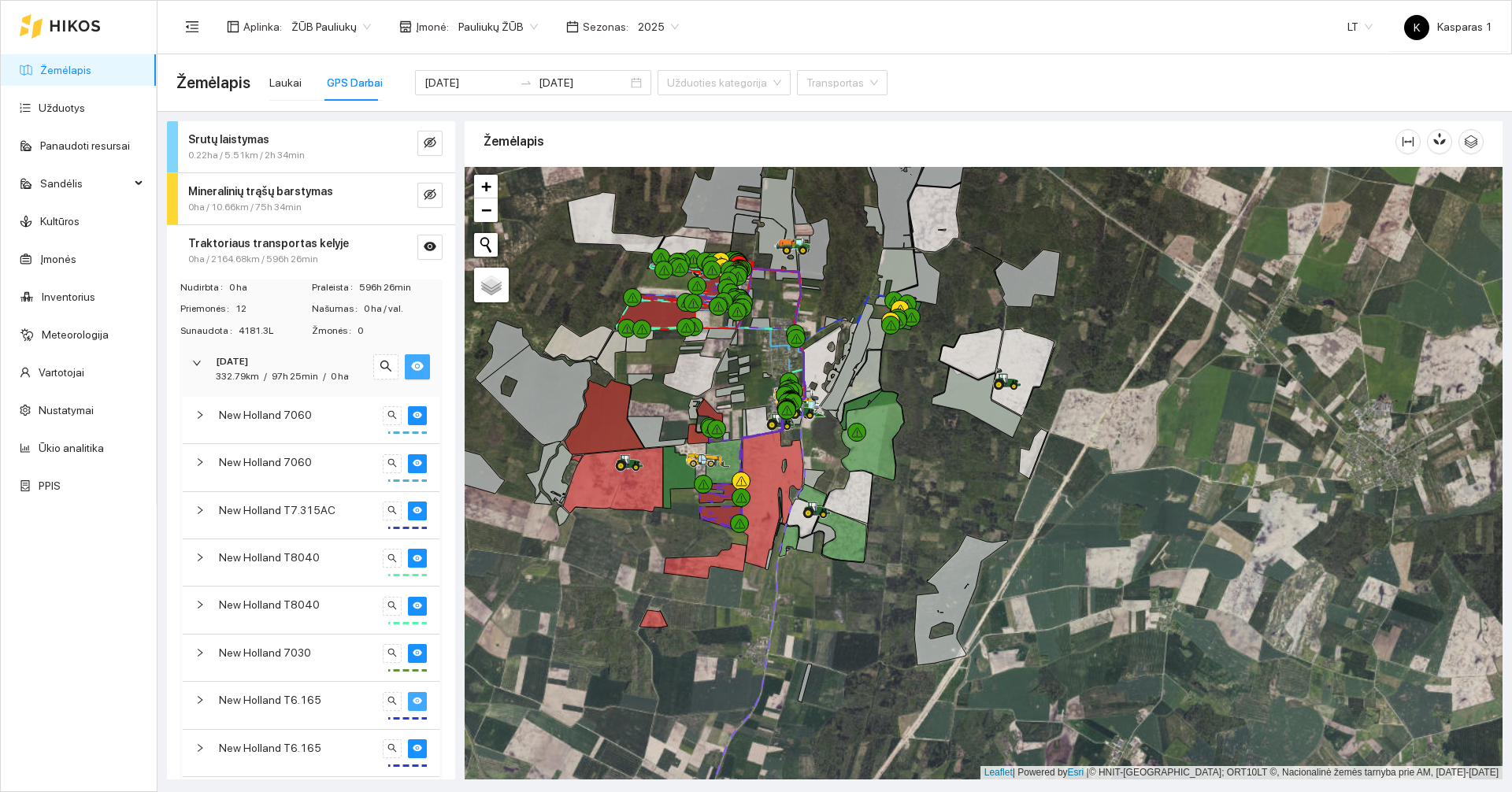
click at [411, 368] on icon "eye" at bounding box center [417, 366] width 13 height 13
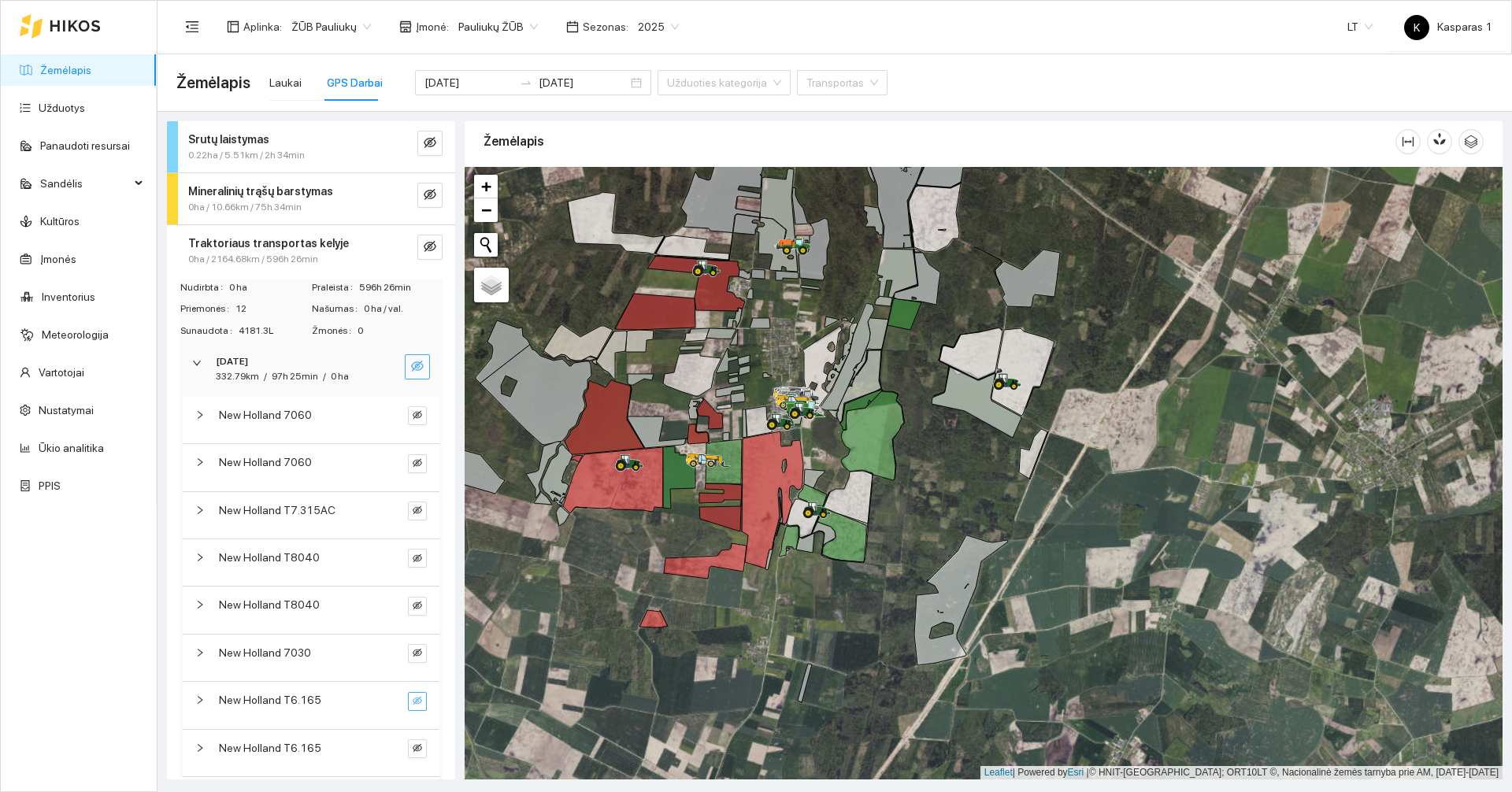
click at [416, 368] on icon "eye-invisible" at bounding box center [418, 366] width 3 height 3
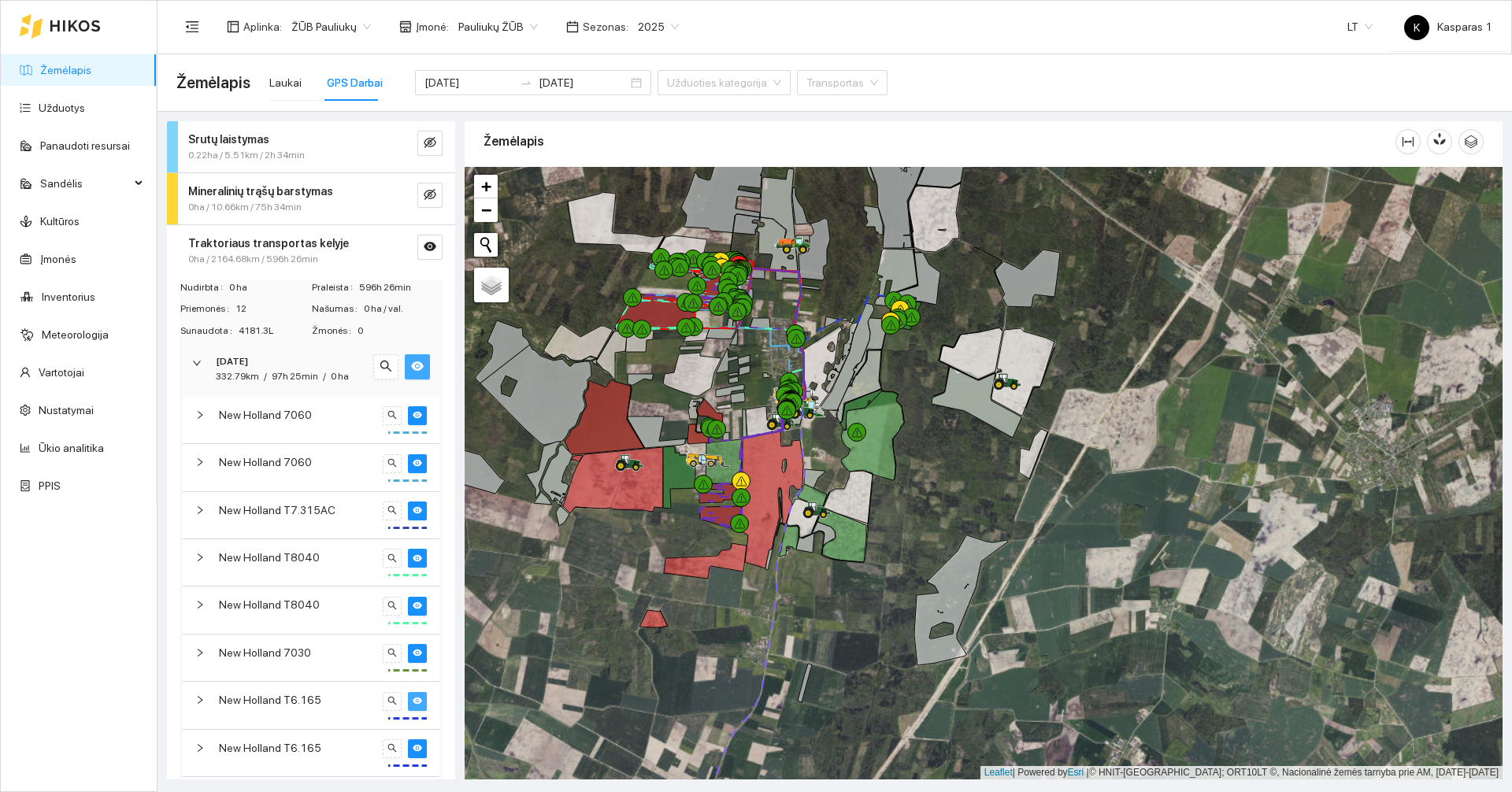
click at [411, 368] on icon "eye" at bounding box center [417, 366] width 13 height 13
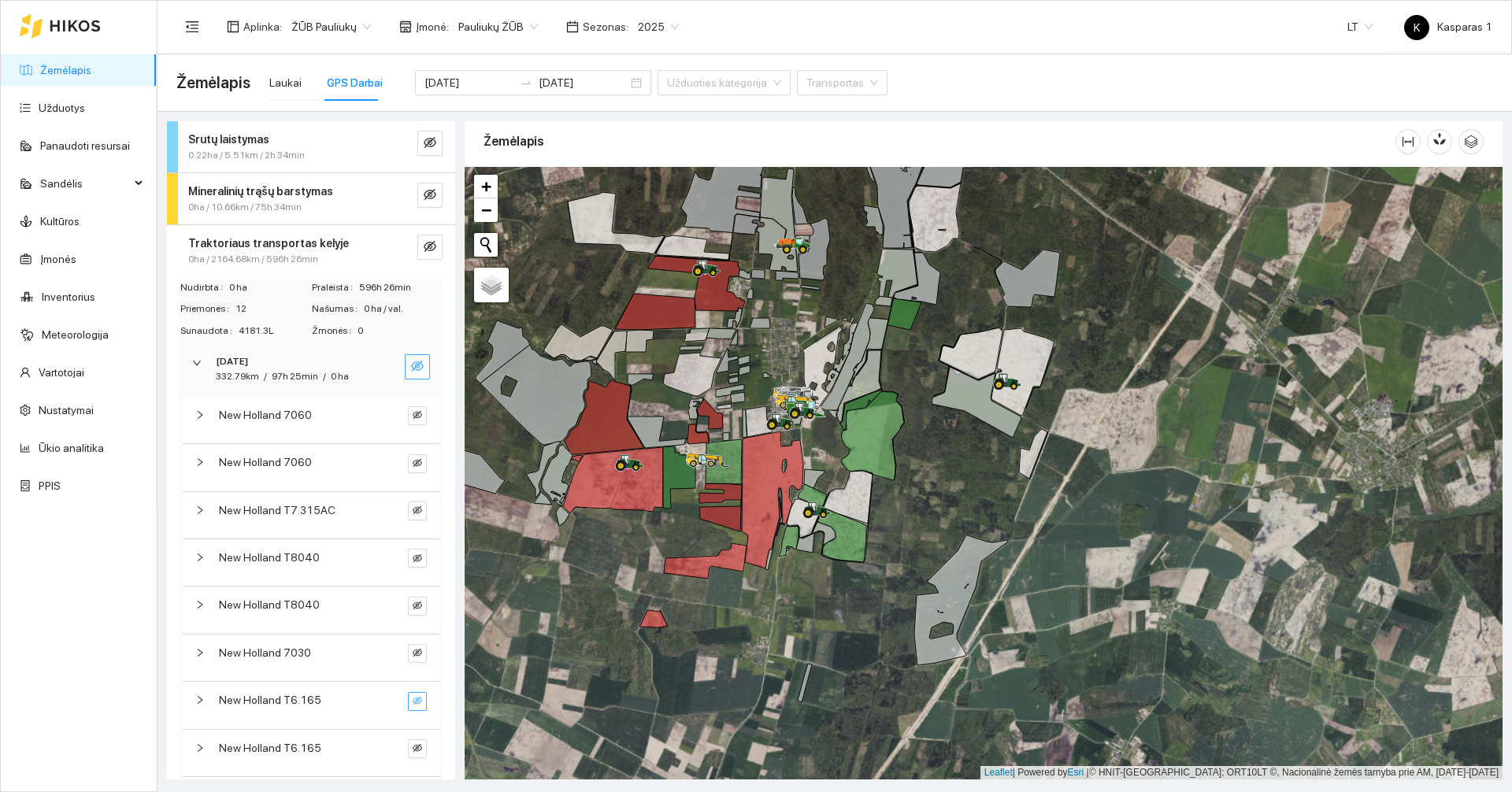
click at [251, 378] on span "332.79km" at bounding box center [238, 376] width 43 height 11
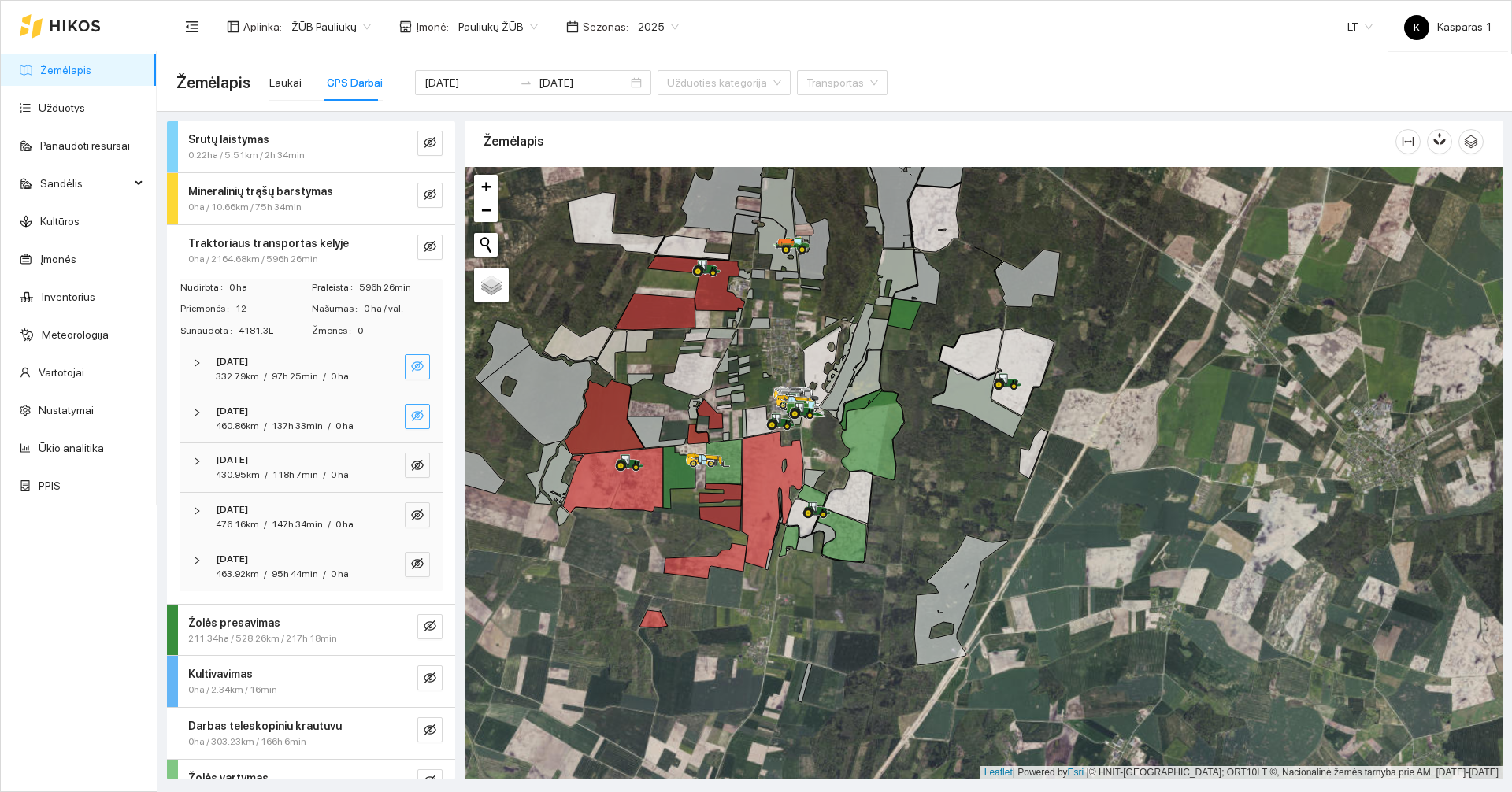
click at [411, 414] on icon "eye-invisible" at bounding box center [417, 415] width 13 height 13
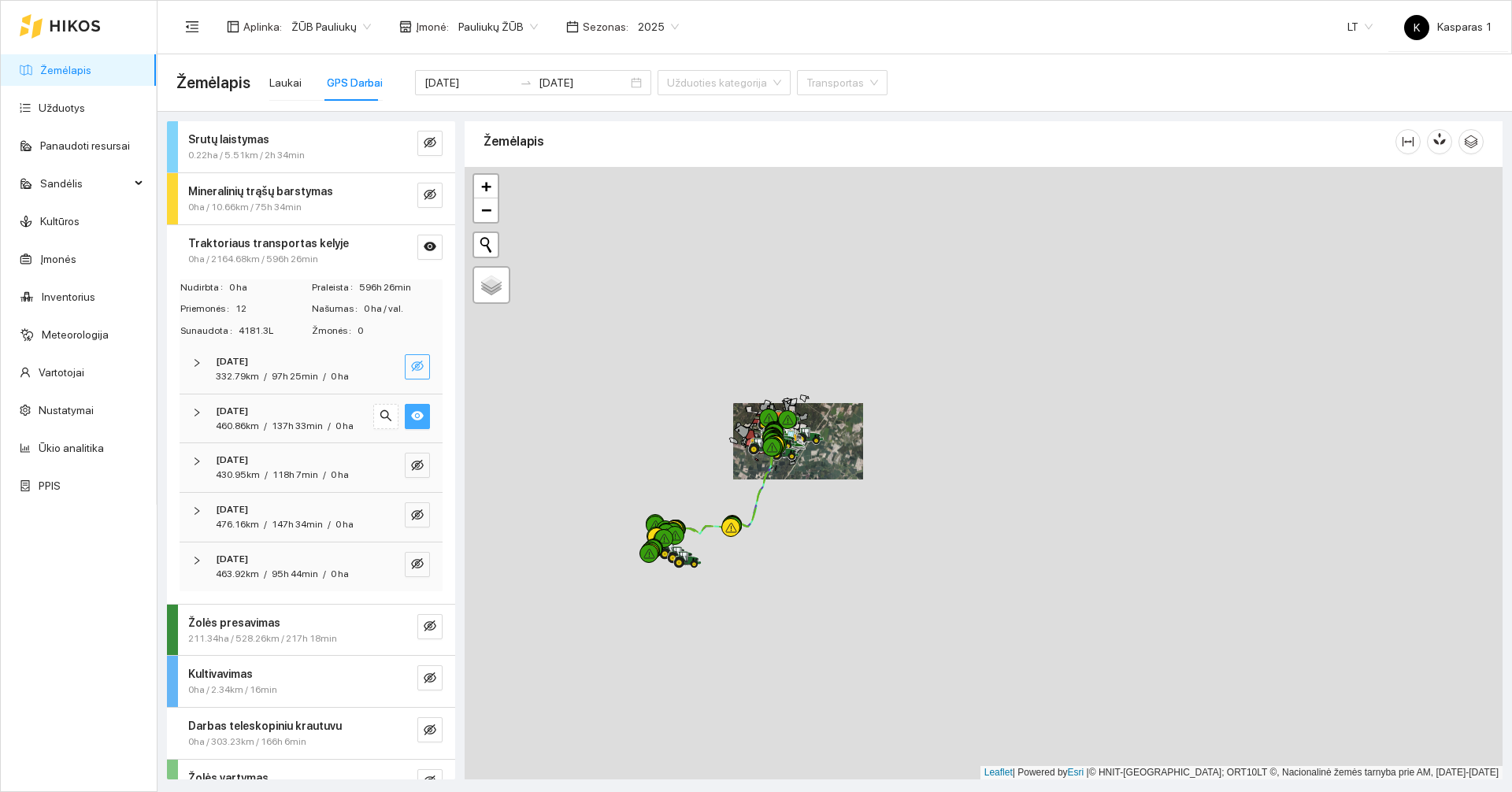
drag, startPoint x: 876, startPoint y: 691, endPoint x: 841, endPoint y: 457, distance: 236.6
click at [841, 457] on div at bounding box center [983, 473] width 1037 height 612
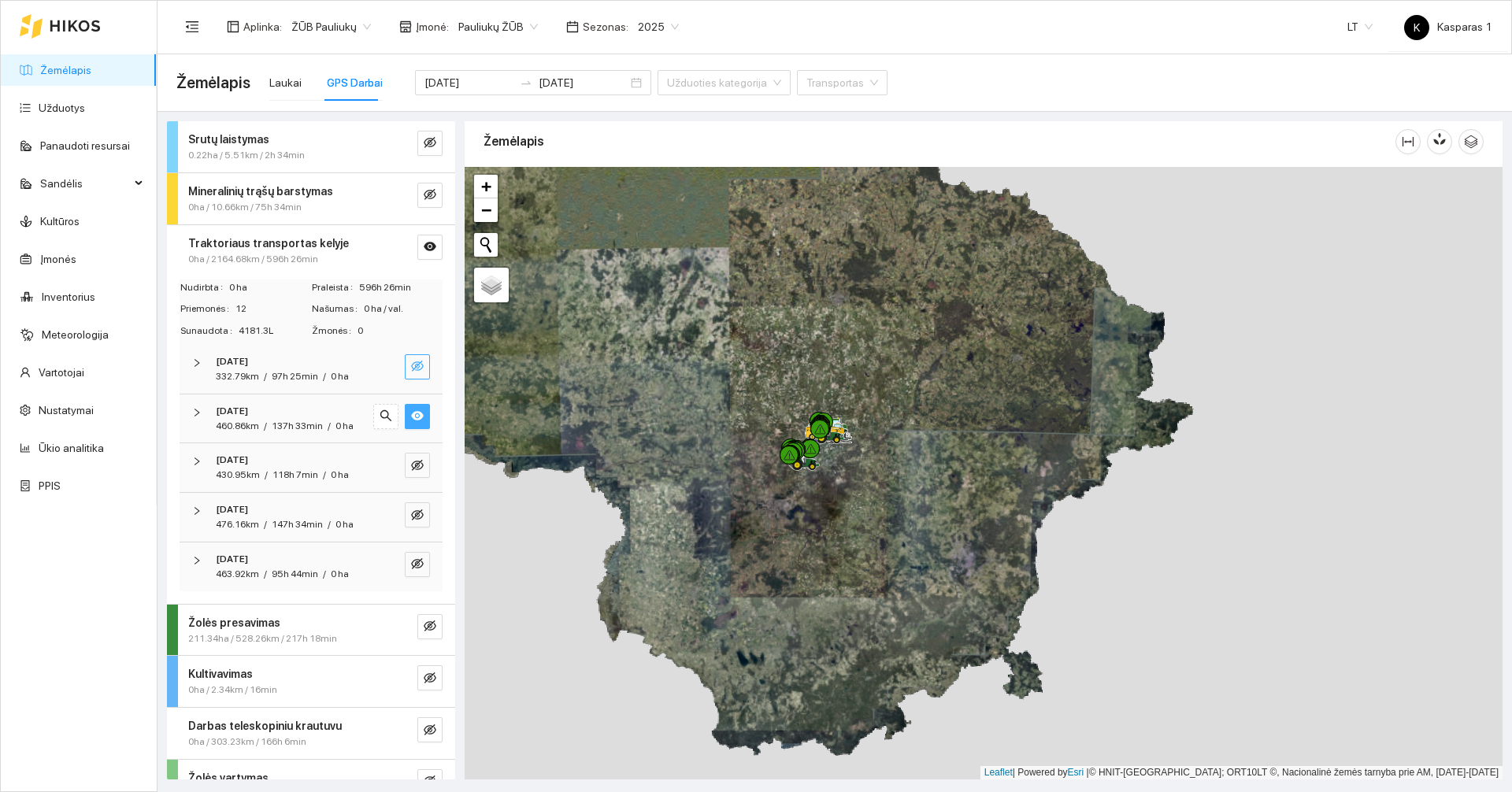
click at [411, 422] on span "eye" at bounding box center [417, 416] width 13 height 15
click at [411, 471] on icon "eye-invisible" at bounding box center [417, 465] width 13 height 13
click at [411, 470] on icon "eye" at bounding box center [417, 465] width 13 height 10
click at [416, 516] on icon "eye-invisible" at bounding box center [418, 514] width 3 height 3
click at [411, 521] on icon "eye" at bounding box center [417, 514] width 13 height 13
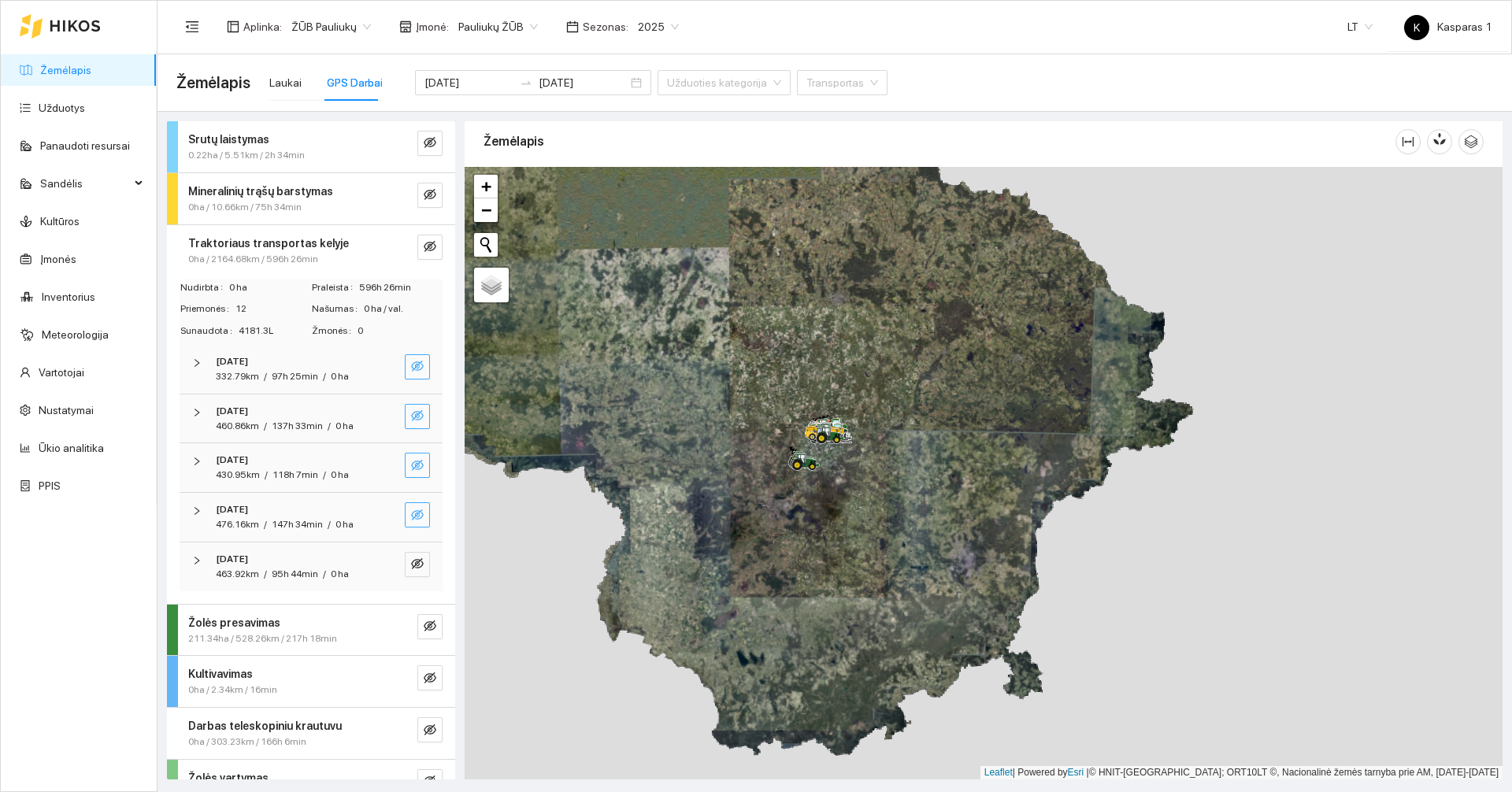
click at [416, 516] on icon "eye-invisible" at bounding box center [418, 514] width 3 height 3
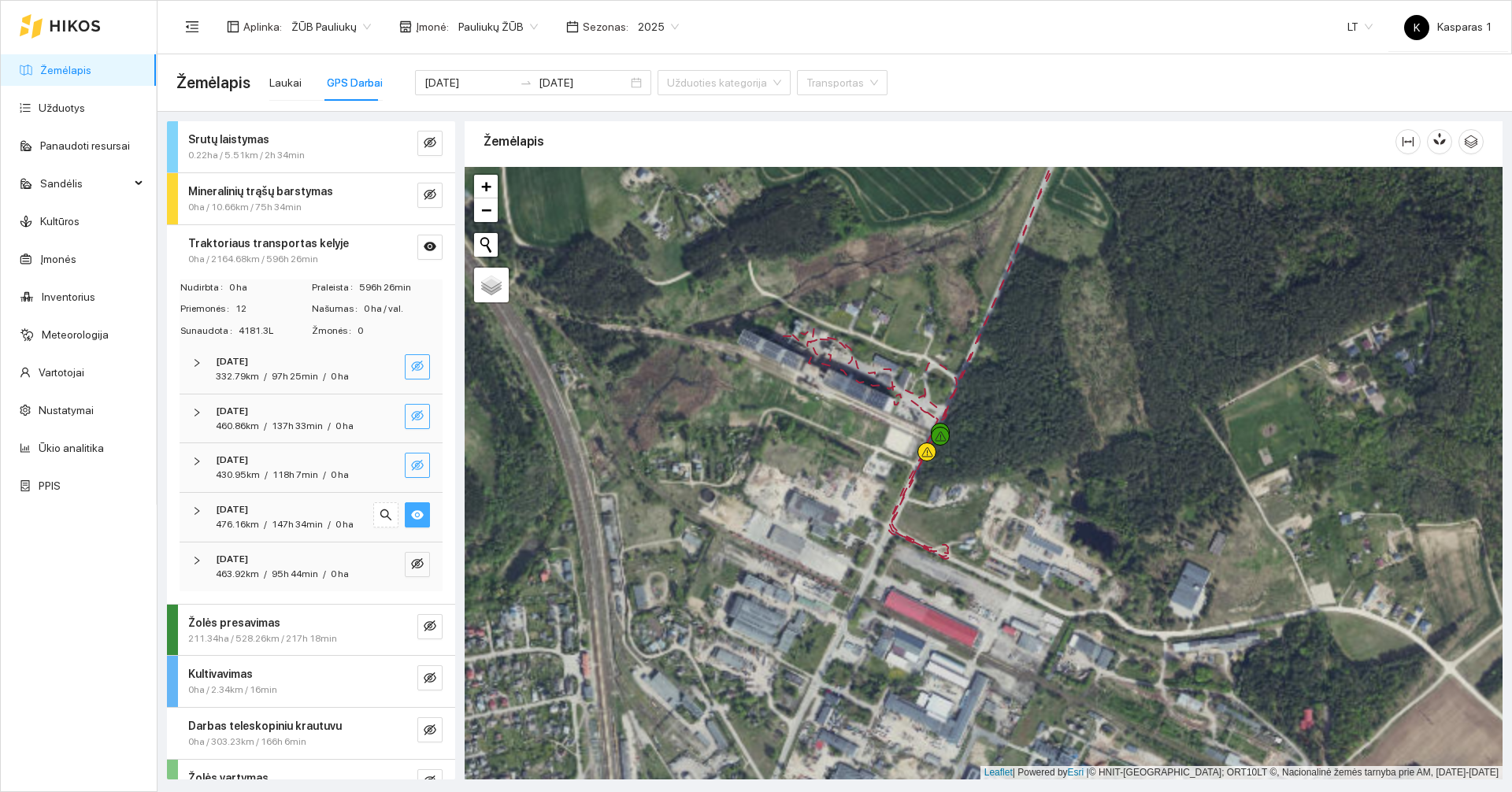
click at [265, 530] on span "/" at bounding box center [266, 524] width 3 height 11
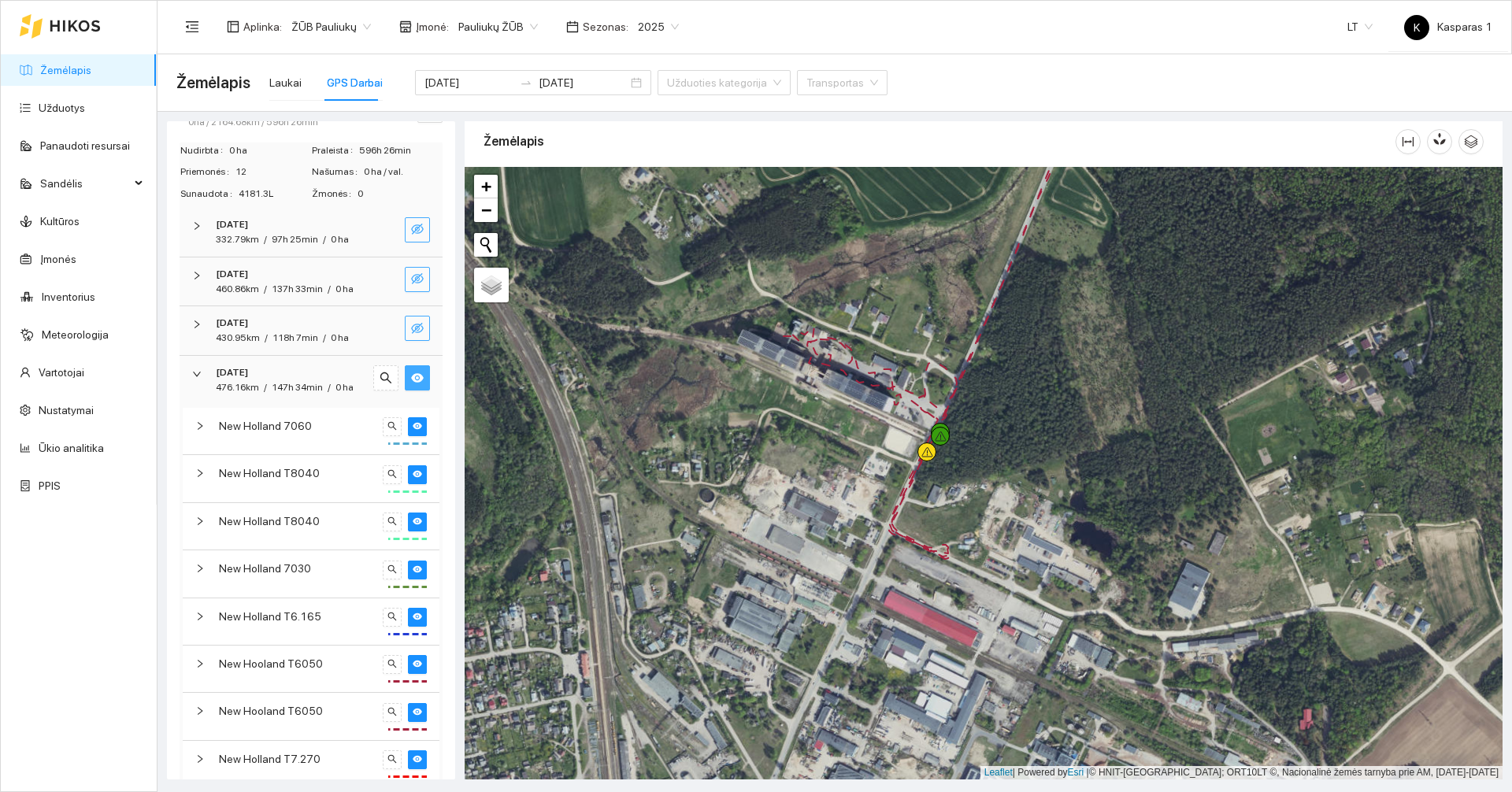
scroll to position [158, 0]
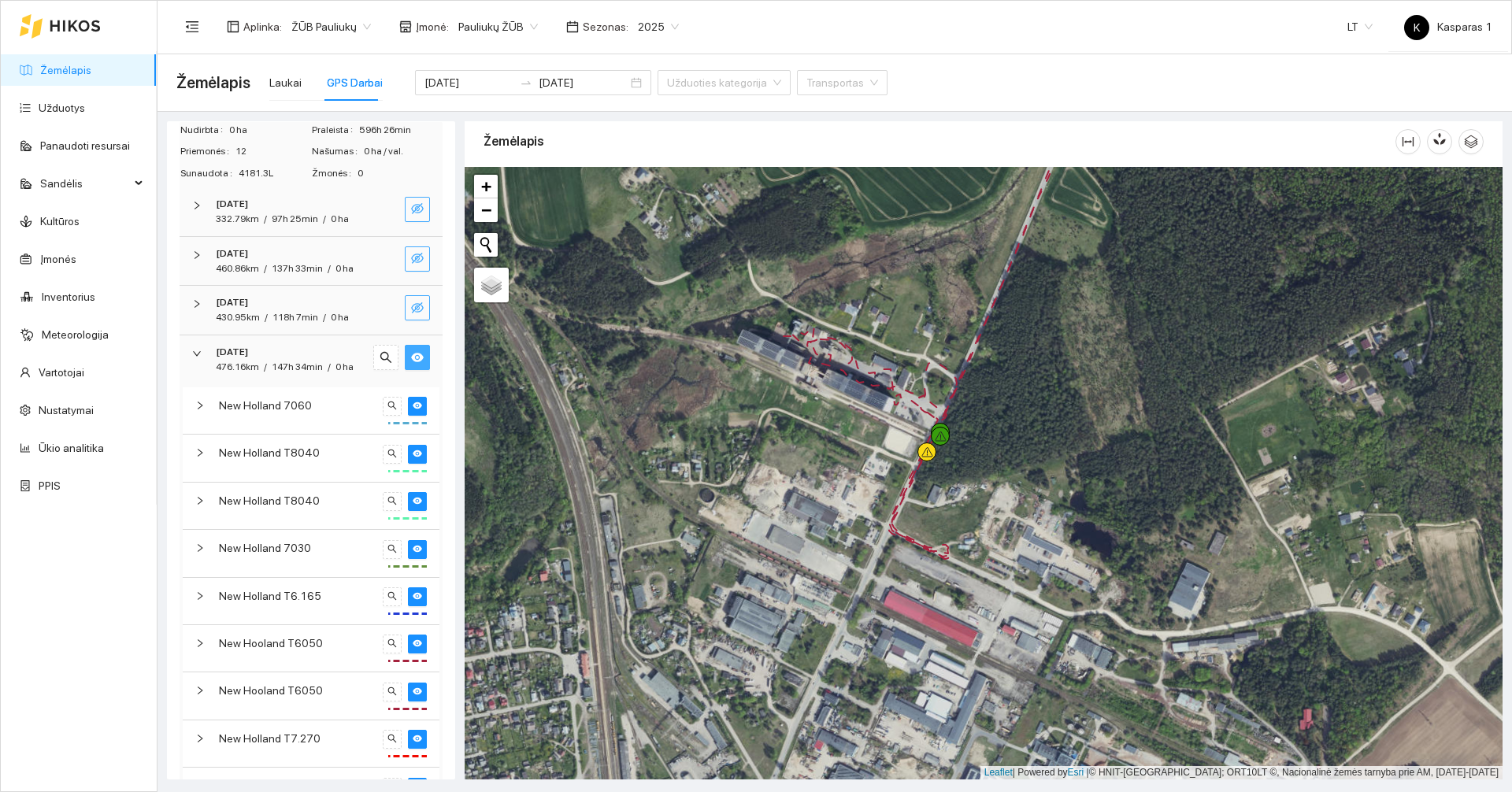
click at [411, 363] on icon "eye" at bounding box center [417, 358] width 13 height 13
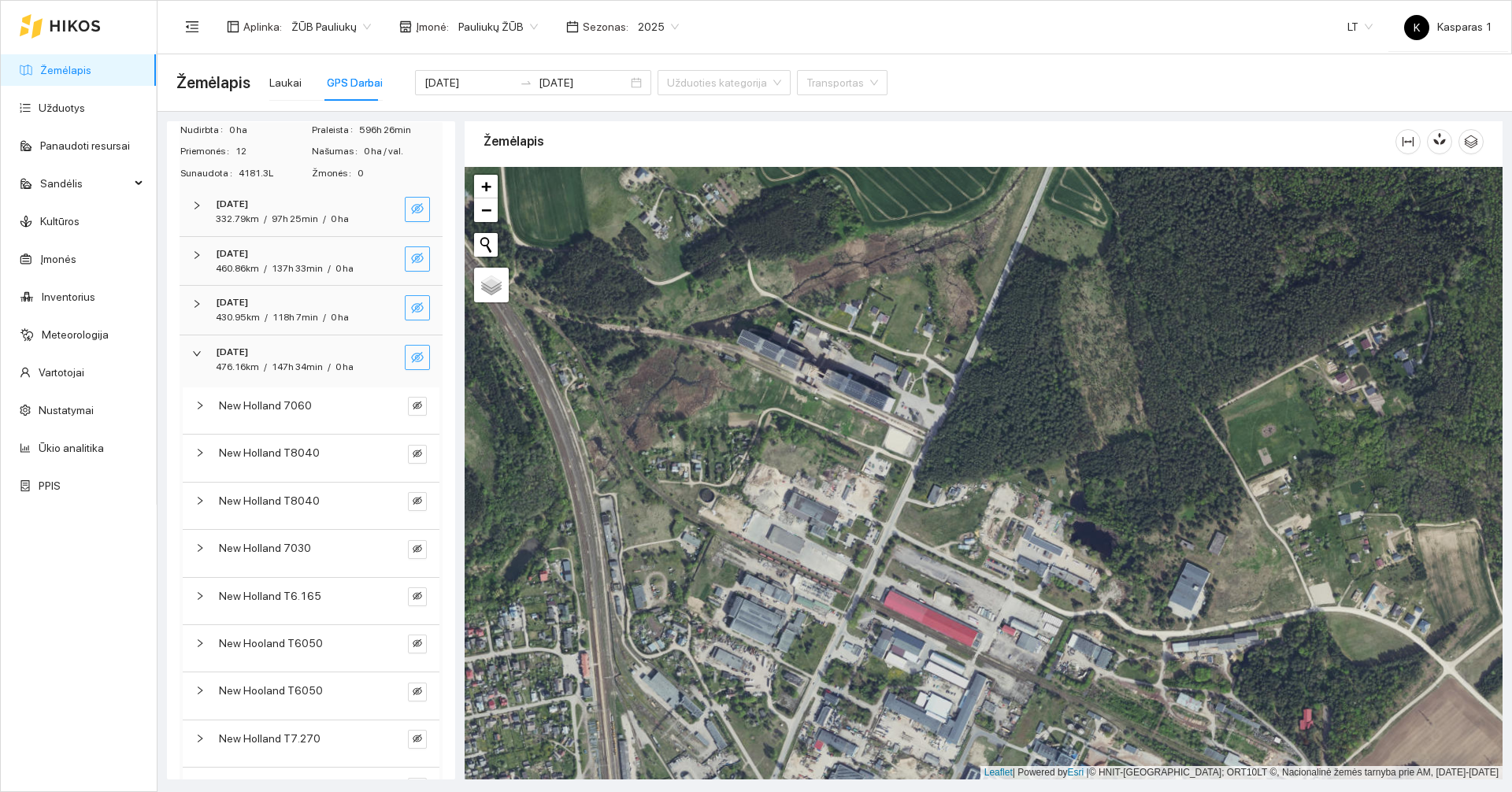
click at [411, 363] on icon "eye-invisible" at bounding box center [417, 358] width 13 height 13
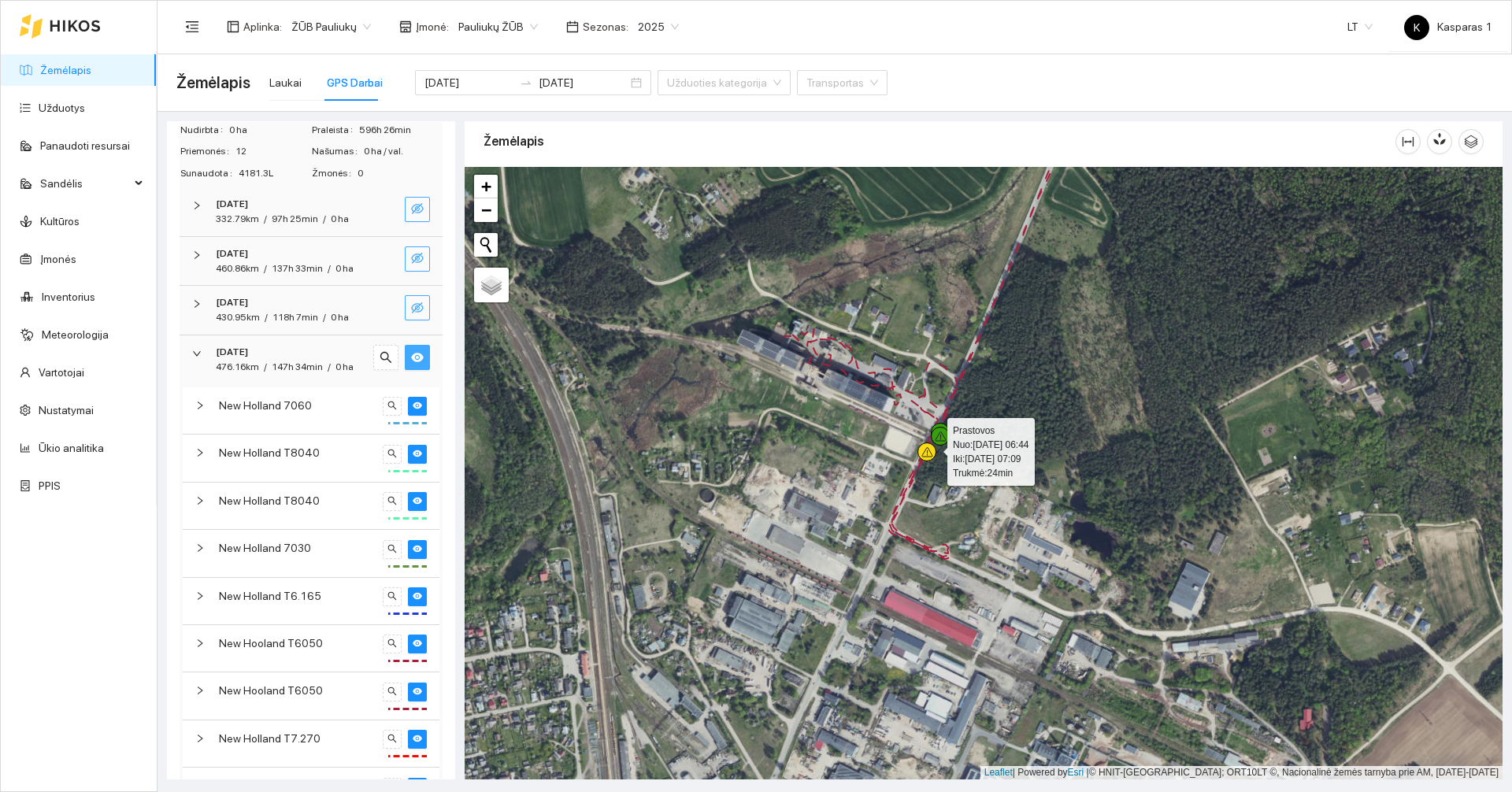
click at [927, 454] on icon at bounding box center [927, 452] width 12 height 10
click at [405, 370] on button "button" at bounding box center [417, 357] width 25 height 25
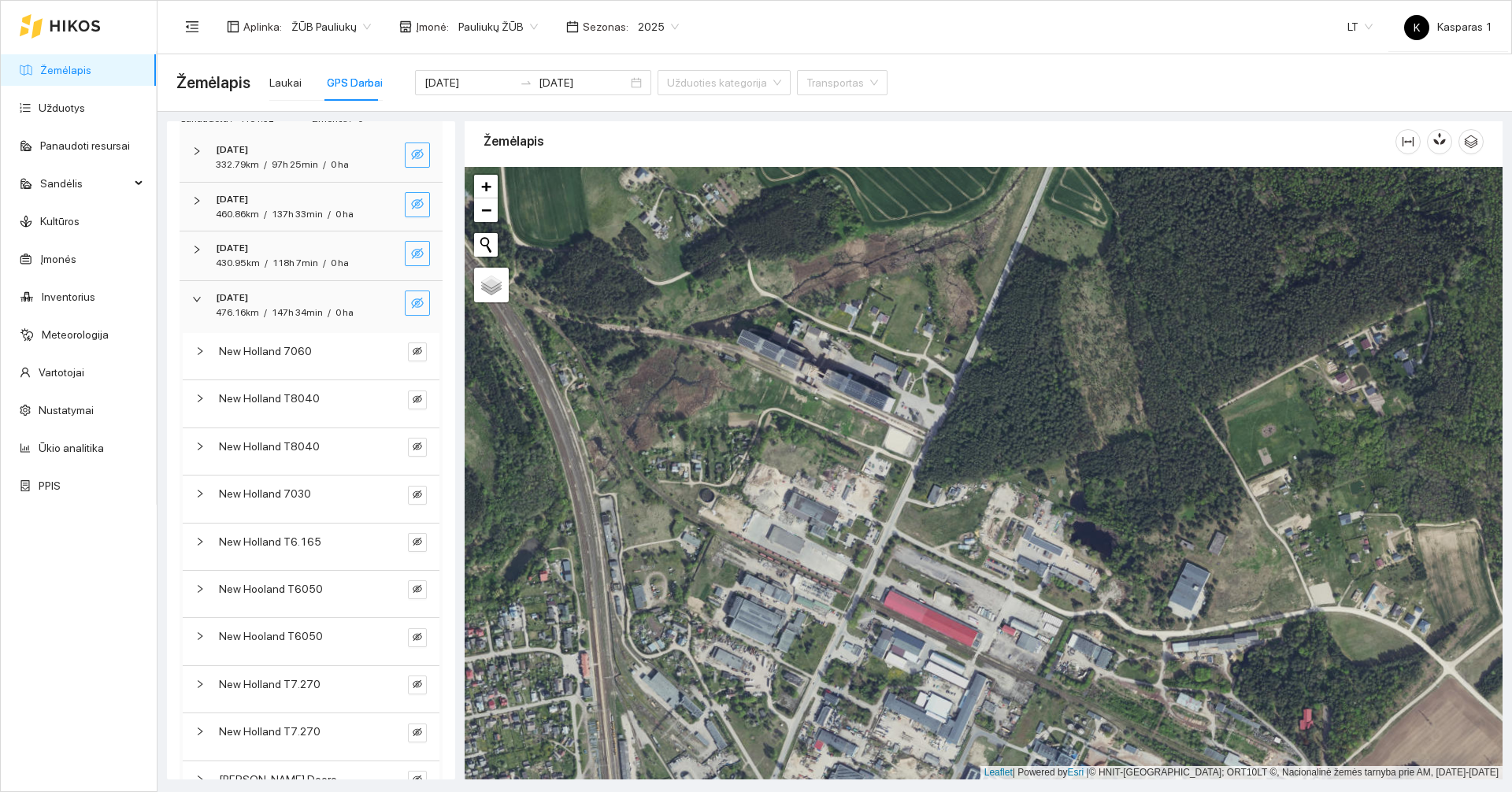
scroll to position [236, 0]
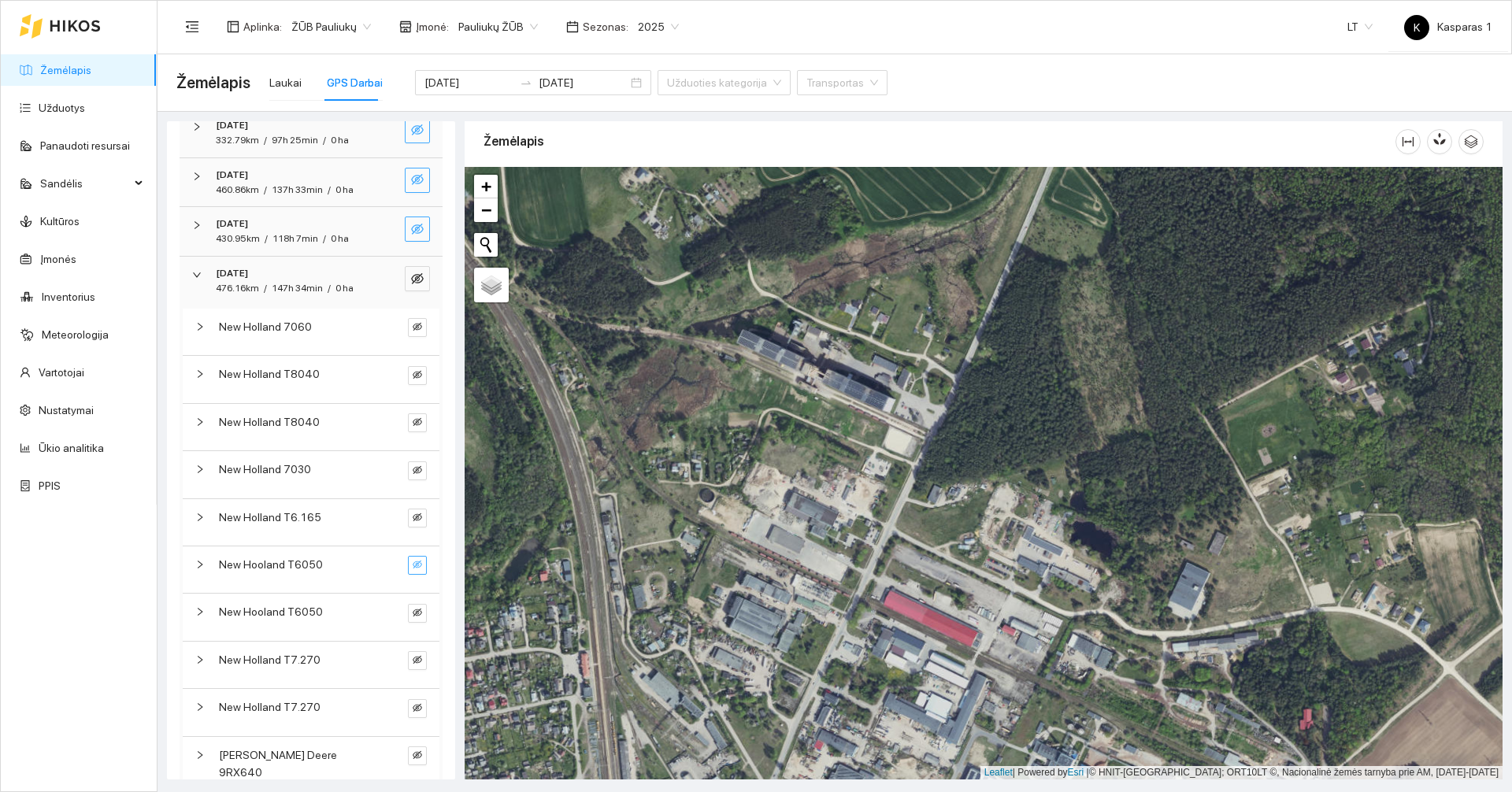
click at [411, 574] on button "button" at bounding box center [418, 565] width 19 height 19
click at [412, 568] on icon "eye" at bounding box center [417, 564] width 10 height 7
click at [412, 616] on icon "eye-invisible" at bounding box center [417, 612] width 10 height 8
click at [308, 620] on span "New Hooland T6050" at bounding box center [271, 611] width 104 height 18
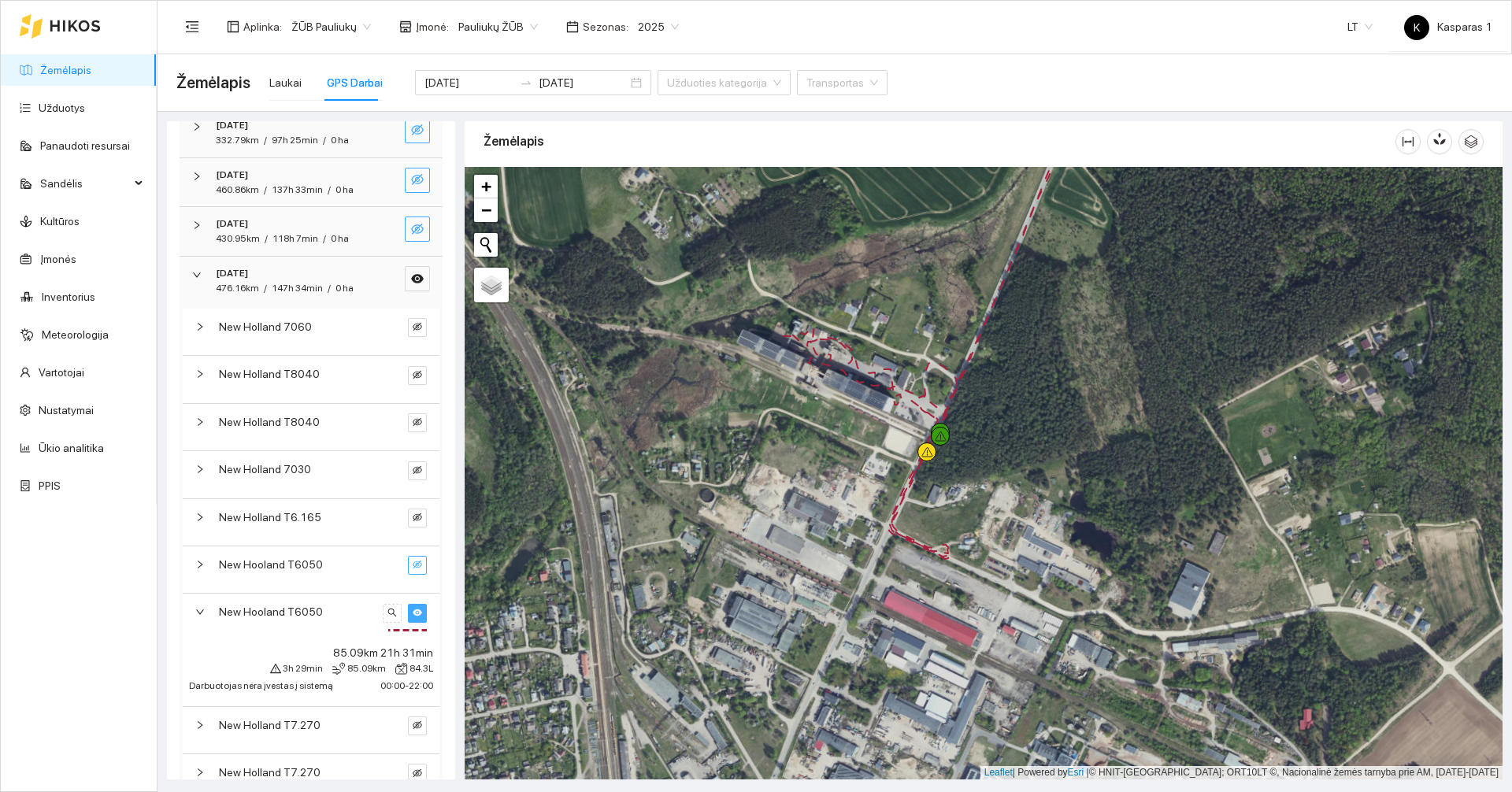
scroll to position [314, 0]
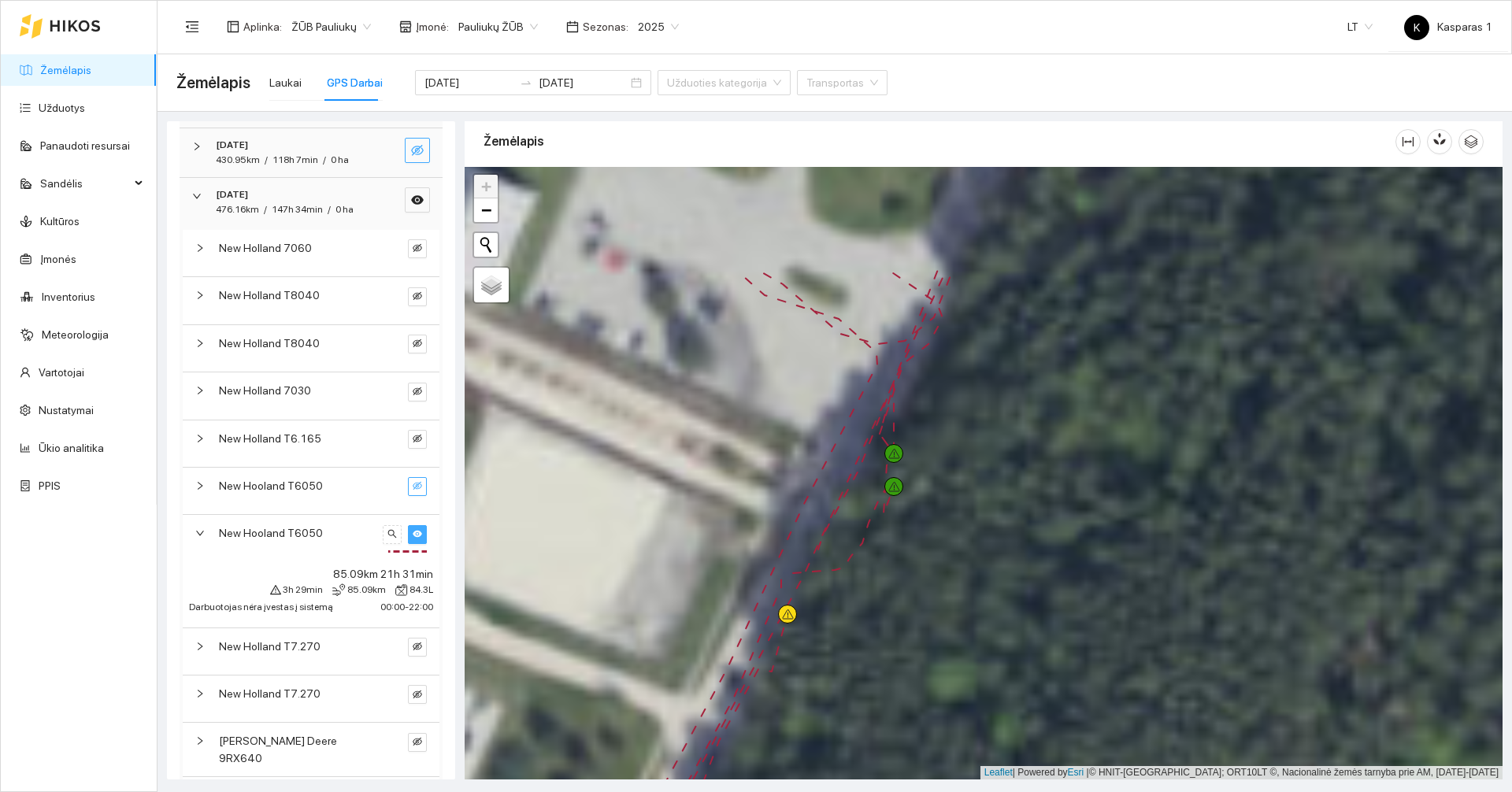
drag, startPoint x: 1025, startPoint y: 398, endPoint x: 886, endPoint y: 540, distance: 198.7
click at [887, 547] on div at bounding box center [983, 473] width 1037 height 612
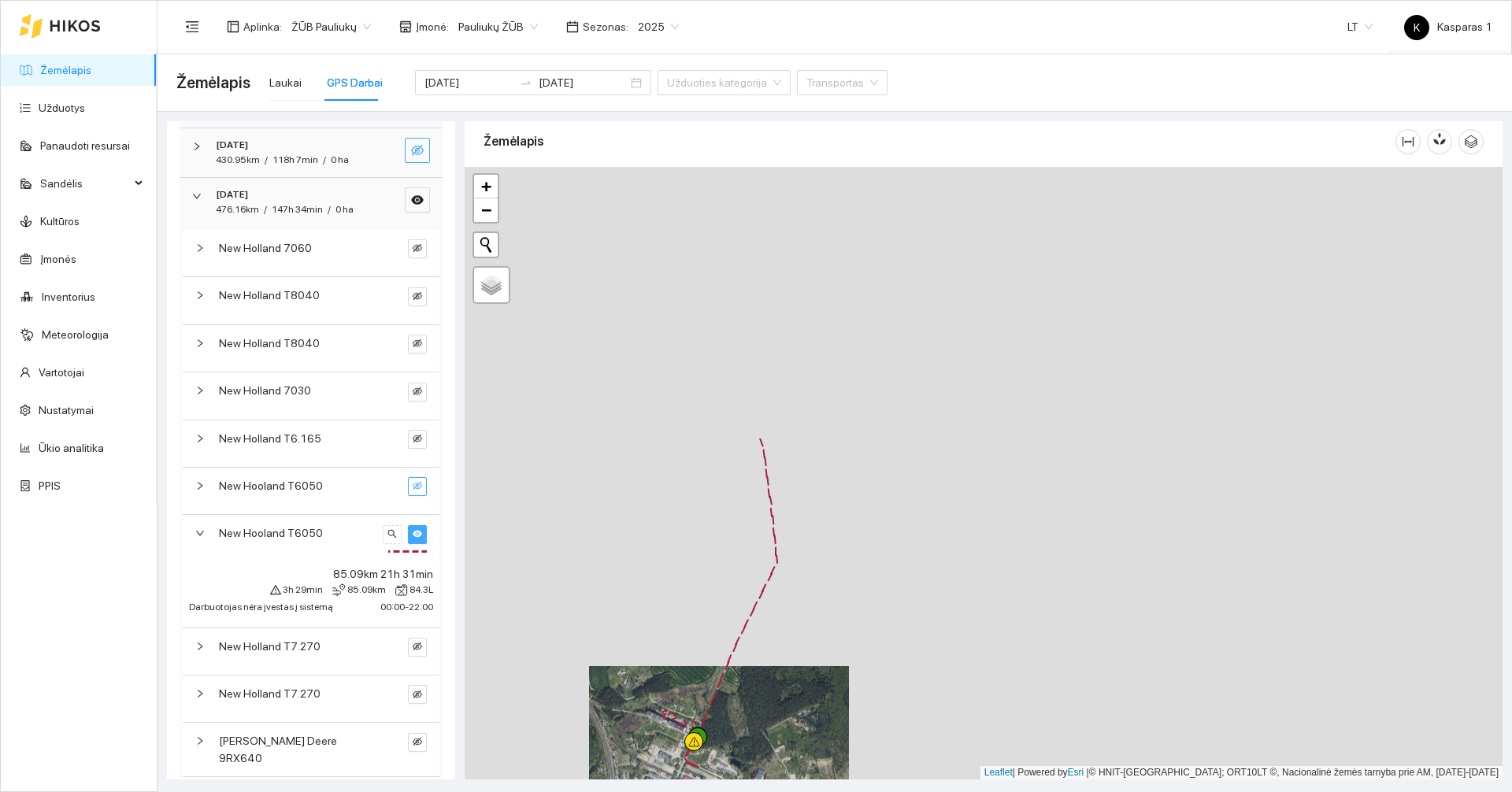
drag, startPoint x: 903, startPoint y: 242, endPoint x: 752, endPoint y: 609, distance: 396.9
click at [754, 609] on div at bounding box center [983, 473] width 1037 height 612
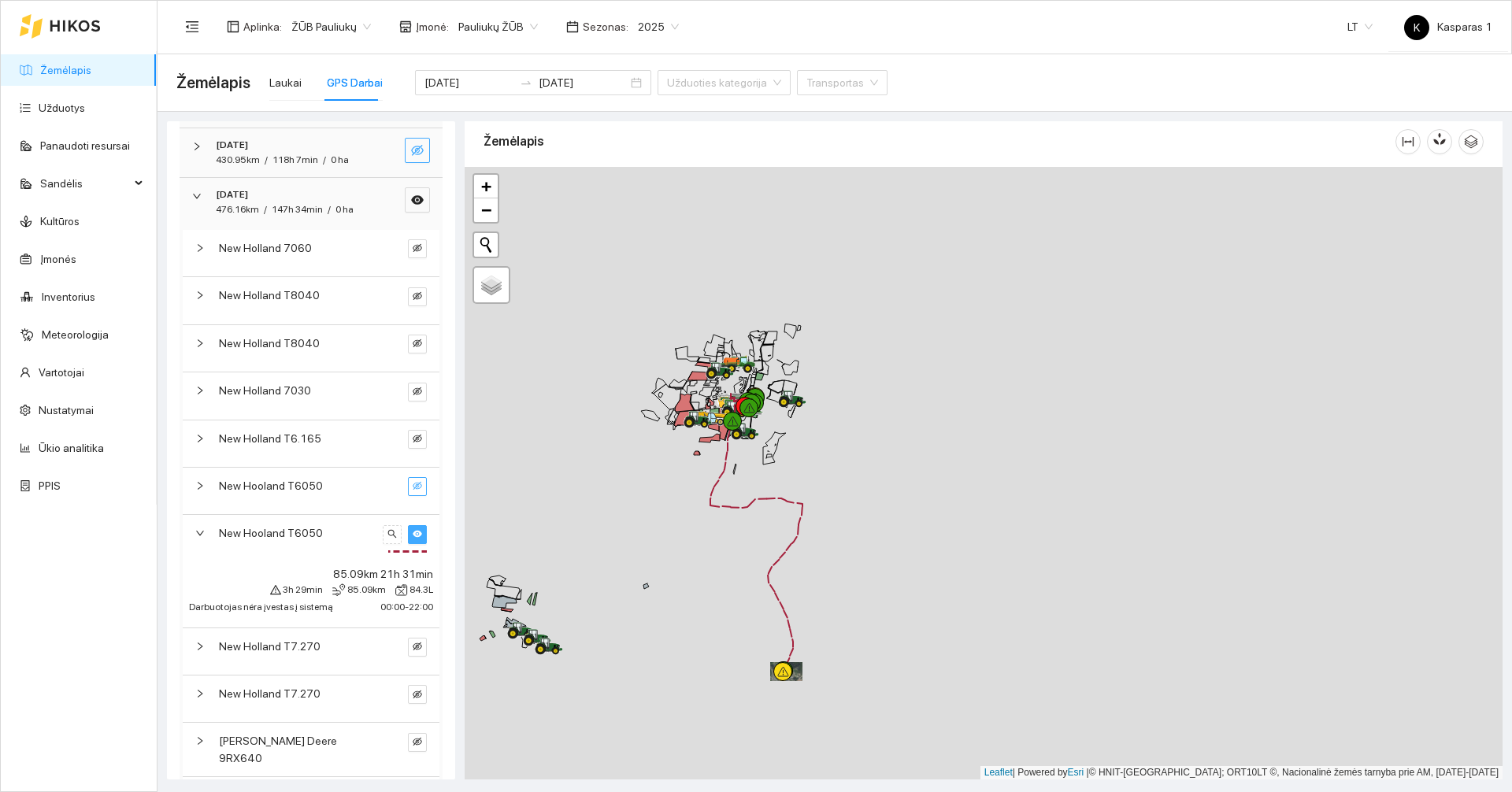
drag, startPoint x: 664, startPoint y: 379, endPoint x: 789, endPoint y: 614, distance: 266.2
click at [789, 613] on div at bounding box center [983, 473] width 1037 height 612
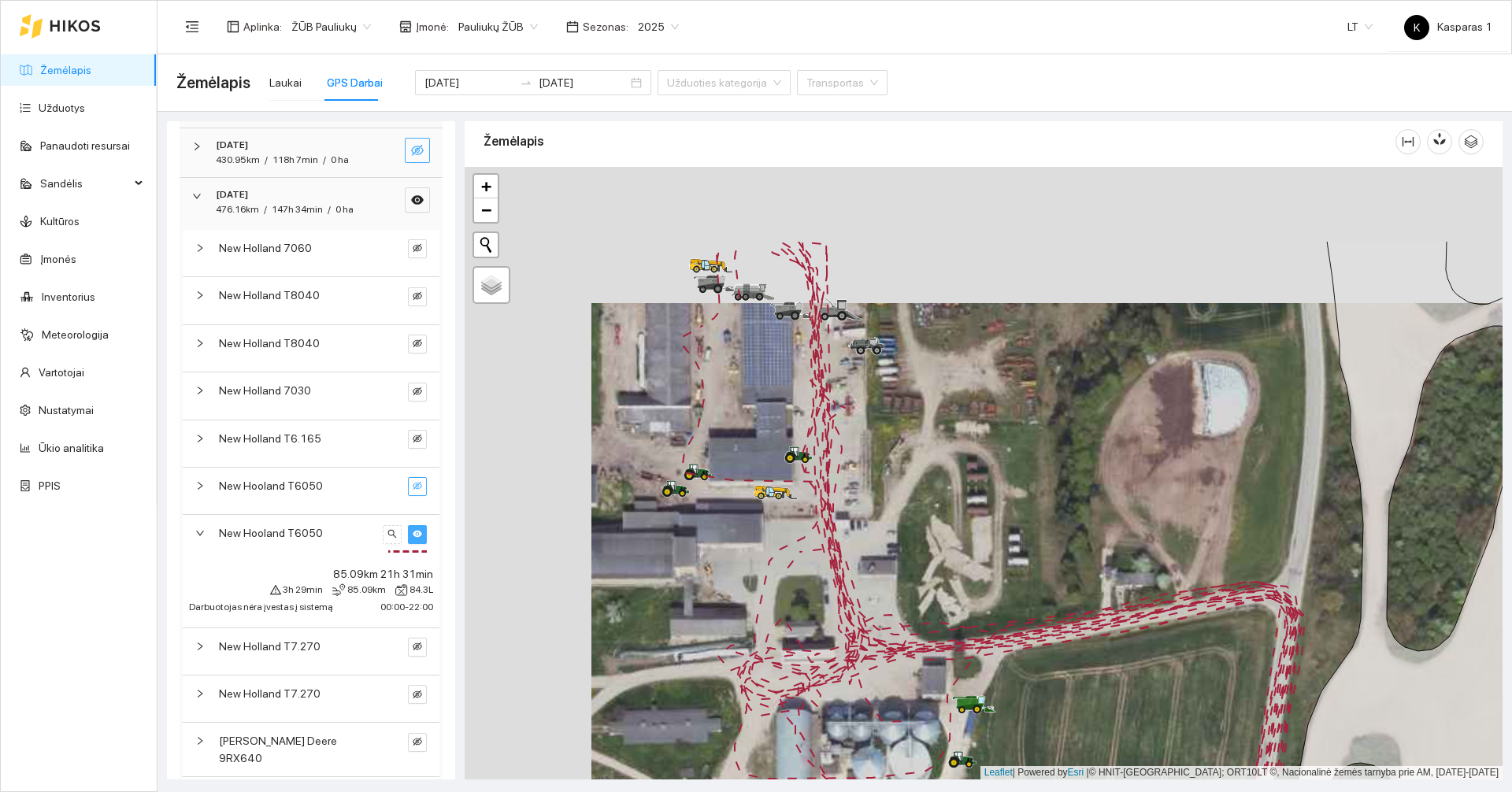
drag, startPoint x: 756, startPoint y: 410, endPoint x: 883, endPoint y: 546, distance: 186.1
click at [883, 546] on div at bounding box center [983, 473] width 1037 height 612
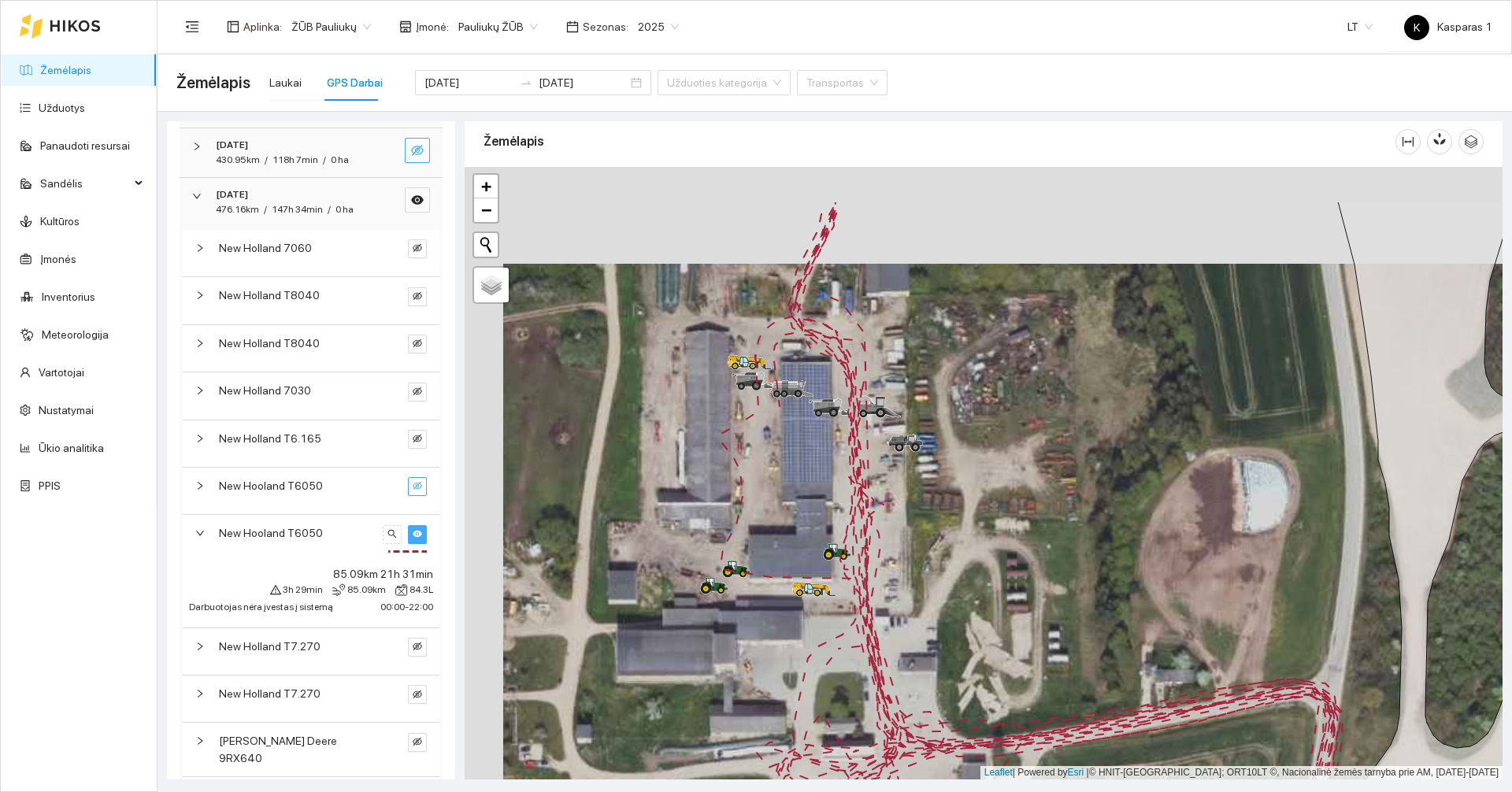
drag, startPoint x: 697, startPoint y: 422, endPoint x: 729, endPoint y: 510, distance: 93.6
click at [729, 510] on div at bounding box center [983, 473] width 1037 height 612
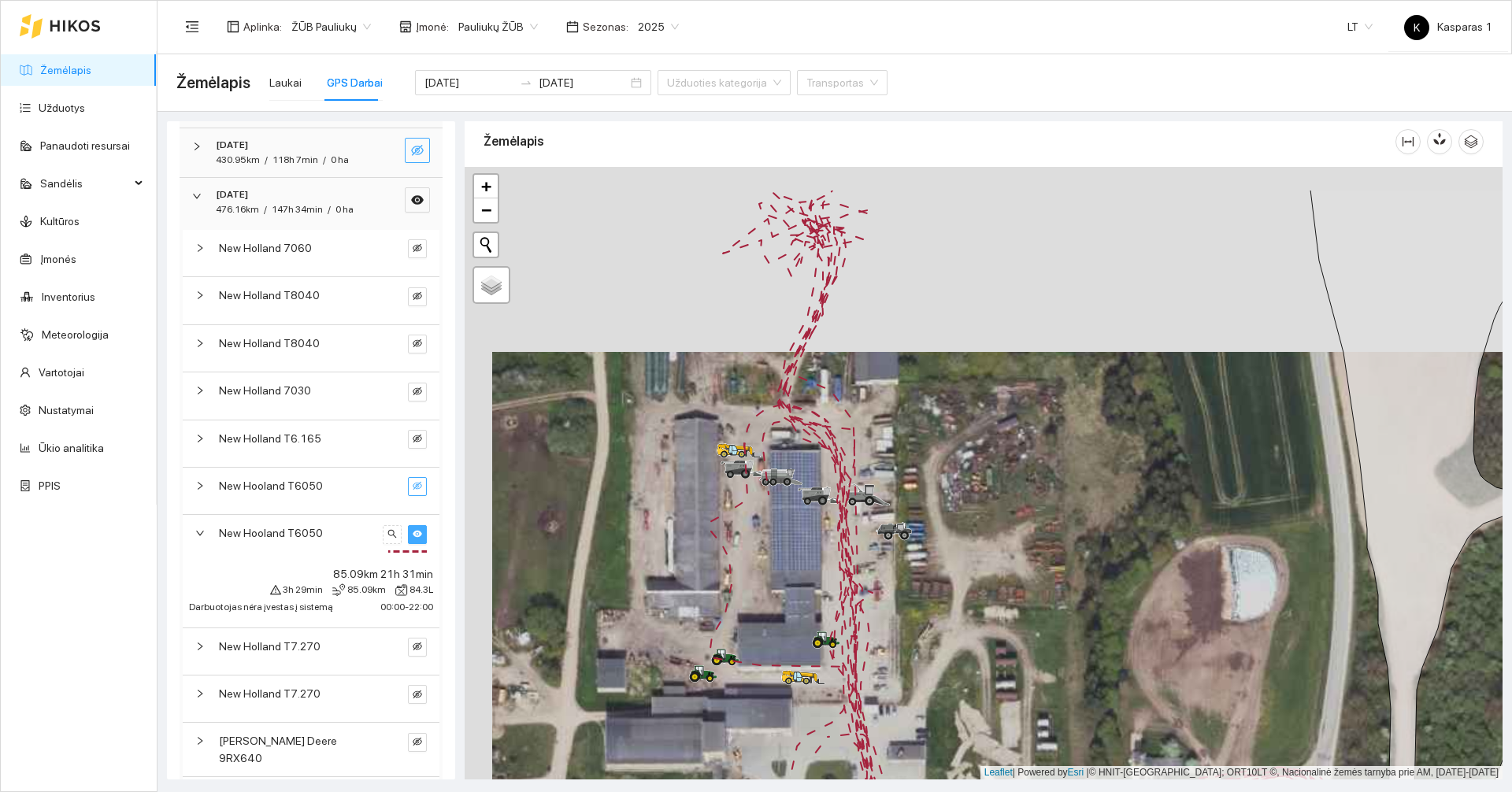
drag, startPoint x: 729, startPoint y: 510, endPoint x: 713, endPoint y: 604, distance: 95.4
click at [715, 605] on div at bounding box center [983, 473] width 1037 height 612
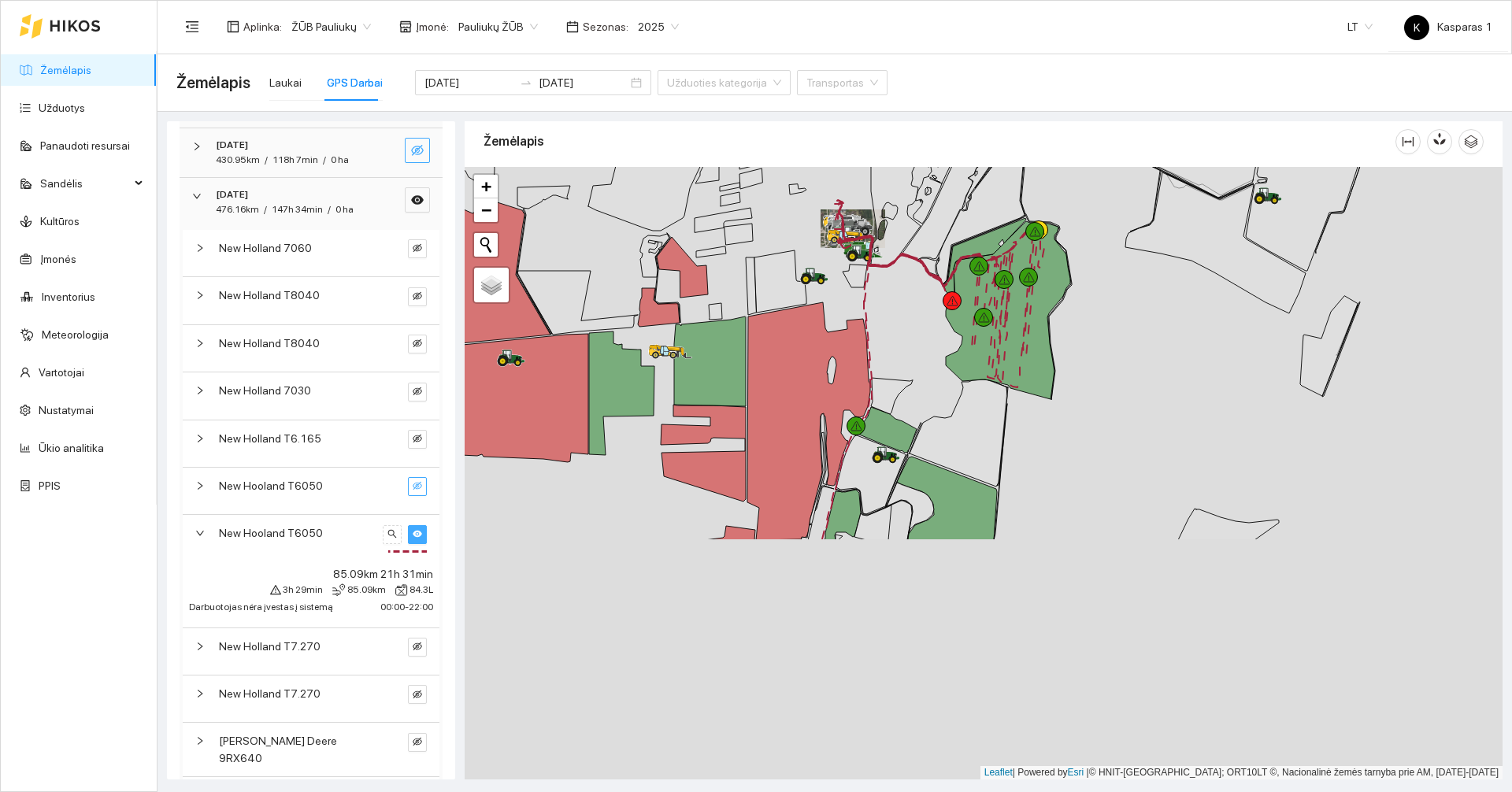
drag, startPoint x: 987, startPoint y: 691, endPoint x: 940, endPoint y: 358, distance: 336.3
click at [940, 358] on div at bounding box center [983, 473] width 1037 height 612
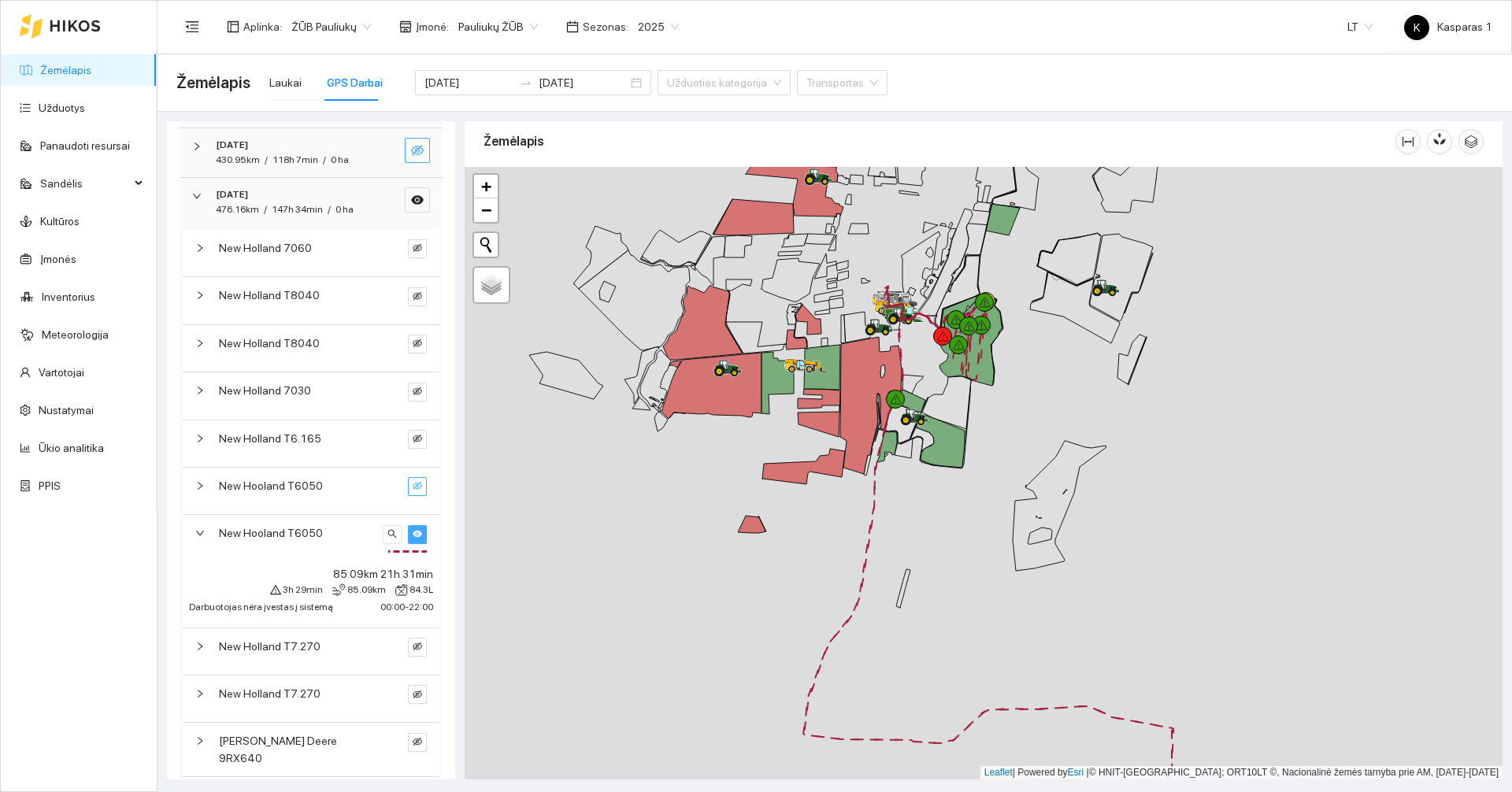
drag, startPoint x: 891, startPoint y: 647, endPoint x: 906, endPoint y: 275, distance: 372.3
click at [906, 276] on div at bounding box center [983, 473] width 1037 height 612
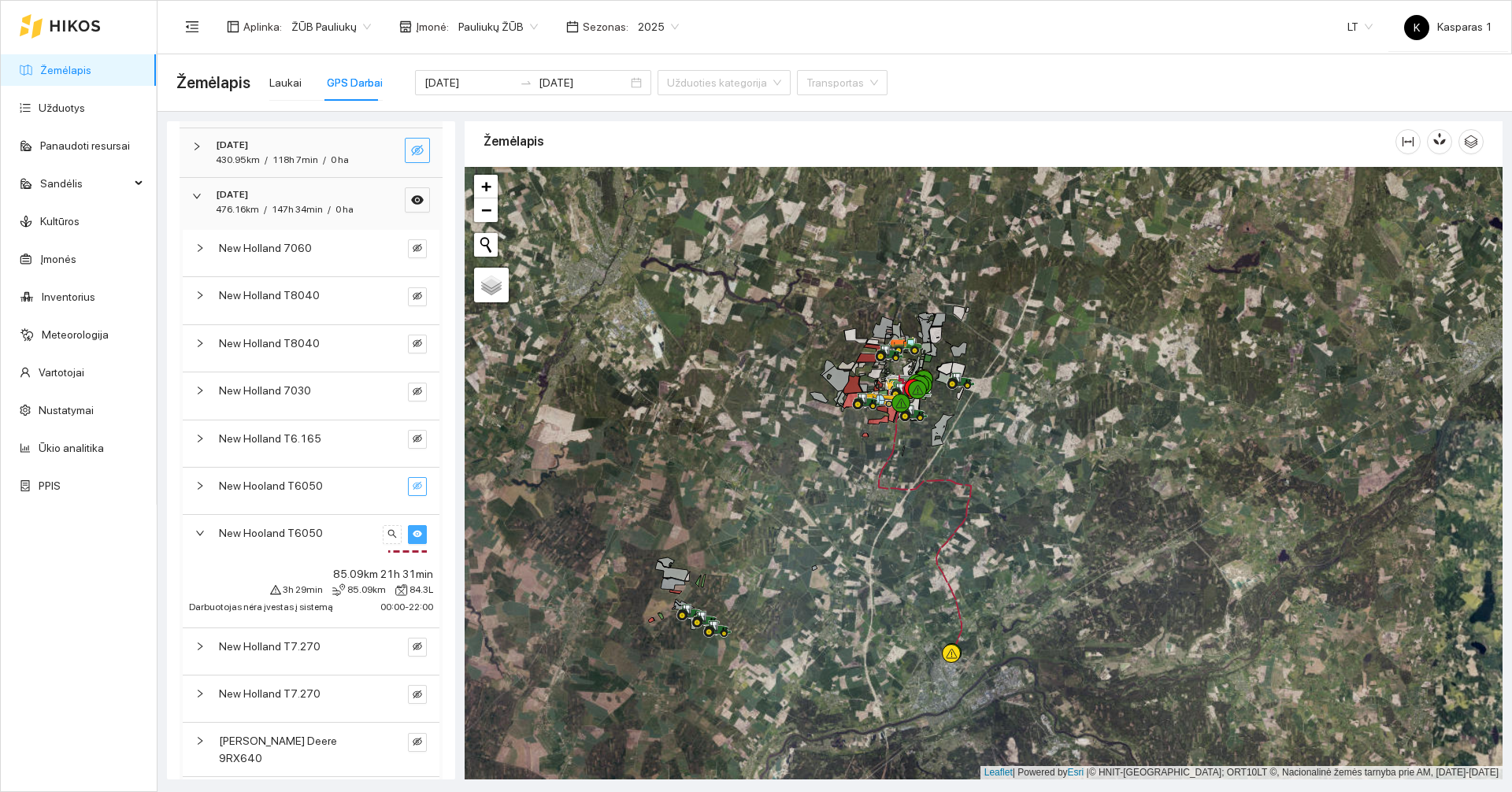
click at [296, 542] on span "New Hooland T6050" at bounding box center [271, 533] width 104 height 18
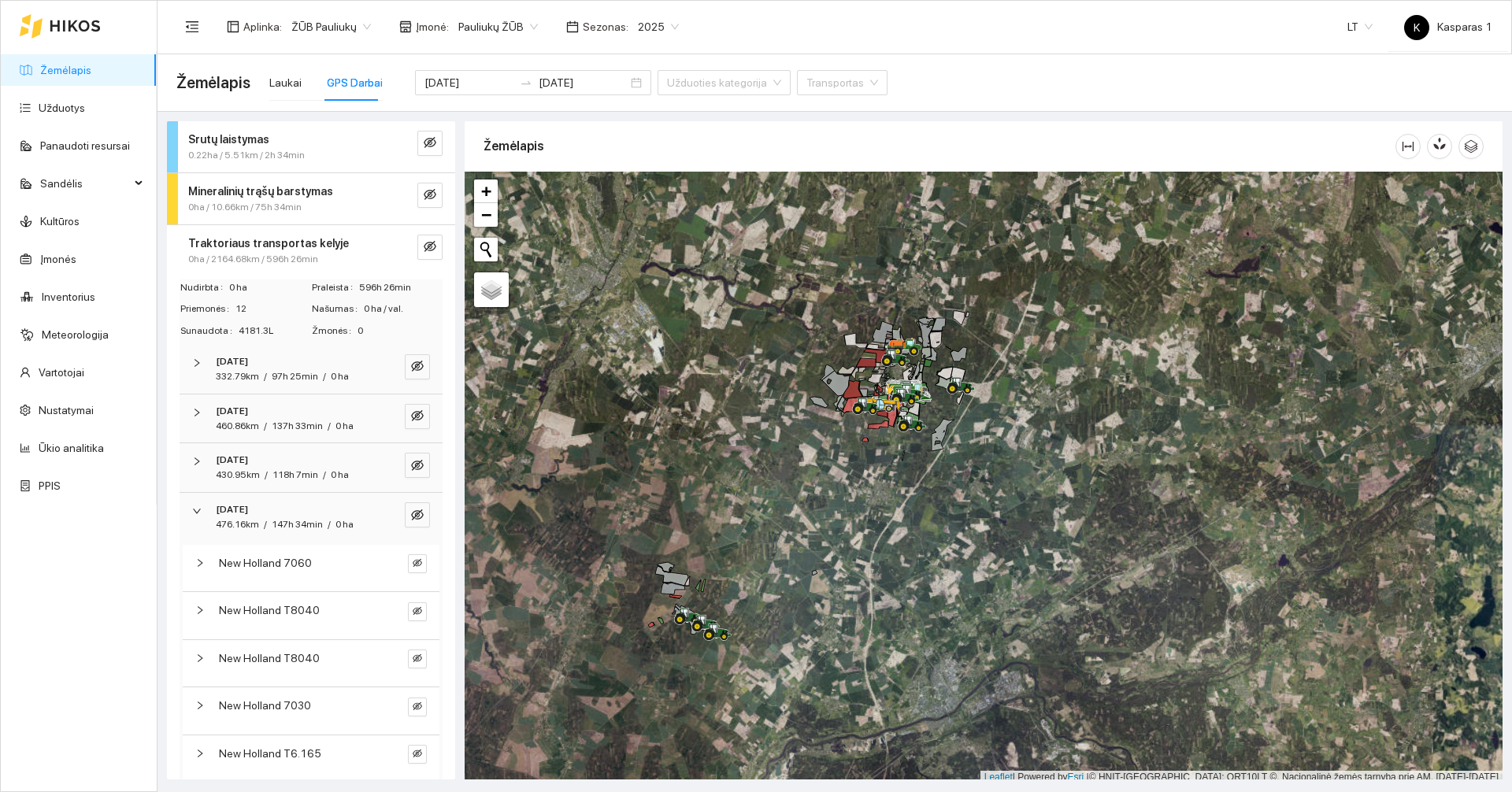
scroll to position [5, 0]
